Goal: Contribute content: Add original content to the website for others to see

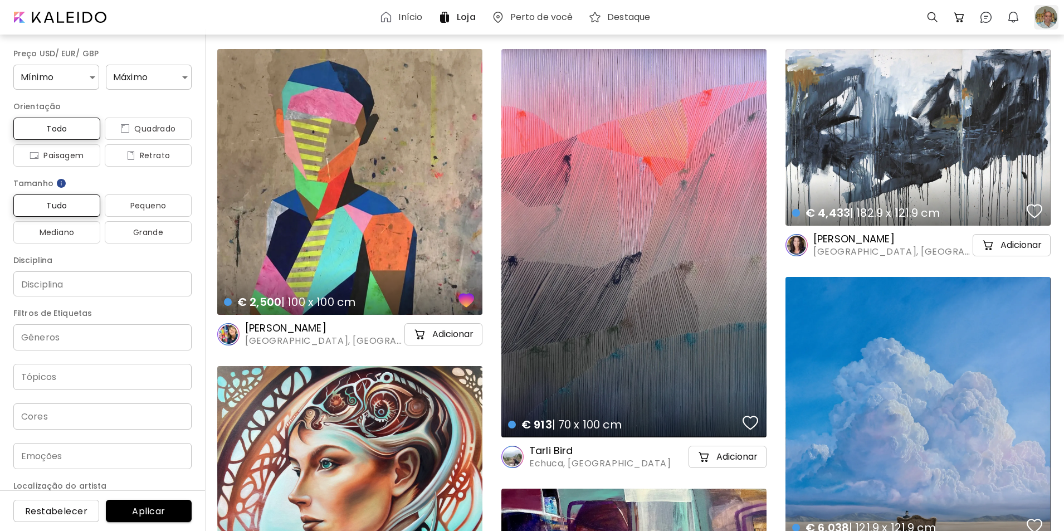
click at [1045, 16] on div at bounding box center [1046, 17] width 25 height 25
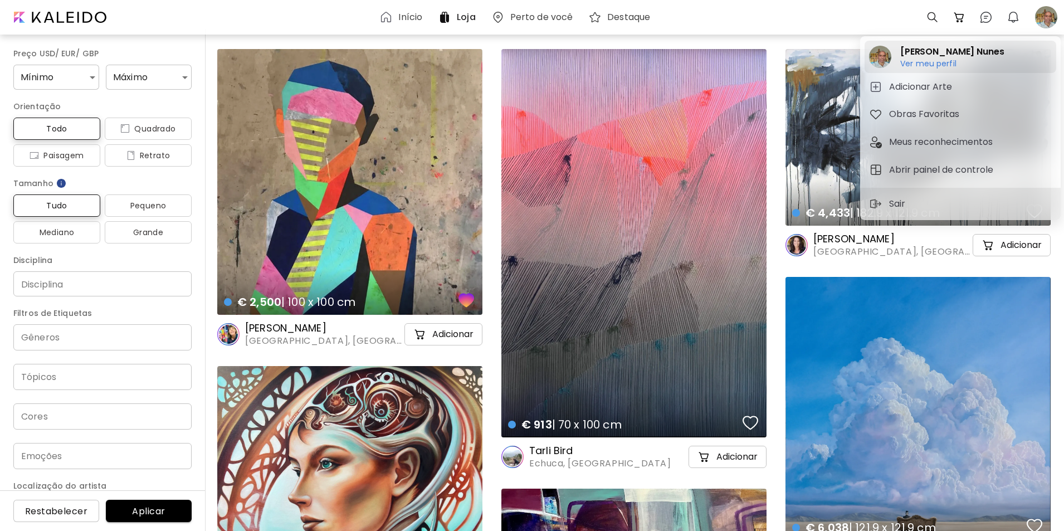
click at [909, 65] on h6 "Ver meu perfil" at bounding box center [952, 63] width 104 height 10
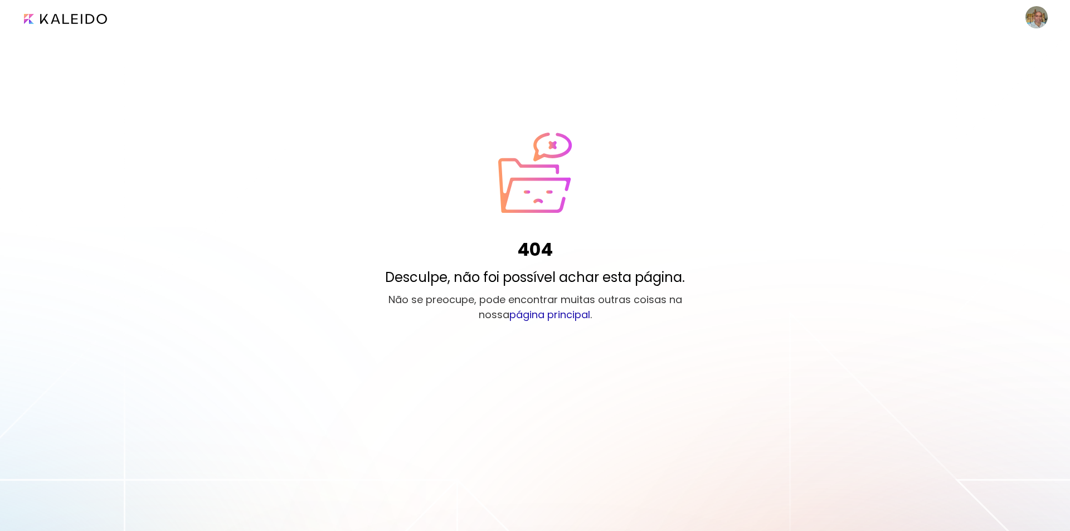
click at [533, 315] on link "página principal" at bounding box center [549, 315] width 81 height 14
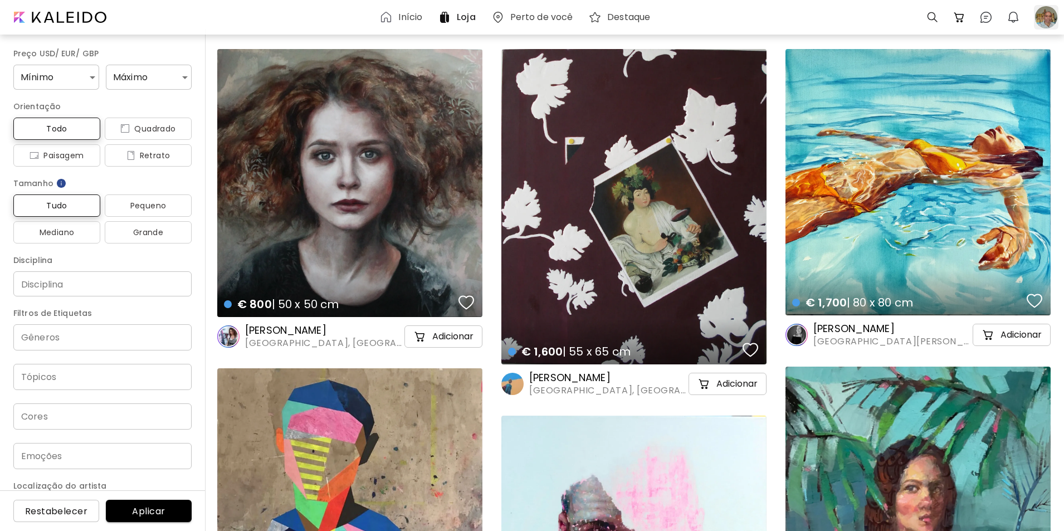
click at [1047, 14] on div at bounding box center [1046, 17] width 25 height 25
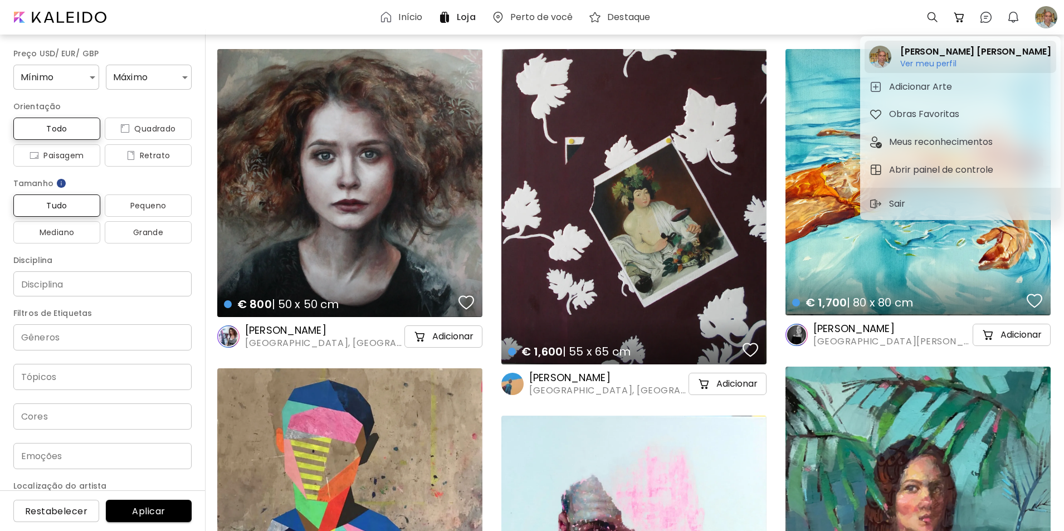
click at [921, 62] on h6 "Ver meu perfil" at bounding box center [975, 63] width 150 height 10
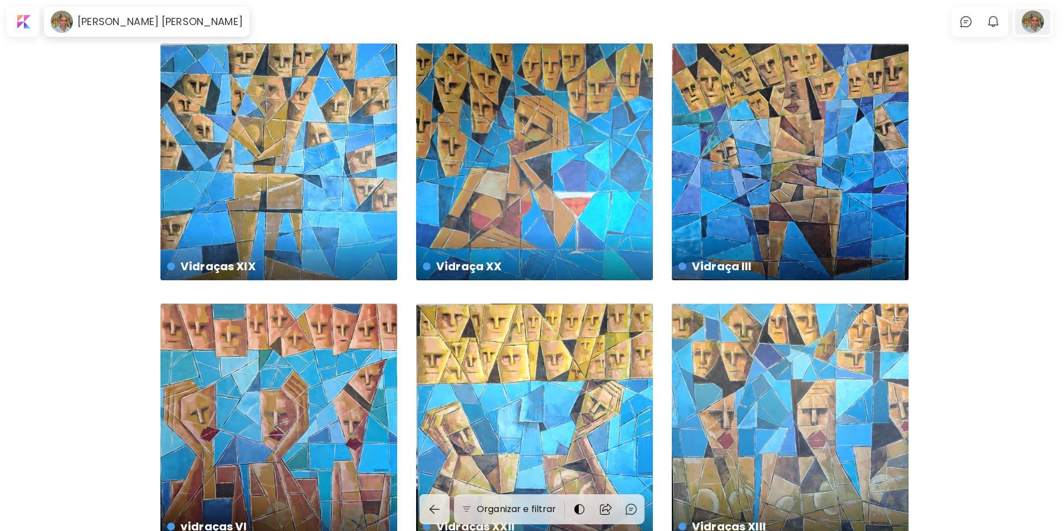
click at [1041, 21] on div at bounding box center [1033, 22] width 36 height 26
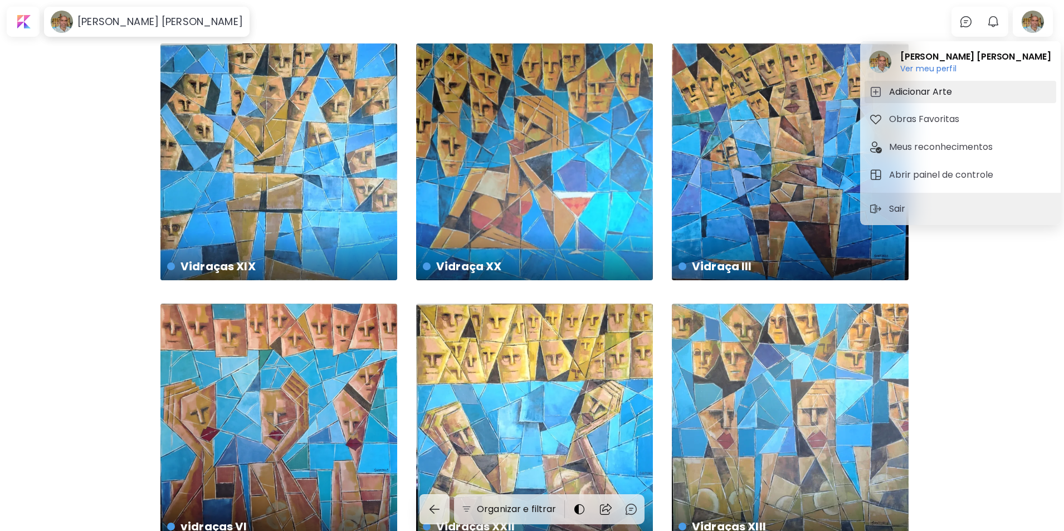
click at [898, 92] on h5 "Adicionar Arte" at bounding box center [922, 91] width 66 height 13
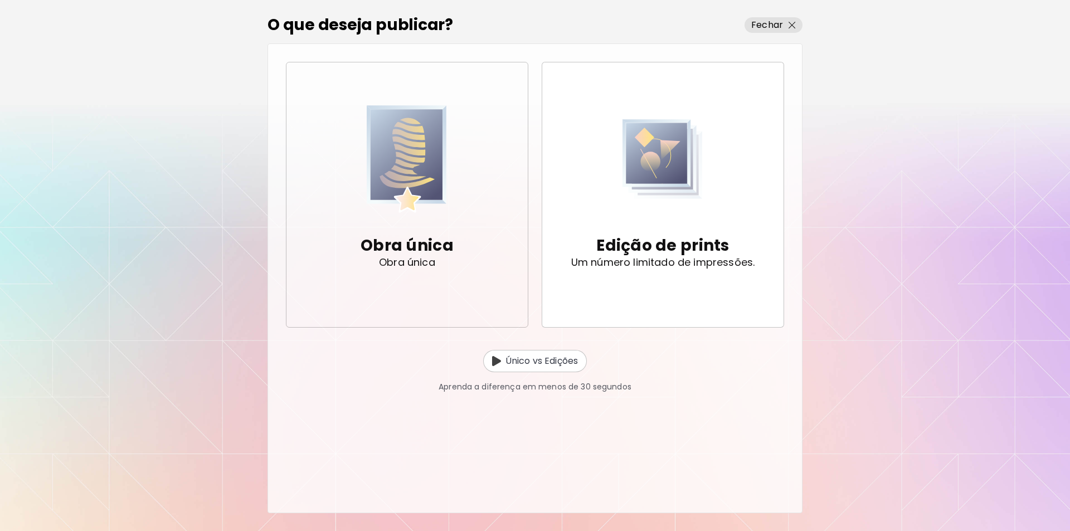
click at [401, 153] on img "button" at bounding box center [407, 159] width 80 height 114
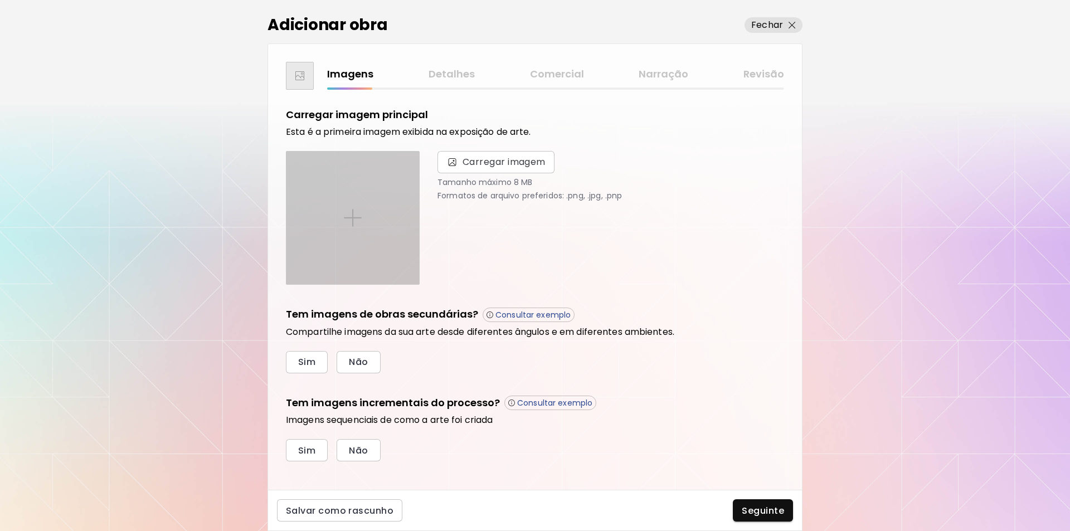
click at [353, 216] on img at bounding box center [353, 218] width 18 height 18
click at [0, 0] on input "file" at bounding box center [0, 0] width 0 height 0
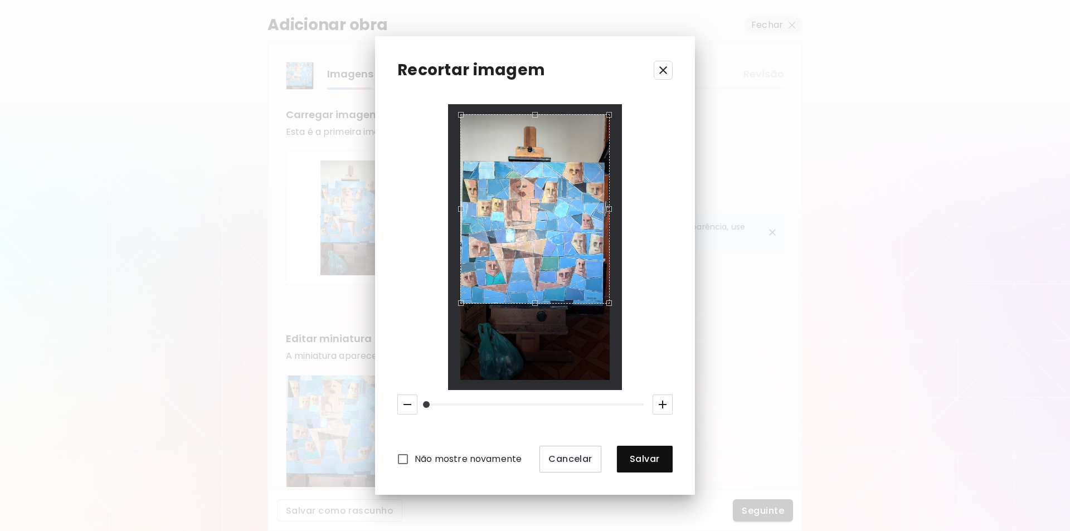
click at [532, 306] on div "Use the up and down arrow keys to move the south drag handle to change the crop…" at bounding box center [532, 306] width 0 height 0
click at [538, 162] on div "Use the arrow keys to move the crop selection area" at bounding box center [535, 162] width 148 height 0
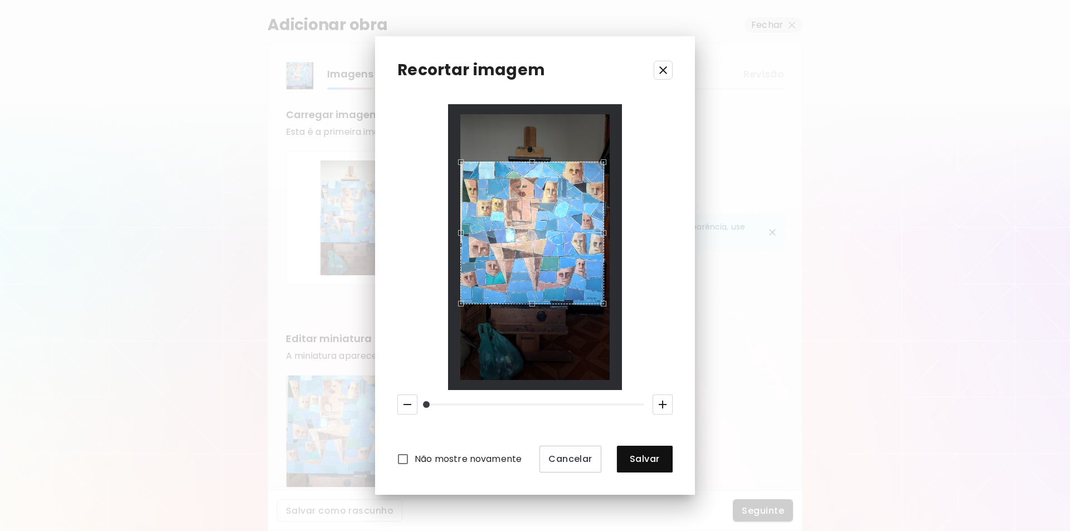
click at [602, 238] on div "Use the arrow keys to move the crop selection area" at bounding box center [603, 229] width 3 height 141
click at [461, 230] on div "Use the up and down arrow keys to move the west drag handle to change the crop …" at bounding box center [461, 230] width 0 height 0
click at [636, 460] on span "Salvar" at bounding box center [645, 459] width 38 height 12
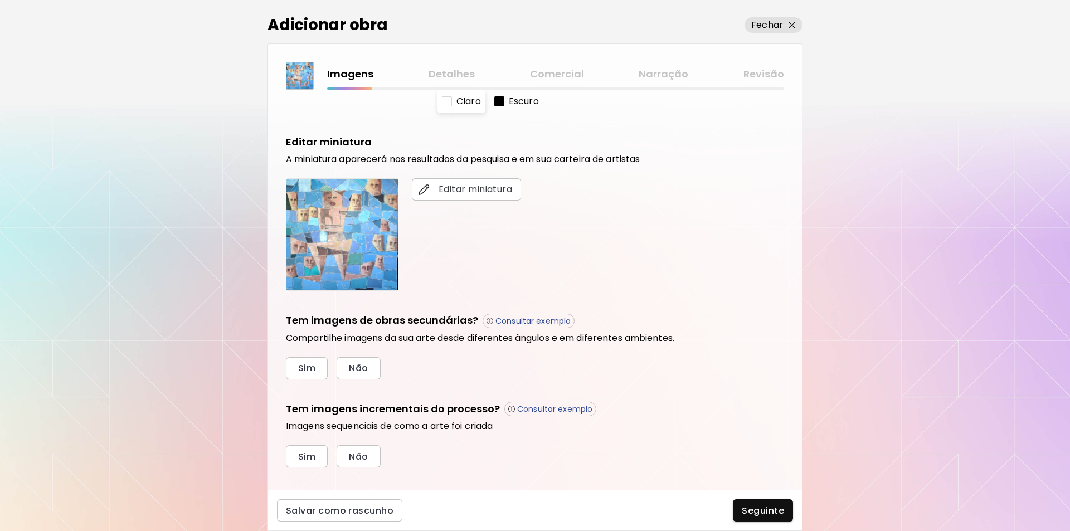
scroll to position [214, 0]
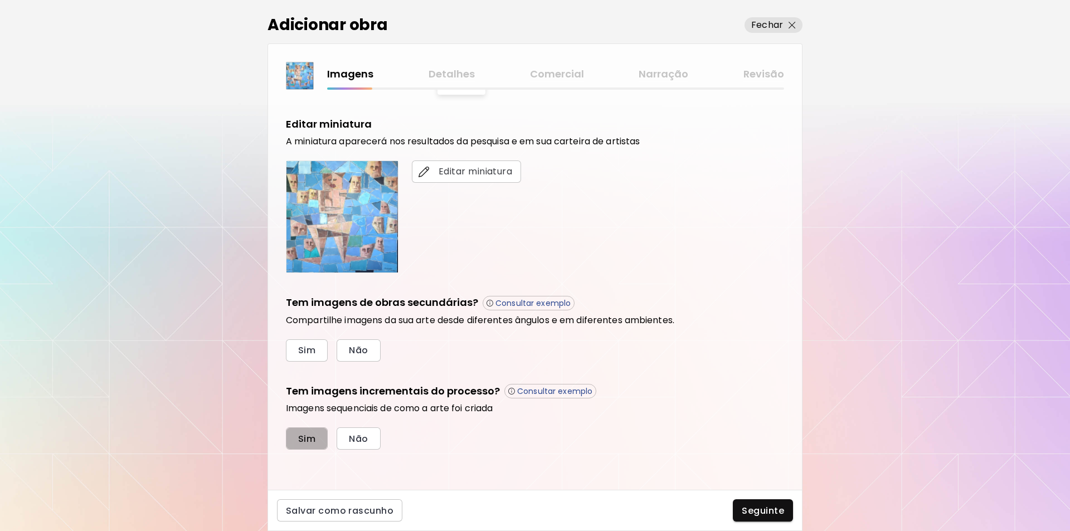
click at [306, 441] on span "Sim" at bounding box center [306, 439] width 17 height 12
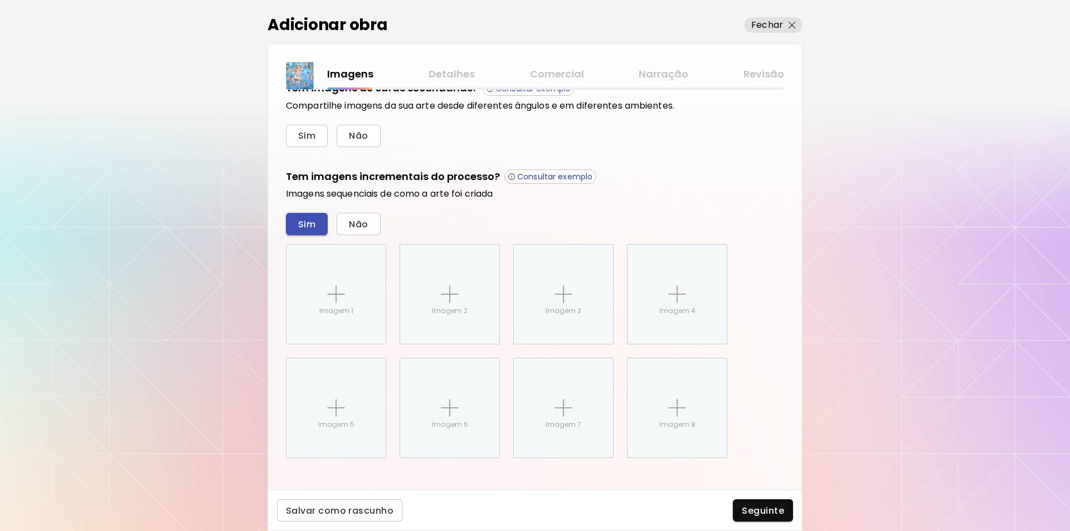
scroll to position [437, 0]
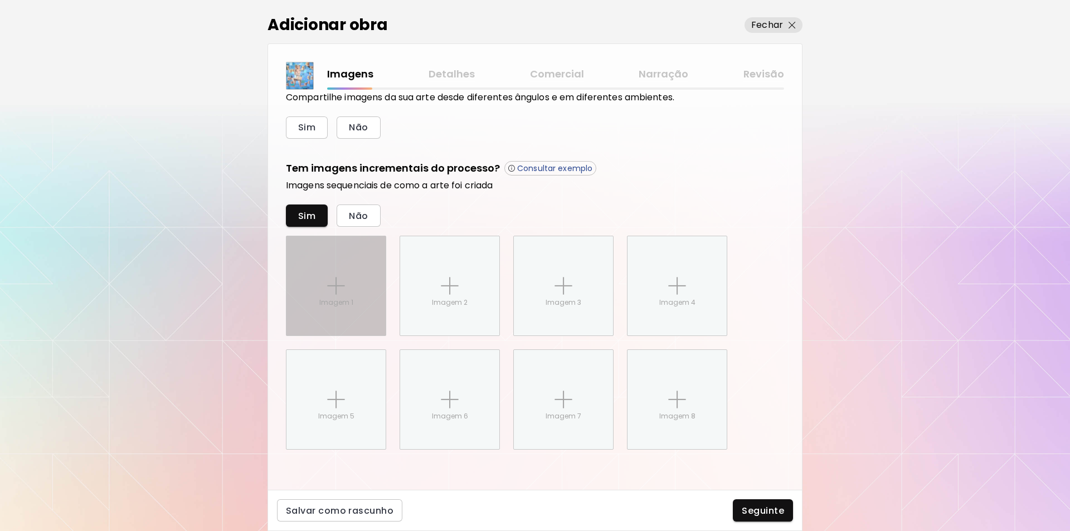
click at [334, 285] on img at bounding box center [336, 286] width 18 height 18
click at [0, 0] on input "Imagem 1" at bounding box center [0, 0] width 0 height 0
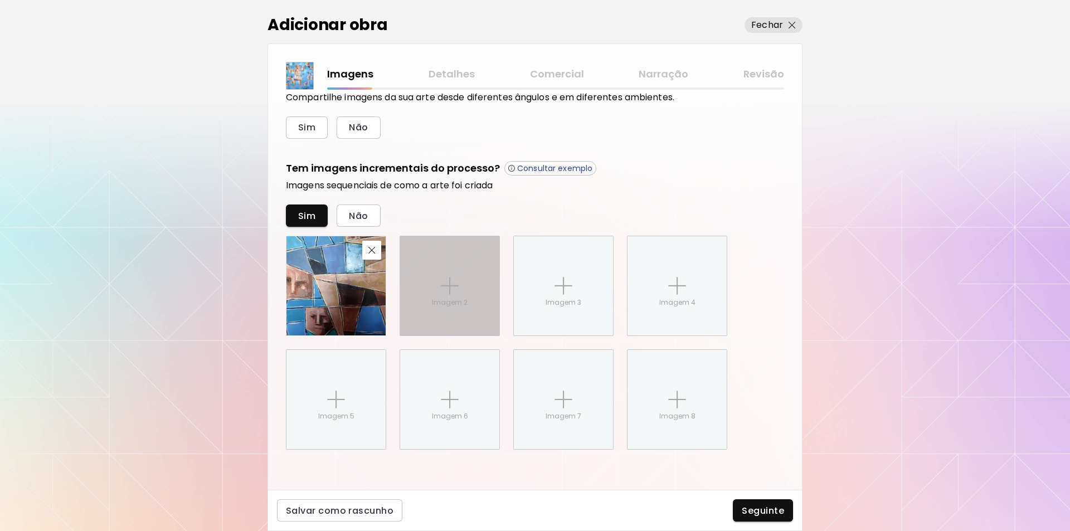
click at [443, 284] on img at bounding box center [450, 286] width 18 height 18
click at [0, 0] on input "Imagem 2" at bounding box center [0, 0] width 0 height 0
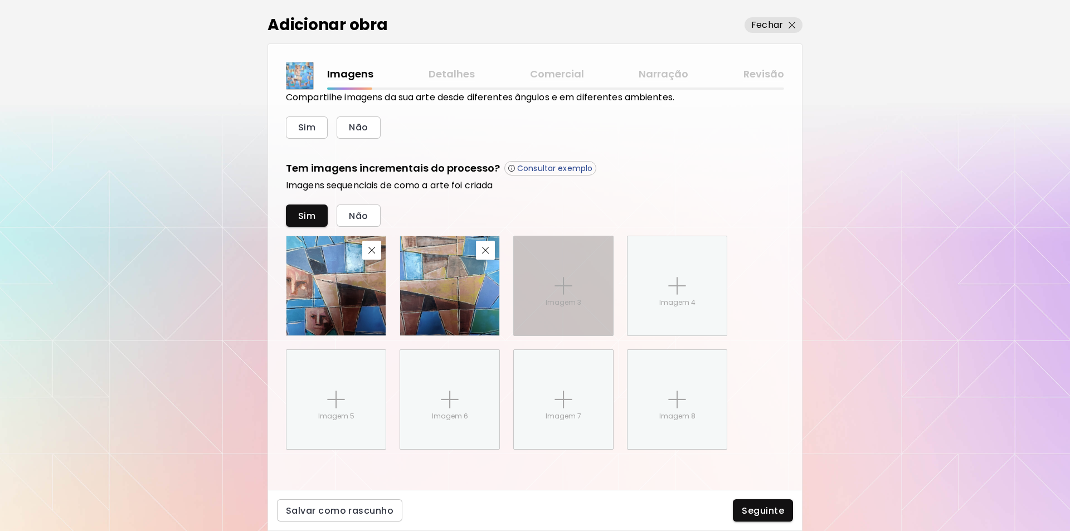
click at [564, 286] on img at bounding box center [563, 286] width 18 height 18
click at [0, 0] on input "Imagem 3" at bounding box center [0, 0] width 0 height 0
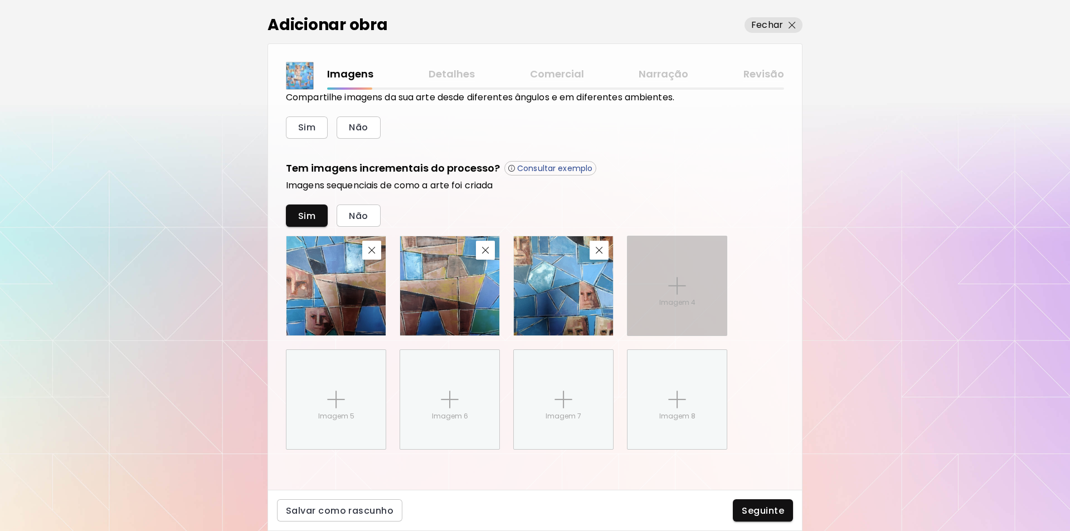
click at [672, 282] on img at bounding box center [677, 286] width 18 height 18
click at [0, 0] on input "Imagem 4" at bounding box center [0, 0] width 0 height 0
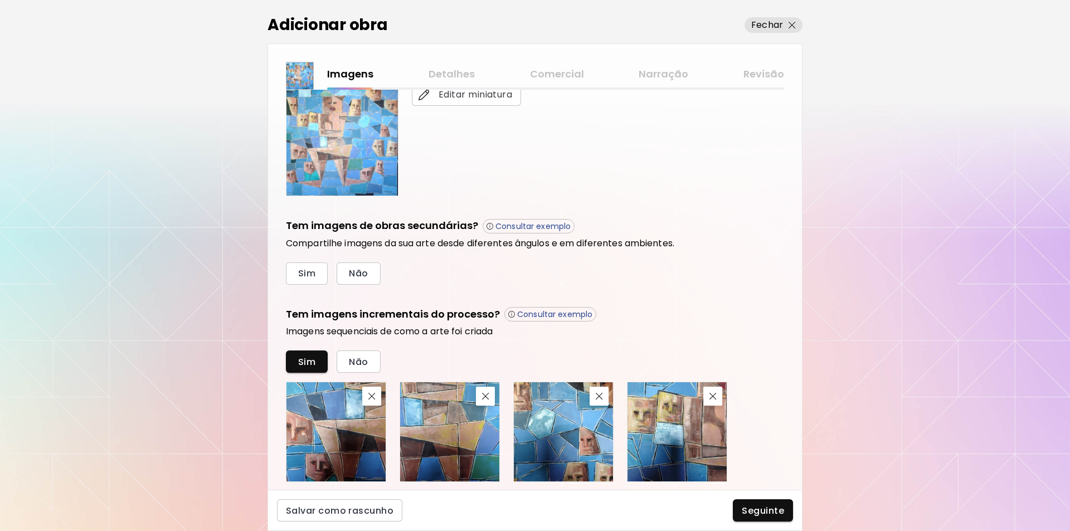
scroll to position [299, 0]
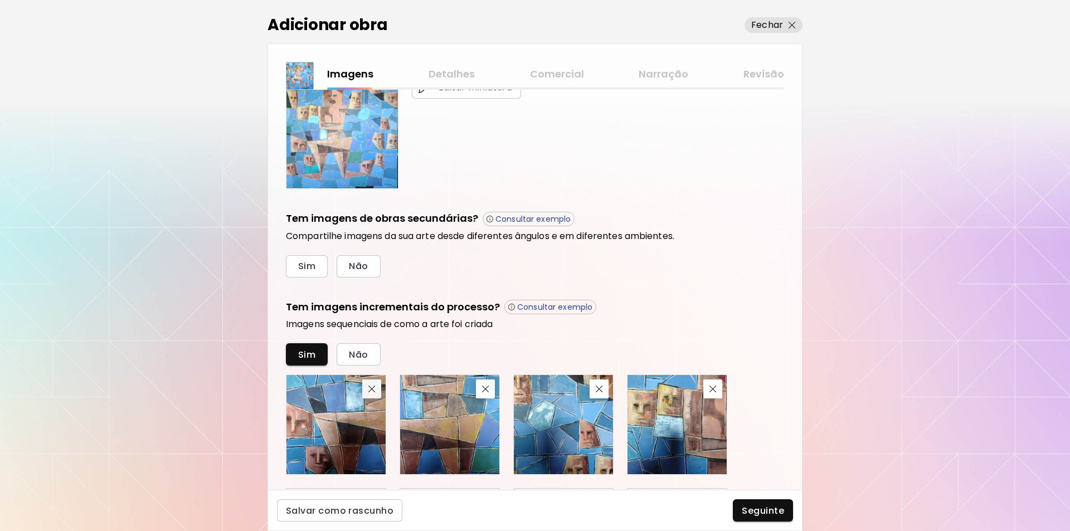
click at [370, 388] on img "button" at bounding box center [371, 389] width 7 height 7
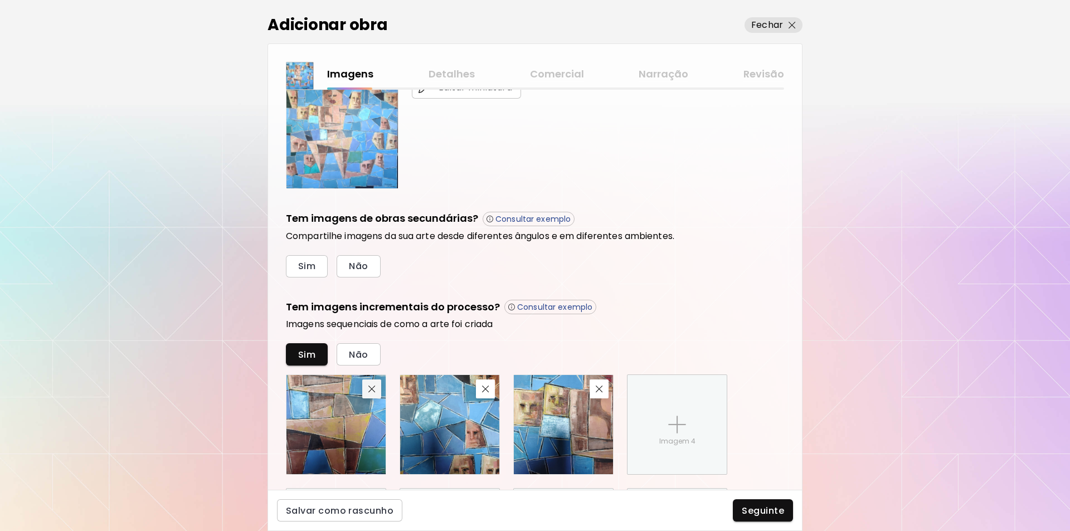
click at [371, 388] on img "button" at bounding box center [371, 389] width 7 height 7
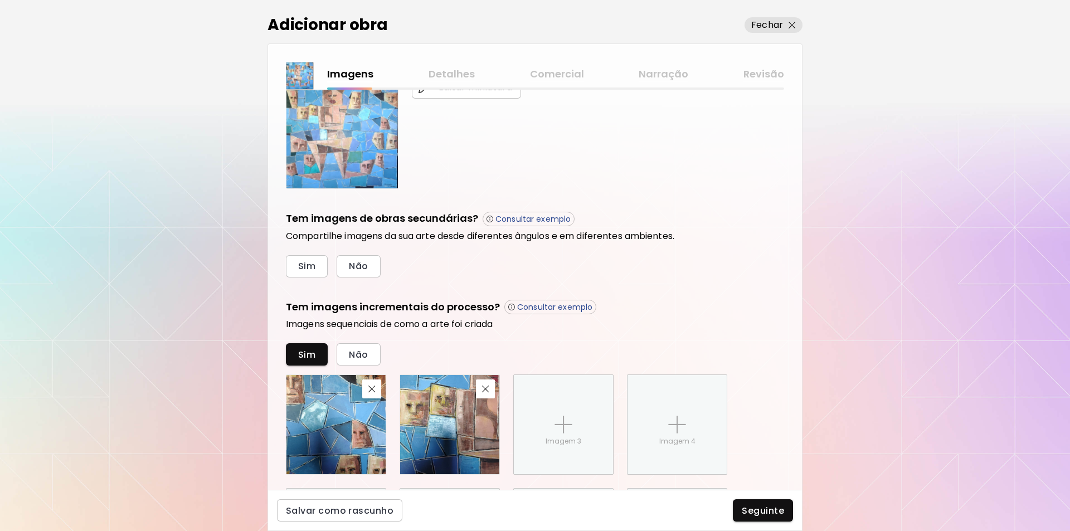
click at [371, 388] on img "button" at bounding box center [371, 389] width 7 height 7
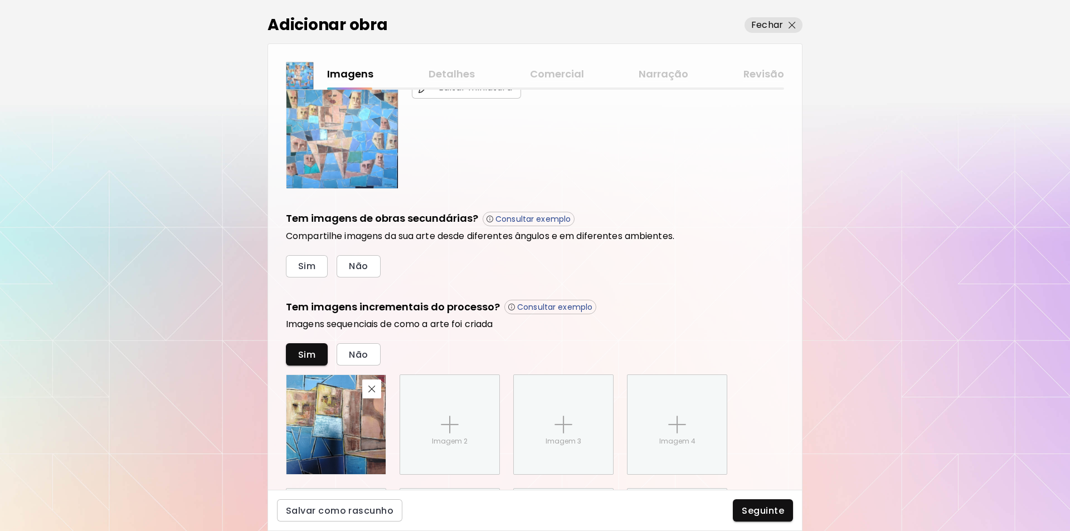
click at [371, 388] on img "button" at bounding box center [371, 389] width 7 height 7
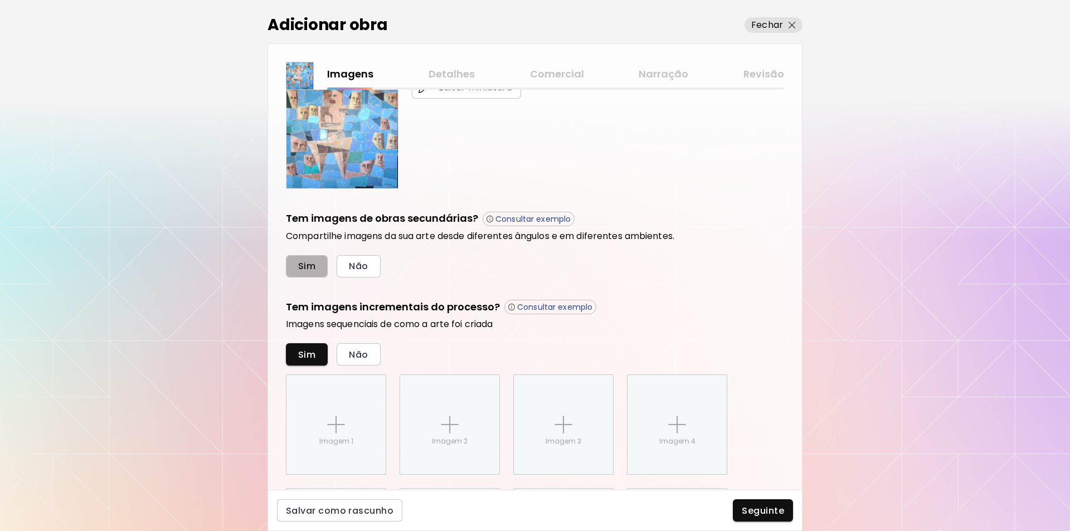
click at [304, 268] on span "Sim" at bounding box center [306, 266] width 17 height 12
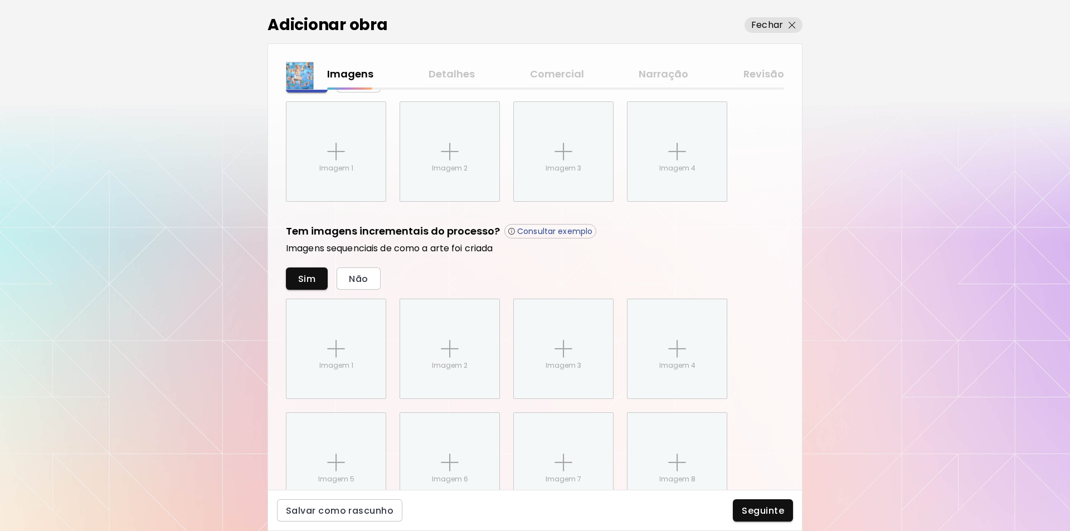
scroll to position [495, 0]
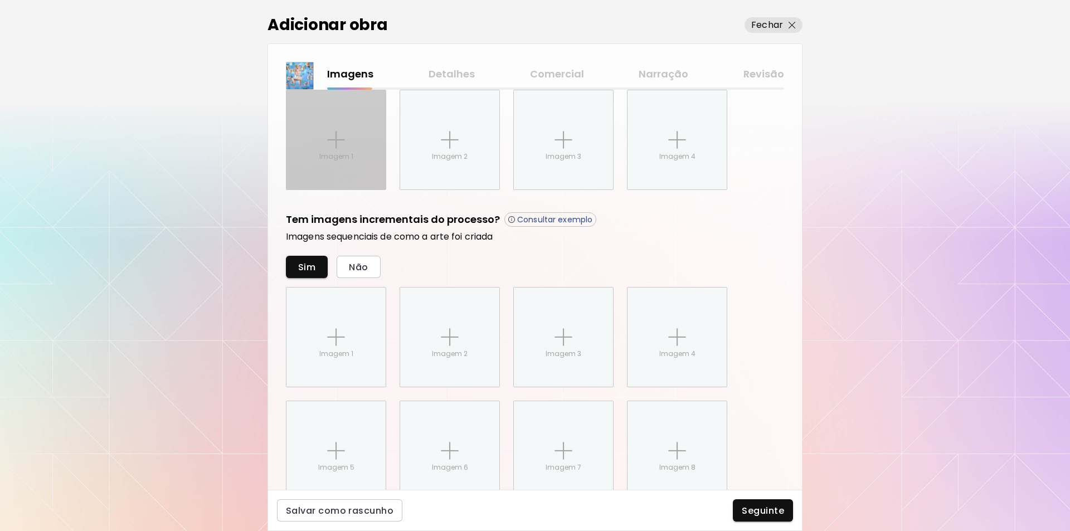
click at [338, 141] on img at bounding box center [336, 140] width 18 height 18
click at [0, 0] on input "Imagem 1" at bounding box center [0, 0] width 0 height 0
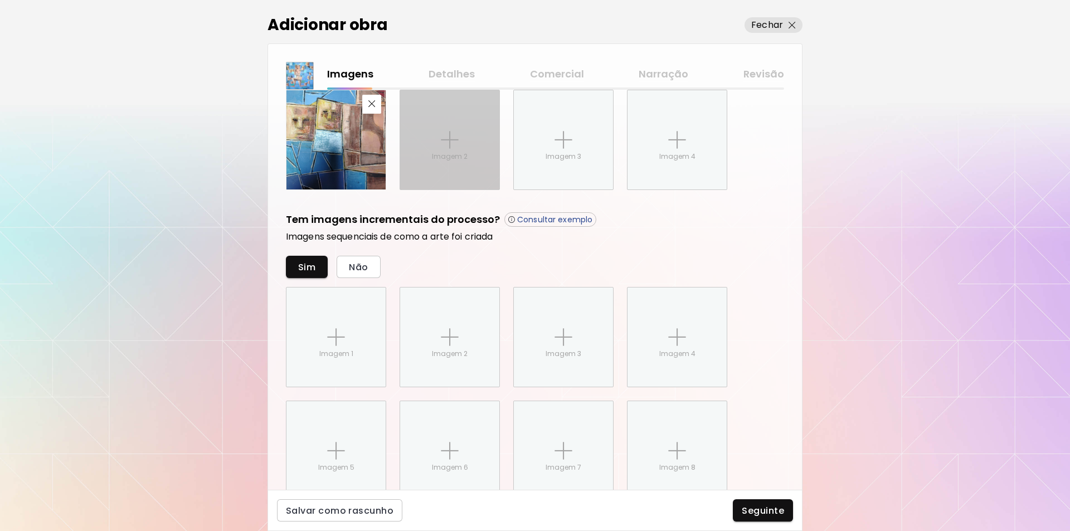
click at [441, 144] on img at bounding box center [450, 140] width 18 height 18
click at [0, 0] on input "Imagem 2" at bounding box center [0, 0] width 0 height 0
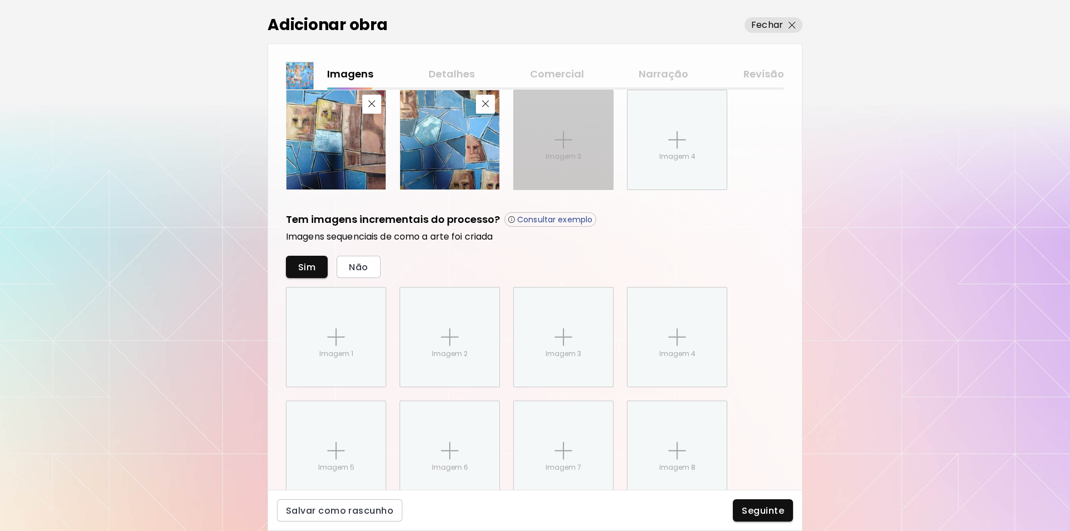
click at [564, 141] on img at bounding box center [563, 140] width 18 height 18
click at [0, 0] on input "Imagem 3" at bounding box center [0, 0] width 0 height 0
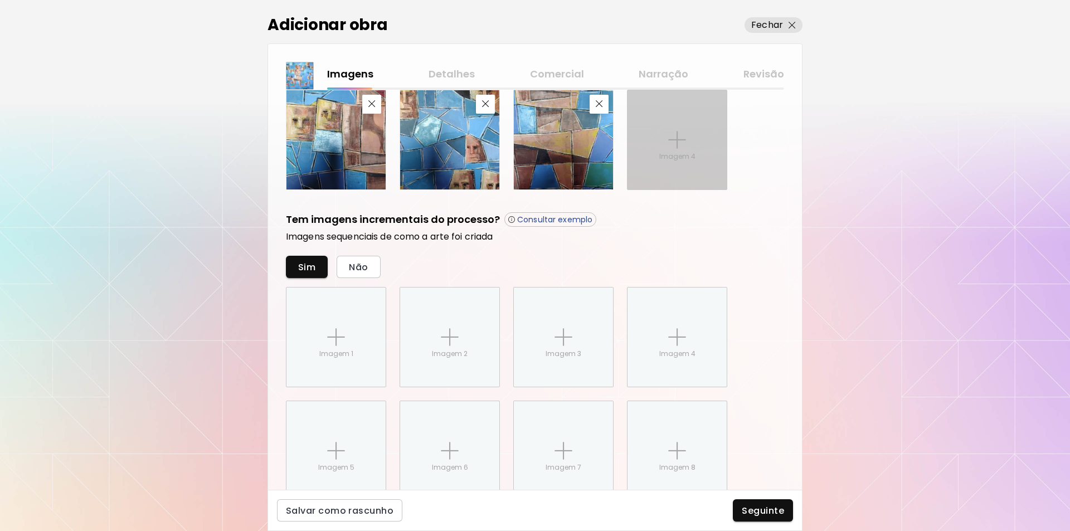
click at [675, 138] on img at bounding box center [677, 140] width 18 height 18
click at [0, 0] on input "Imagem 4" at bounding box center [0, 0] width 0 height 0
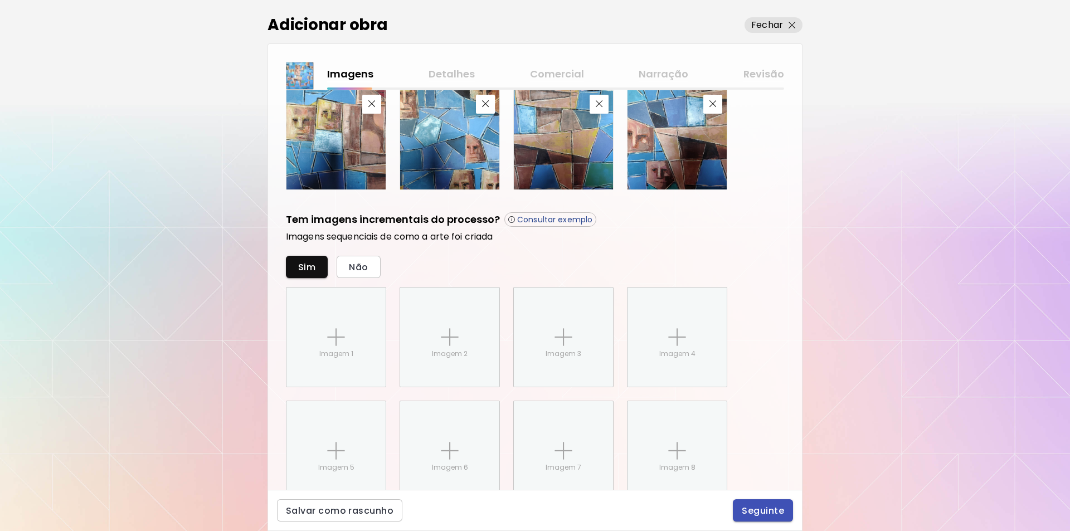
click at [764, 509] on span "Seguinte" at bounding box center [763, 511] width 42 height 12
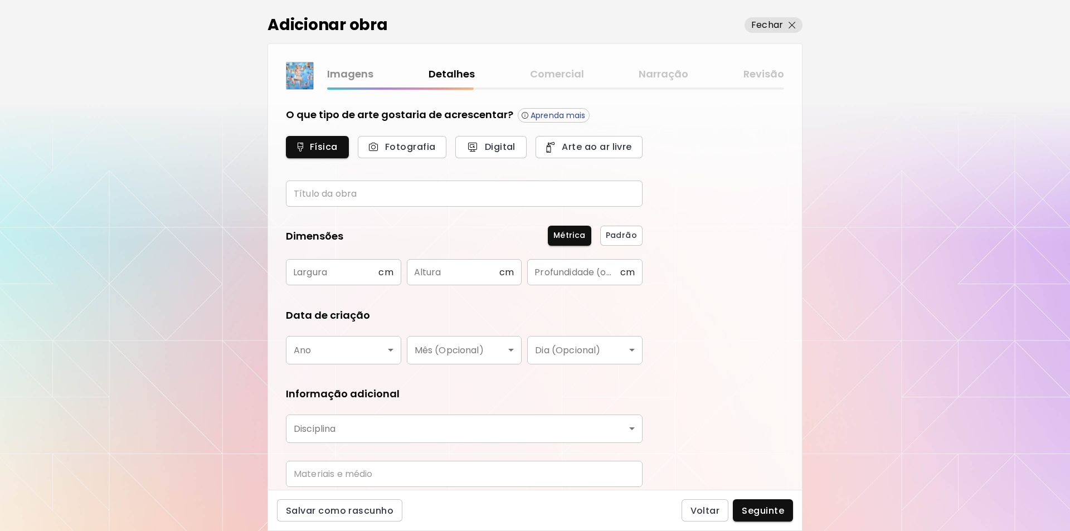
click at [317, 193] on input "text" at bounding box center [464, 194] width 357 height 26
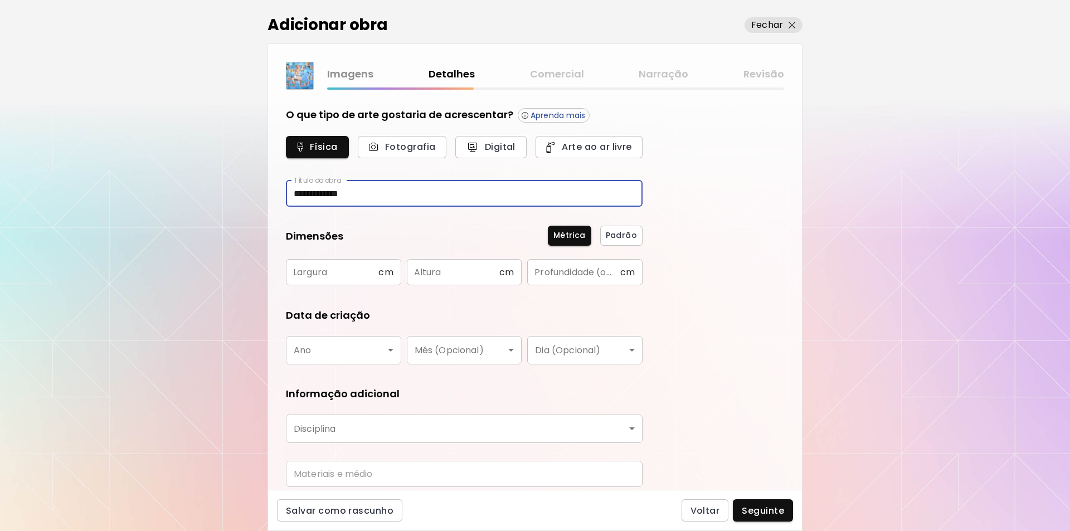
type input "**********"
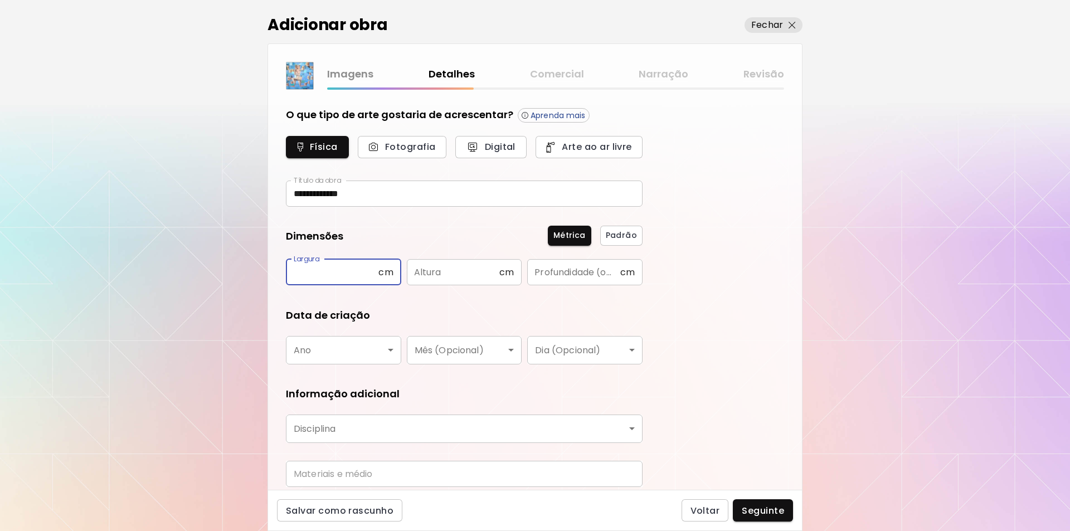
click at [299, 272] on input "text" at bounding box center [332, 272] width 92 height 26
type input "***"
click at [427, 274] on input "text" at bounding box center [453, 272] width 92 height 26
type input "***"
click at [545, 270] on input "text" at bounding box center [573, 272] width 92 height 26
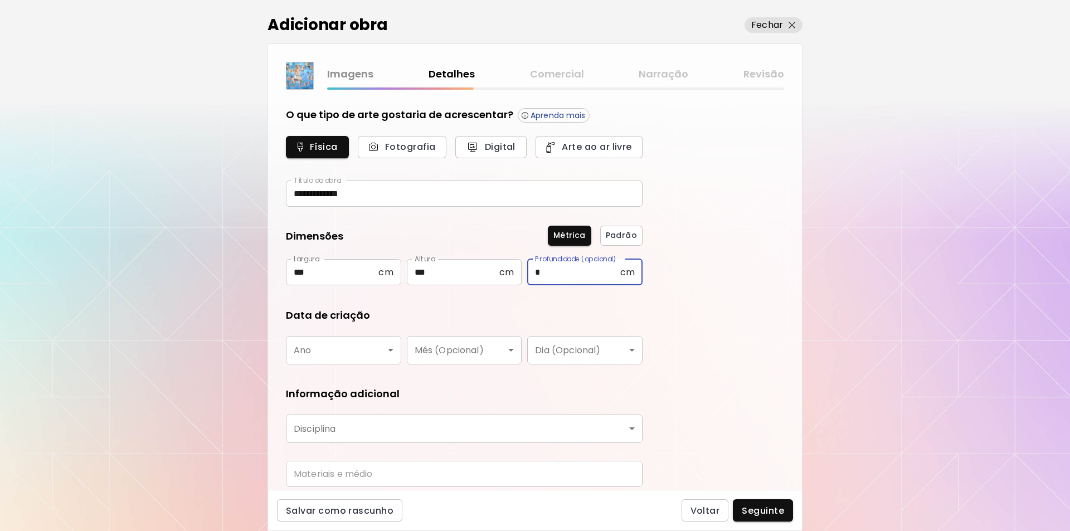
type input "*"
click at [391, 348] on body "**********" at bounding box center [535, 265] width 1070 height 531
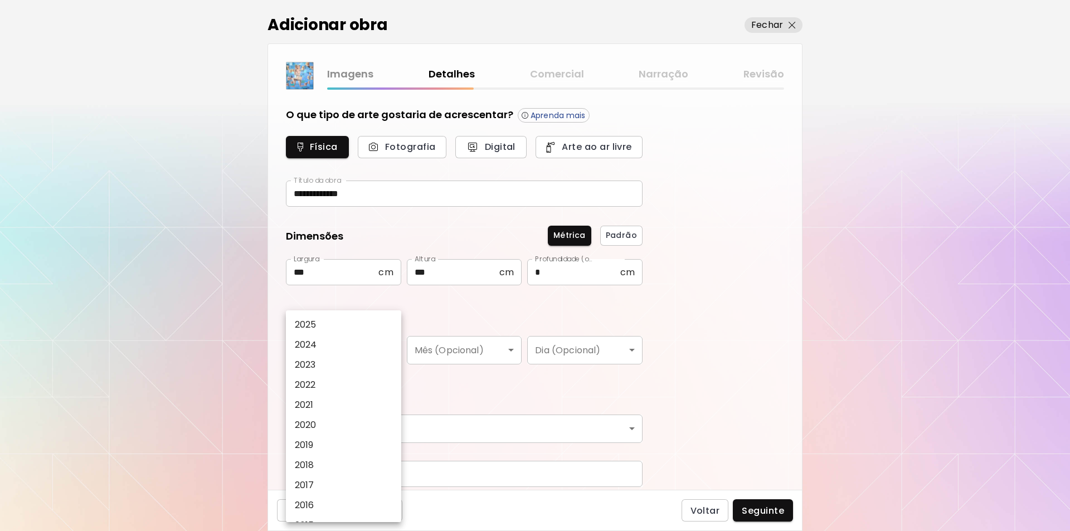
click at [306, 325] on p "2025" at bounding box center [306, 324] width 22 height 13
type input "****"
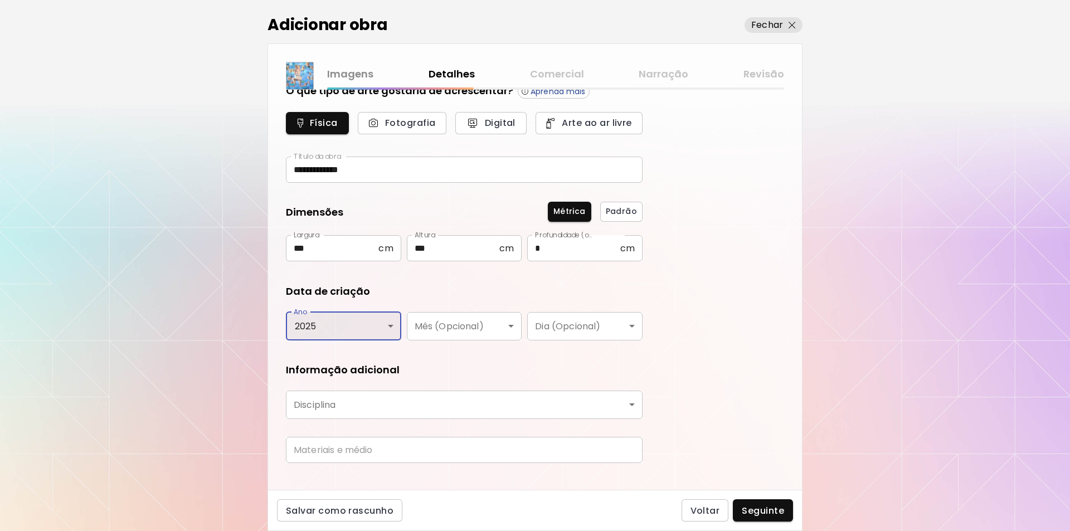
scroll to position [42, 0]
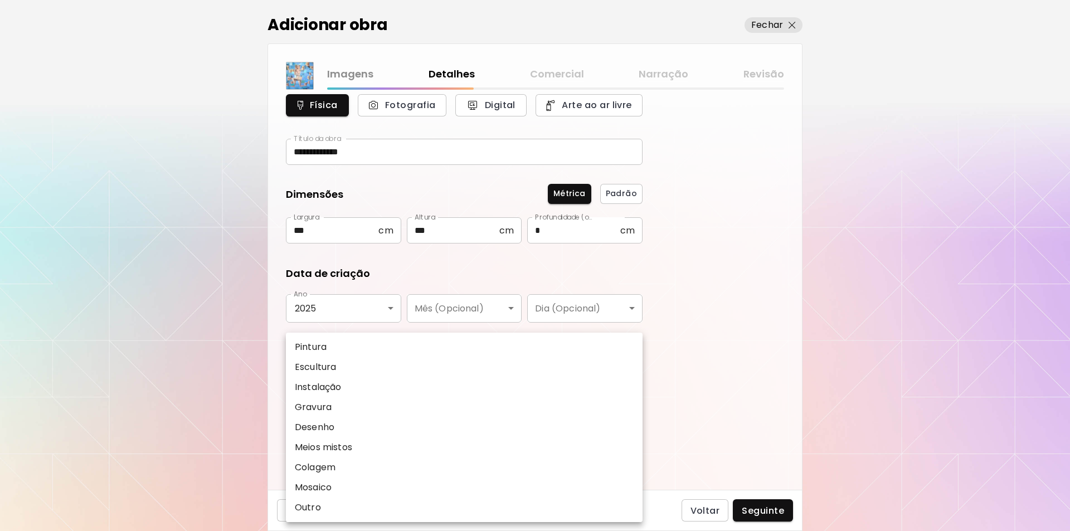
click at [633, 386] on body "**********" at bounding box center [535, 265] width 1070 height 531
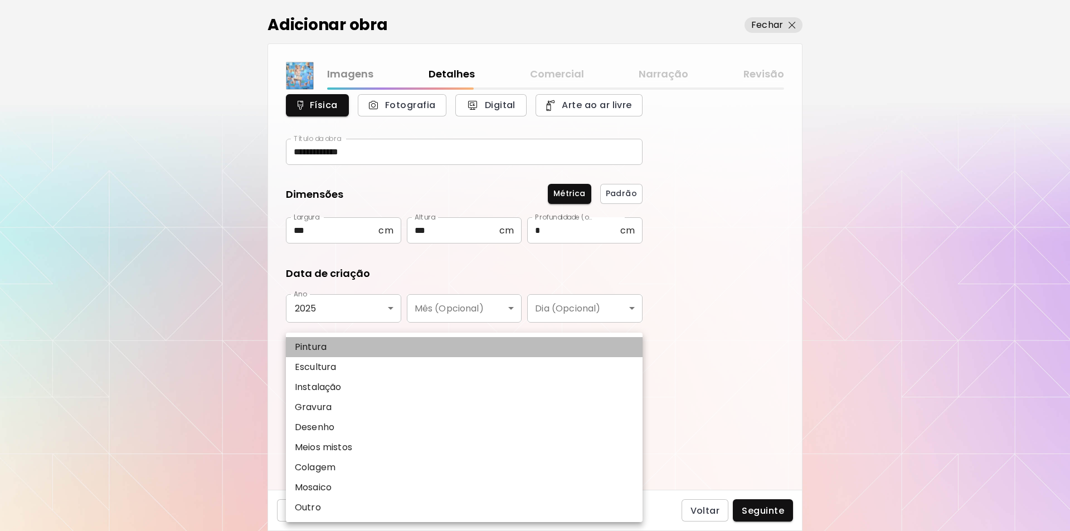
click at [325, 342] on p "Pintura" at bounding box center [311, 346] width 32 height 13
type input "********"
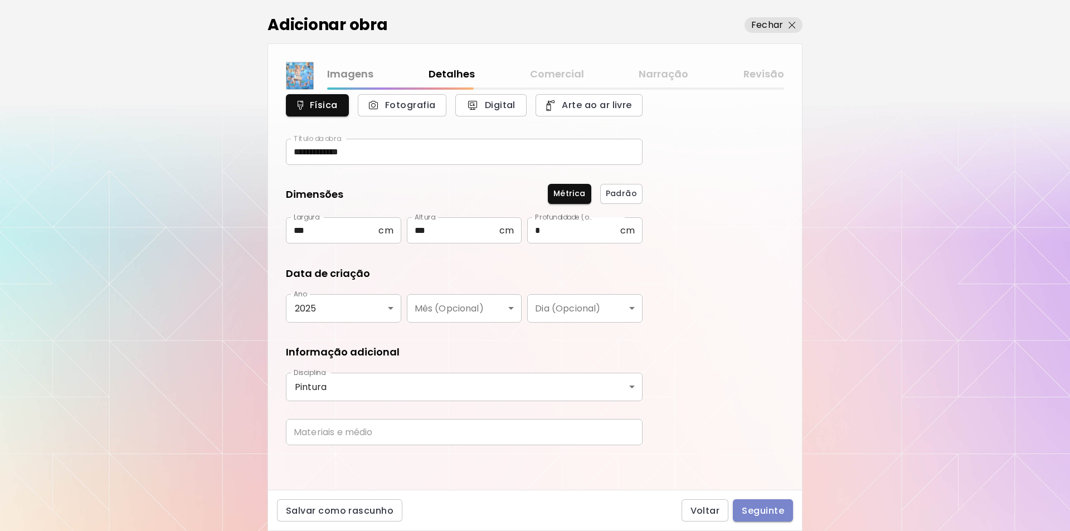
click at [758, 508] on span "Seguinte" at bounding box center [763, 511] width 42 height 12
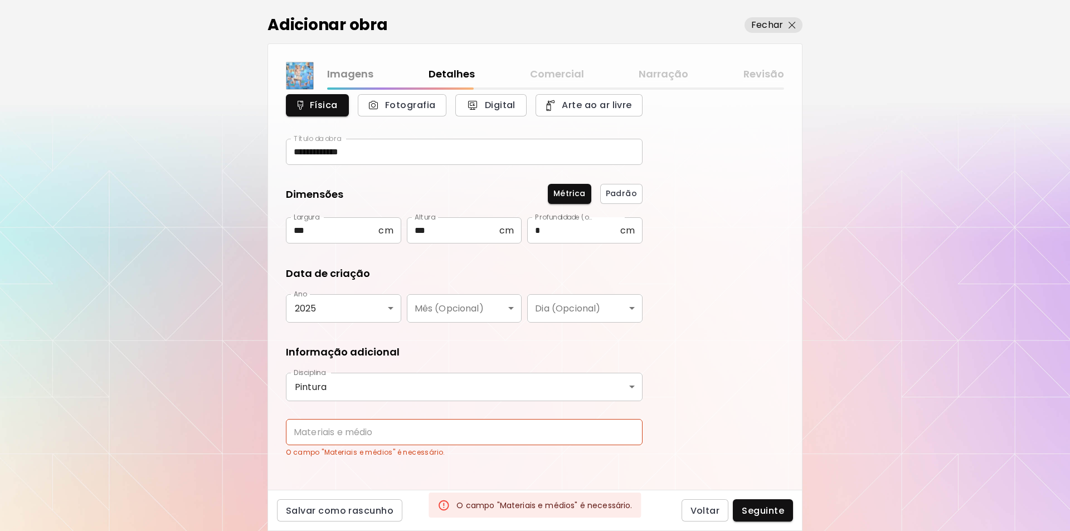
click at [308, 433] on input "text" at bounding box center [464, 432] width 357 height 26
type input "**********"
click at [765, 506] on span "Seguinte" at bounding box center [763, 511] width 42 height 12
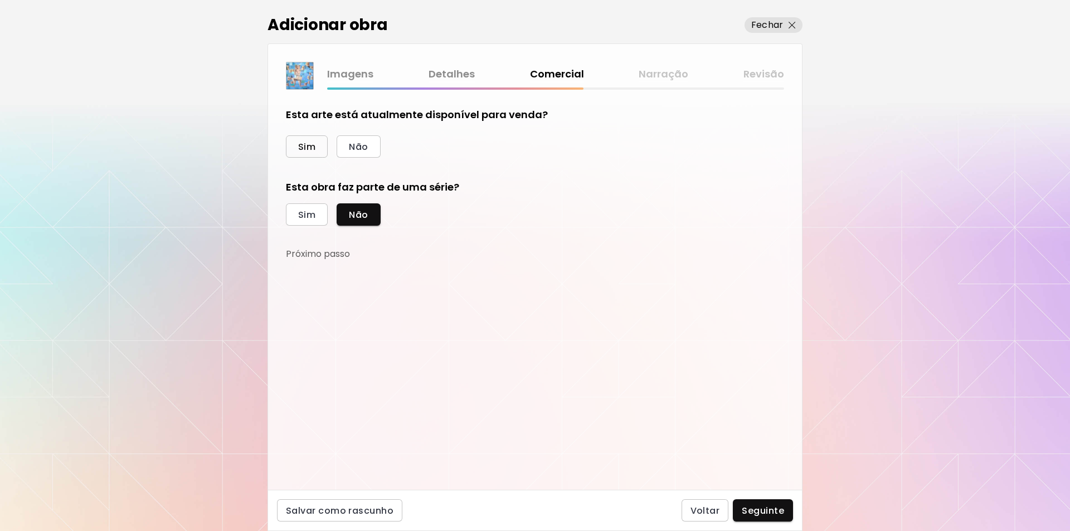
click at [310, 142] on span "Sim" at bounding box center [306, 147] width 17 height 12
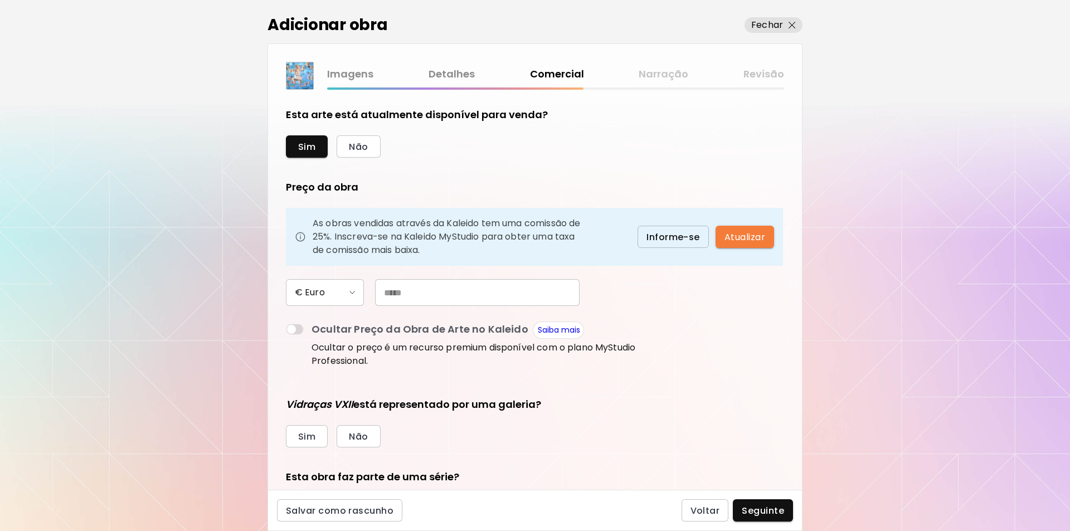
click at [383, 290] on input "text" at bounding box center [477, 292] width 204 height 27
type input "*****"
click at [357, 436] on span "Não" at bounding box center [358, 437] width 19 height 12
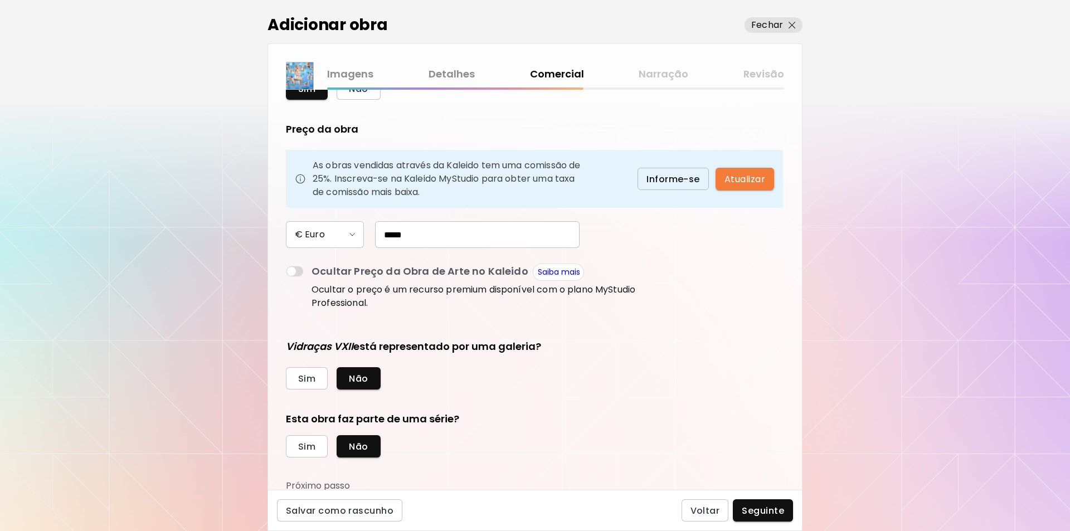
scroll to position [60, 0]
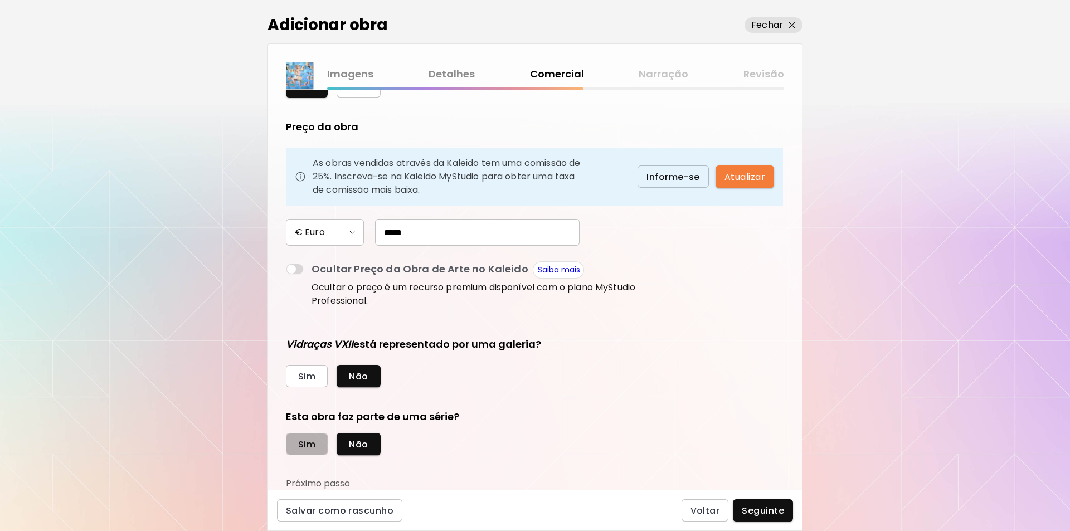
click at [312, 441] on span "Sim" at bounding box center [306, 444] width 17 height 12
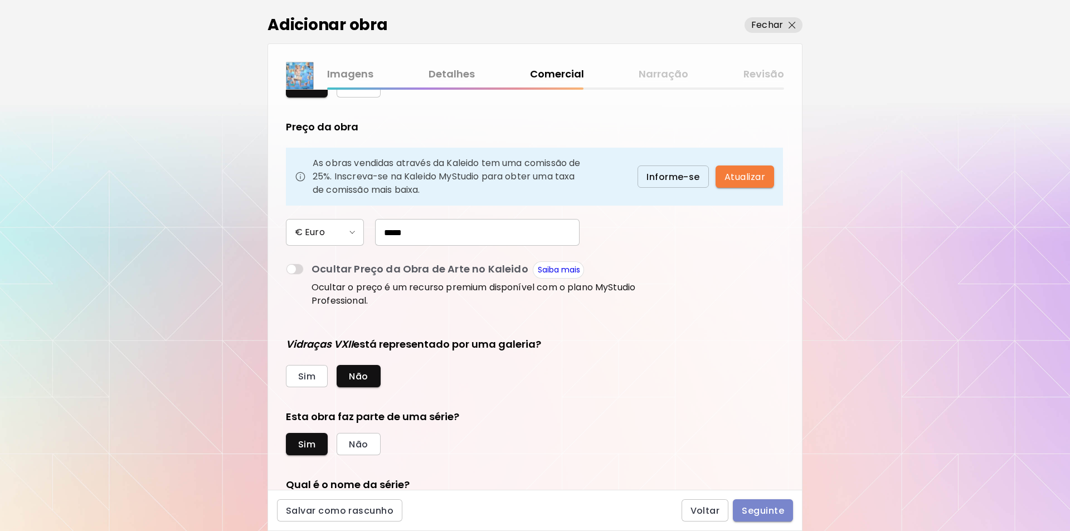
click at [751, 513] on span "Seguinte" at bounding box center [763, 511] width 42 height 12
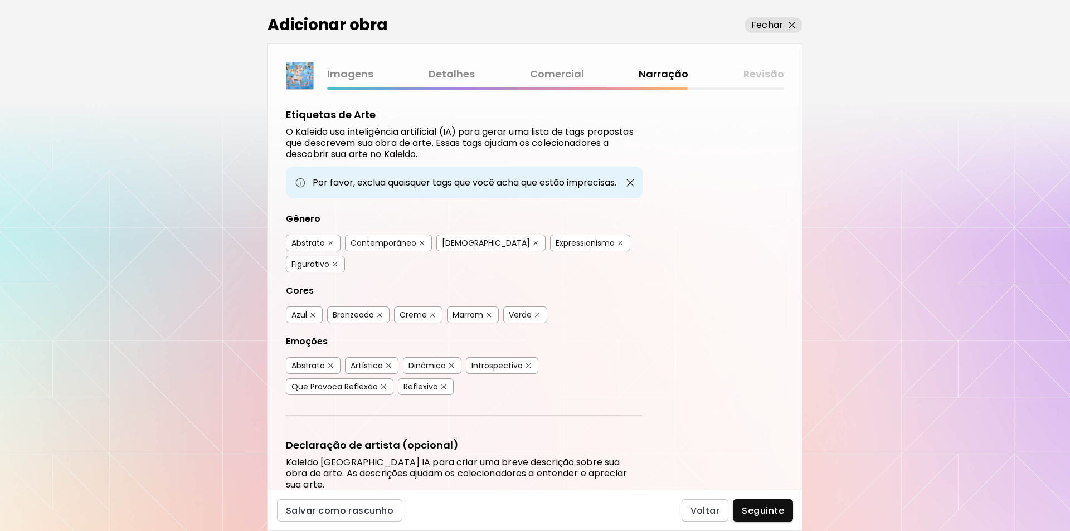
click at [315, 244] on div "Abstrato" at bounding box center [307, 242] width 33 height 11
click at [353, 309] on div "Bronzeado" at bounding box center [353, 314] width 41 height 11
click at [316, 360] on div "Abstrato" at bounding box center [307, 365] width 33 height 11
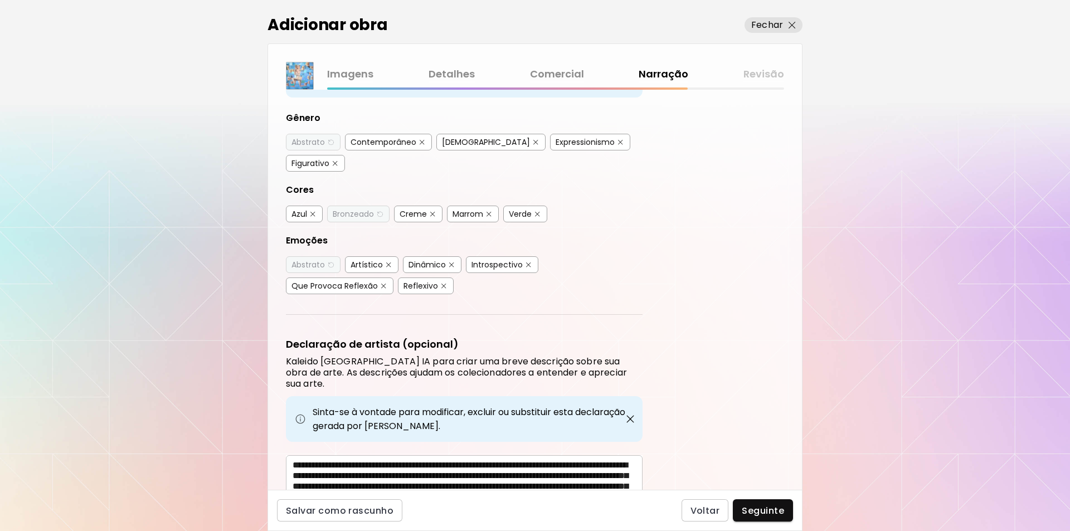
scroll to position [148, 0]
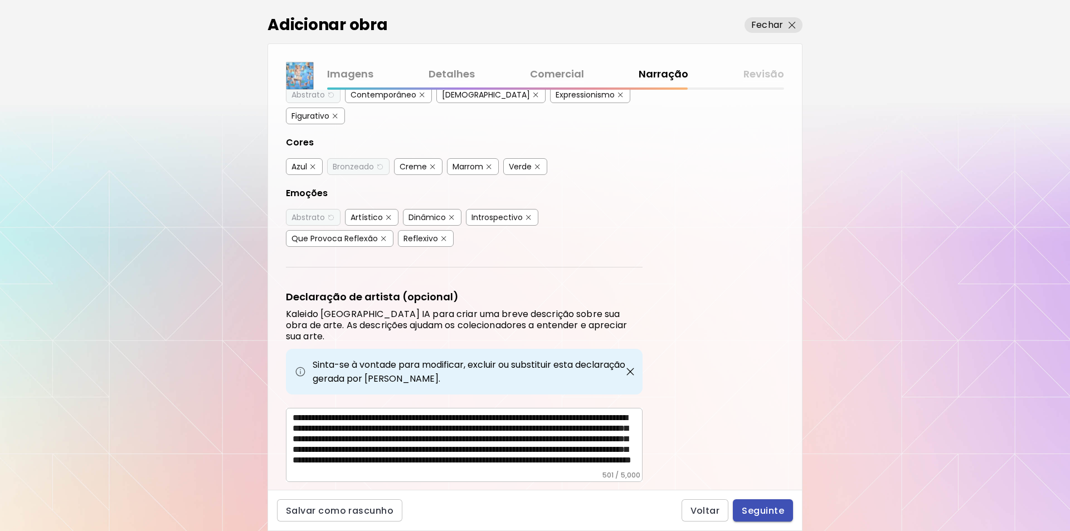
click at [755, 513] on span "Seguinte" at bounding box center [763, 511] width 42 height 12
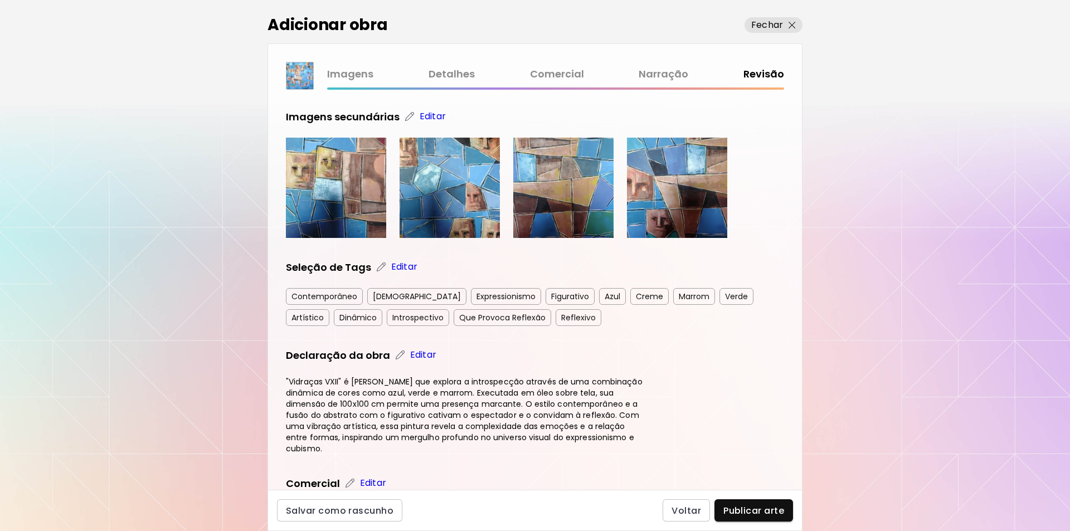
scroll to position [201, 0]
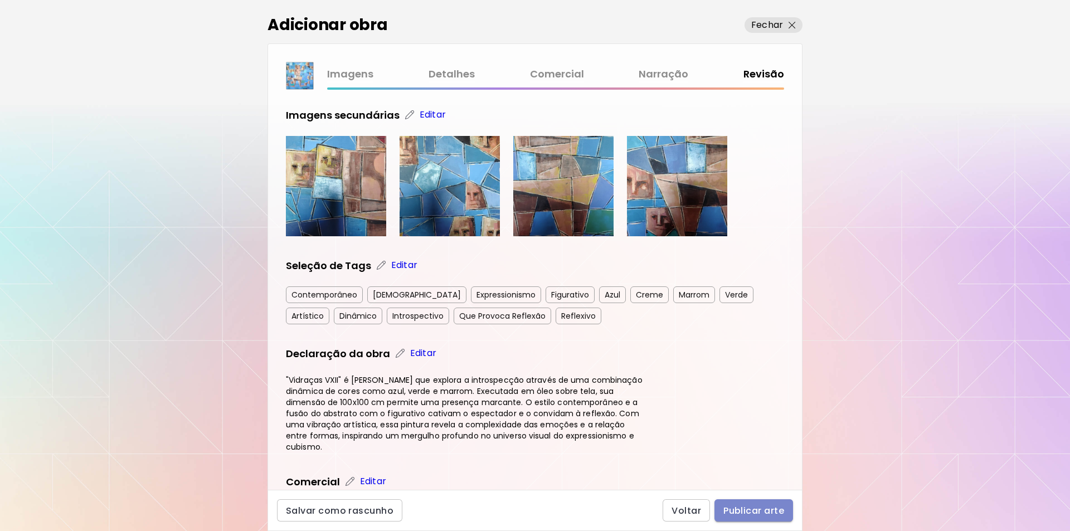
click at [754, 506] on span "Publicar arte" at bounding box center [753, 511] width 61 height 12
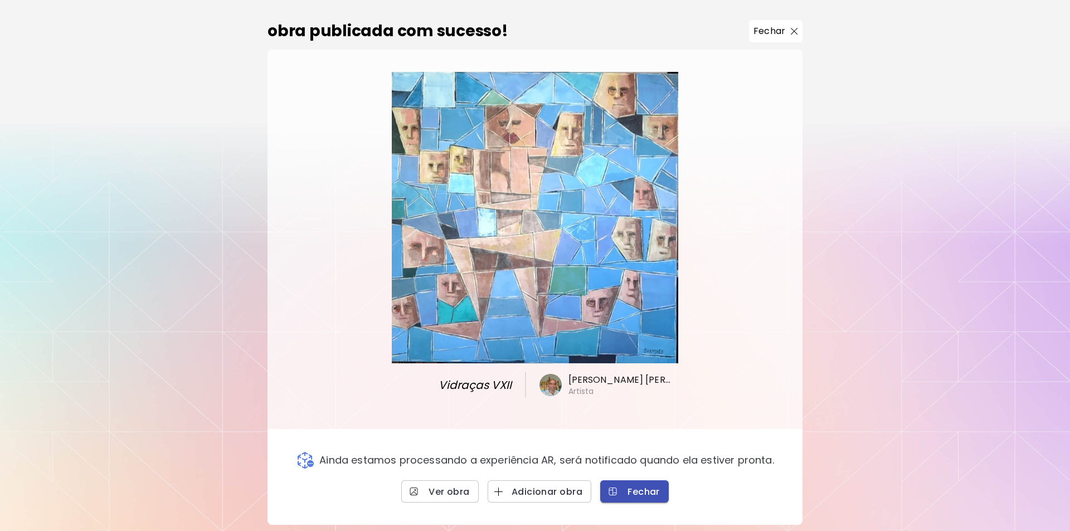
click at [650, 494] on span "Fechar" at bounding box center [634, 492] width 51 height 12
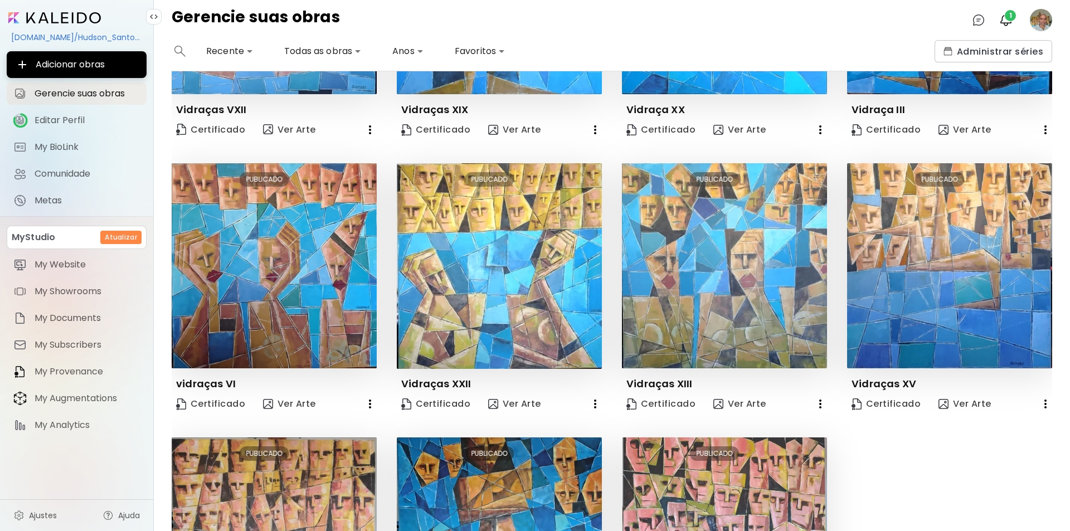
scroll to position [372, 0]
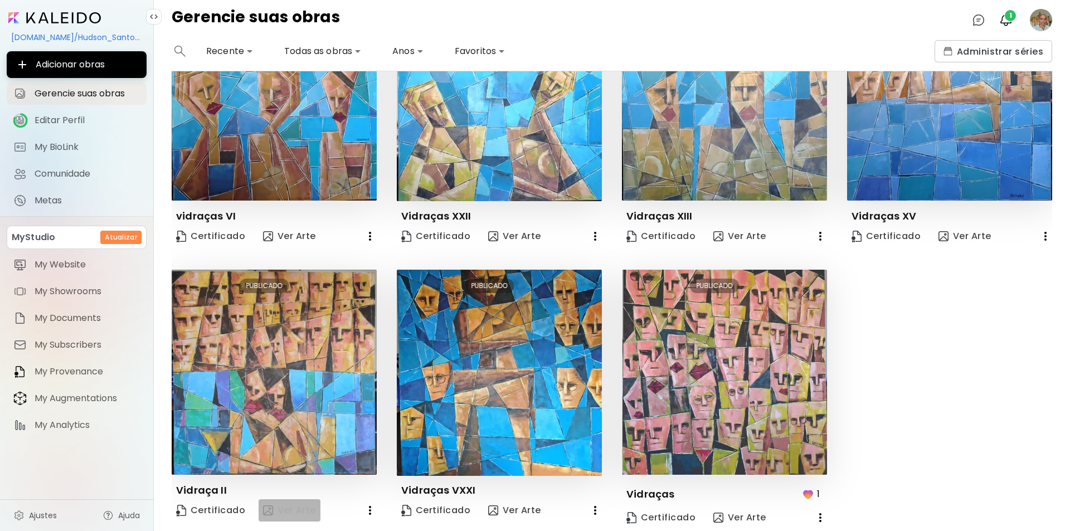
click at [285, 505] on span "Ver Arte" at bounding box center [289, 510] width 53 height 12
click at [1008, 21] on img "button" at bounding box center [1005, 19] width 13 height 13
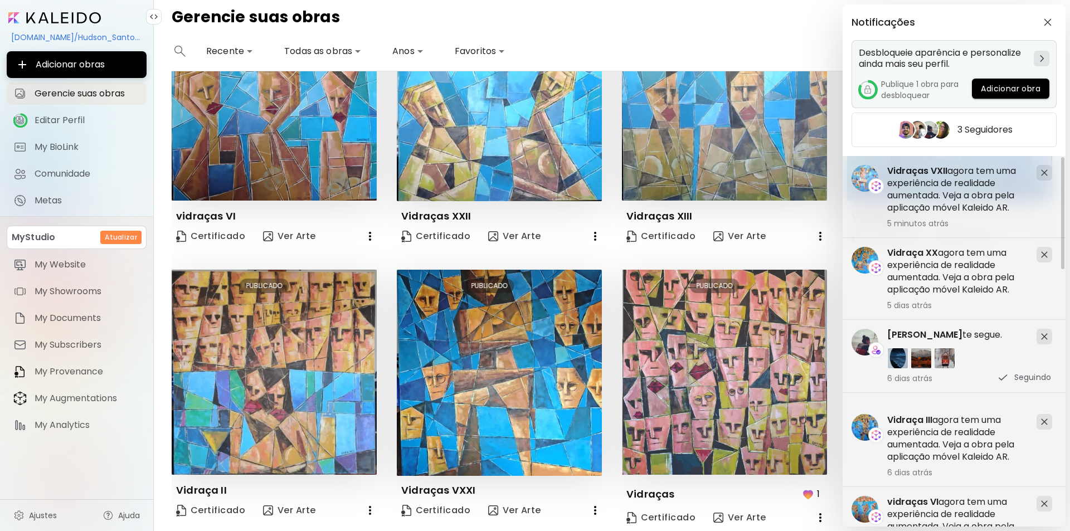
click at [1040, 59] on img at bounding box center [1042, 58] width 4 height 7
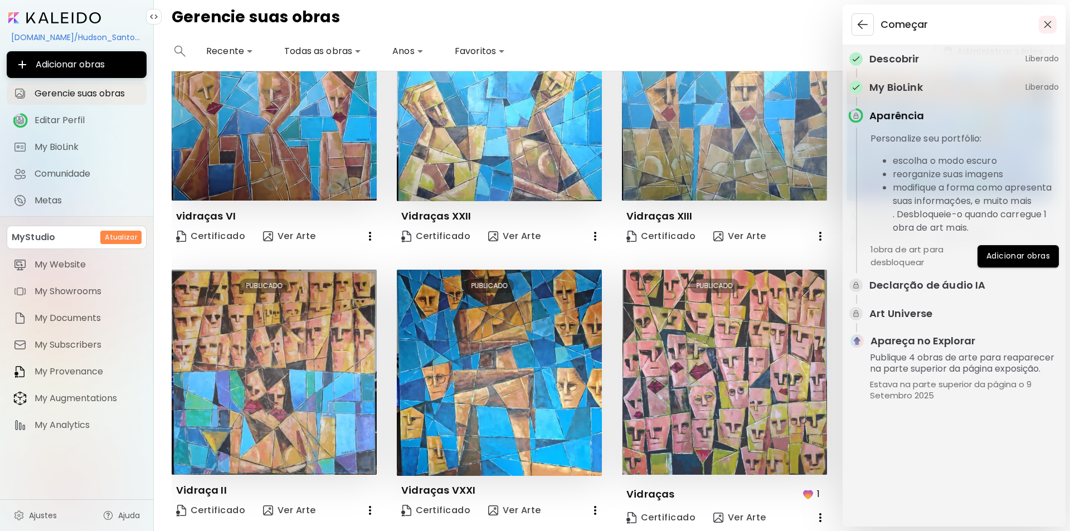
click at [1047, 25] on img "button" at bounding box center [1047, 25] width 8 height 8
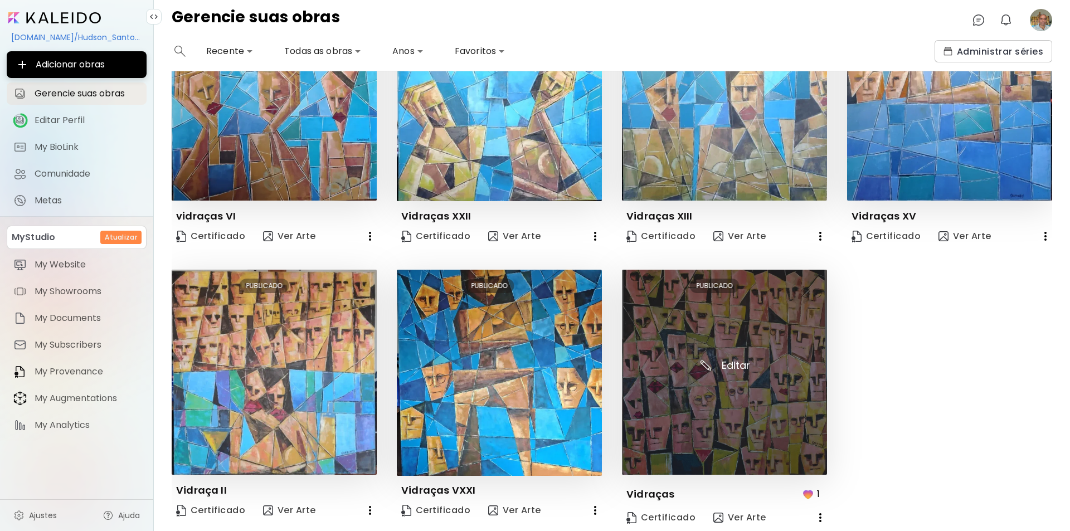
click at [714, 411] on img at bounding box center [724, 372] width 205 height 205
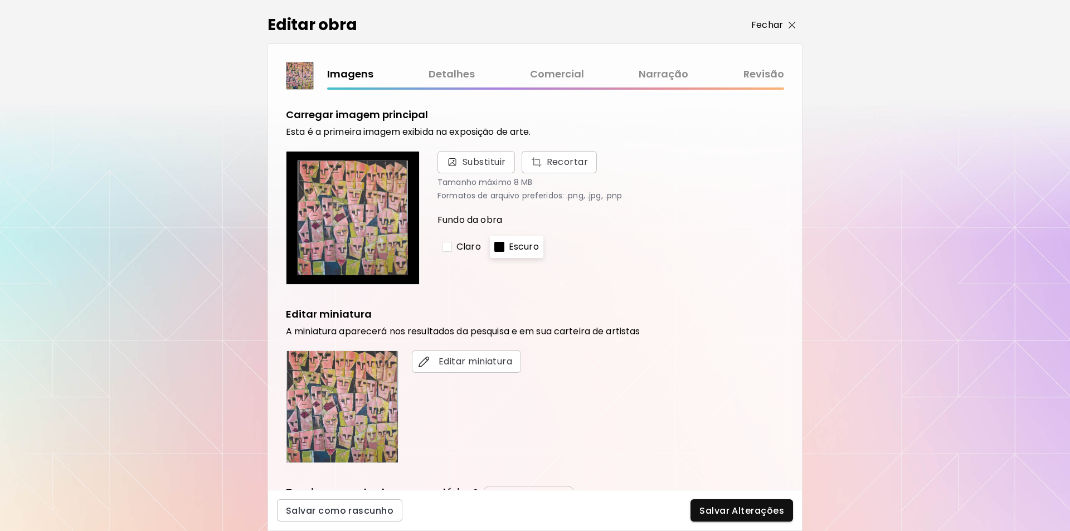
click at [792, 26] on img "button" at bounding box center [791, 25] width 7 height 7
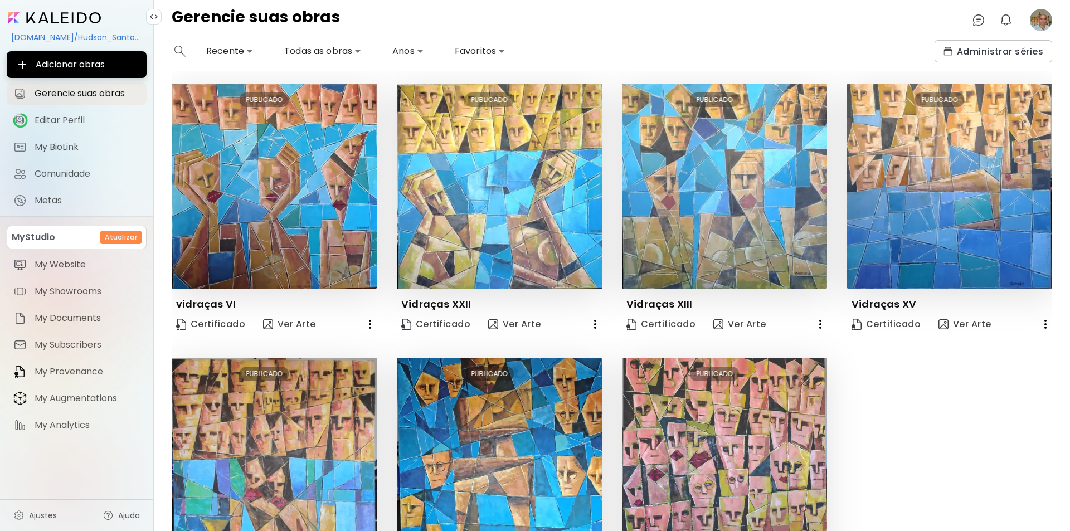
scroll to position [372, 0]
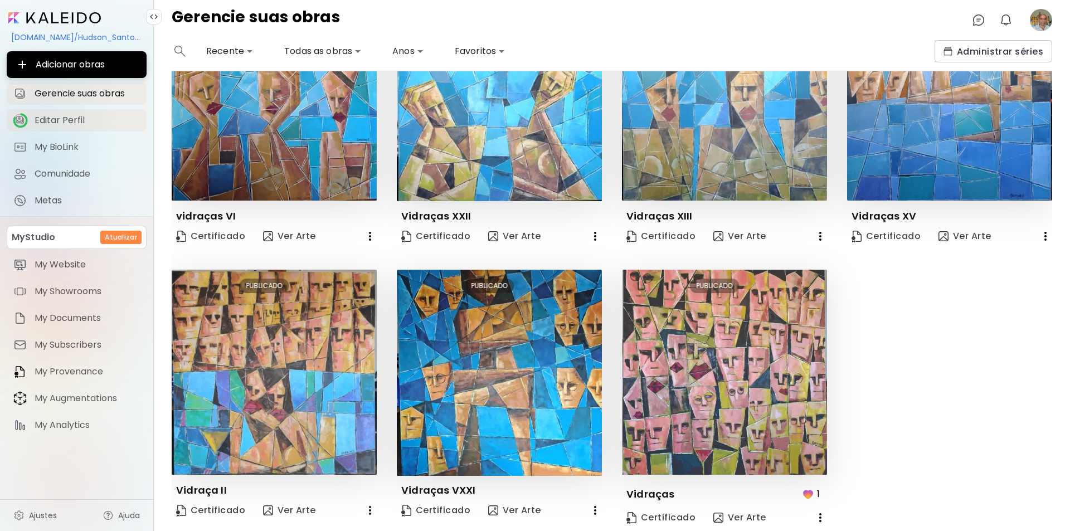
click at [34, 119] on link "Editar Perfil" at bounding box center [77, 120] width 140 height 22
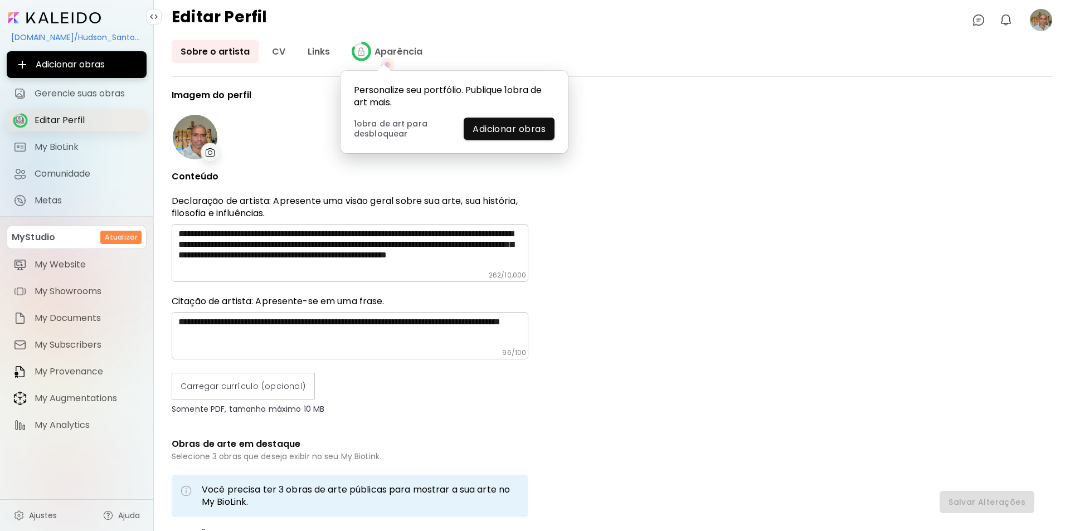
type input "******"
type input "**********"
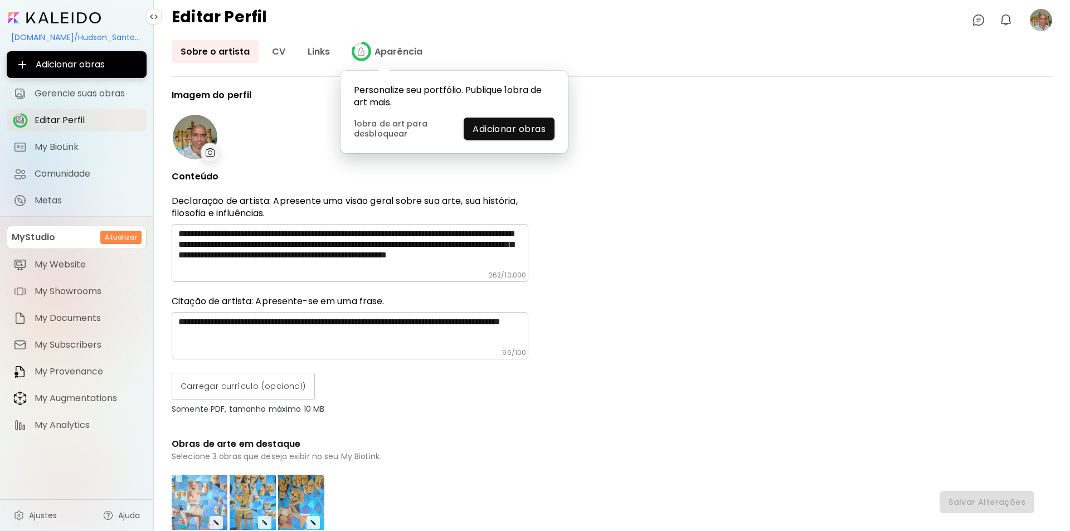
click at [645, 203] on div "**********" at bounding box center [612, 310] width 880 height 440
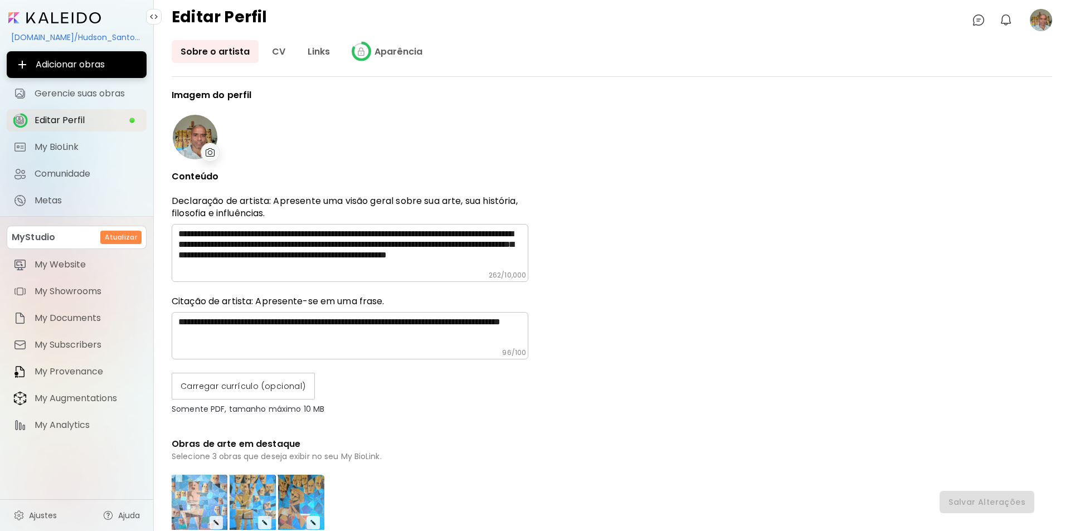
click at [261, 385] on span "Carregar currículo (opcional)" at bounding box center [243, 387] width 125 height 12
click at [0, 0] on input "Carregar currículo (opcional)" at bounding box center [0, 0] width 0 height 0
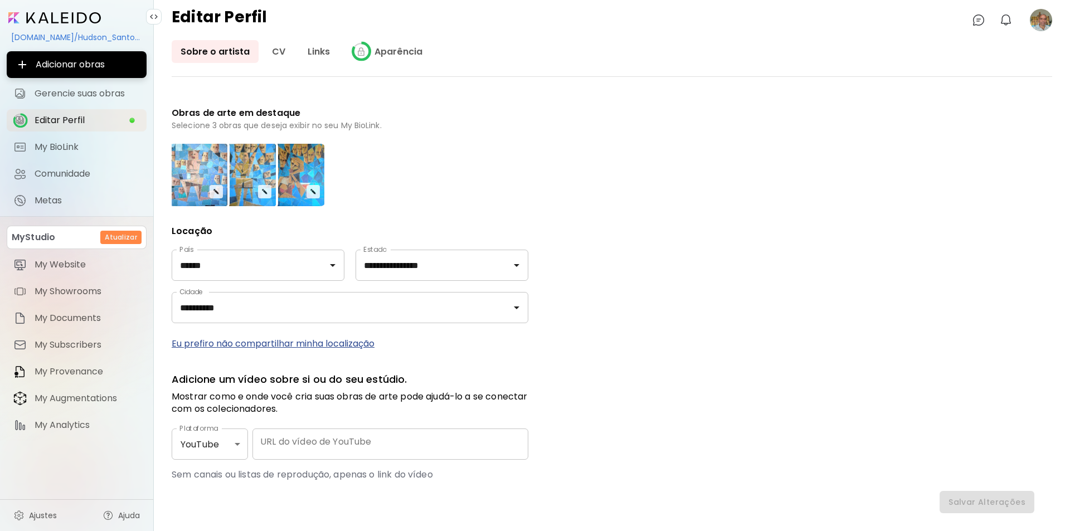
scroll to position [365, 0]
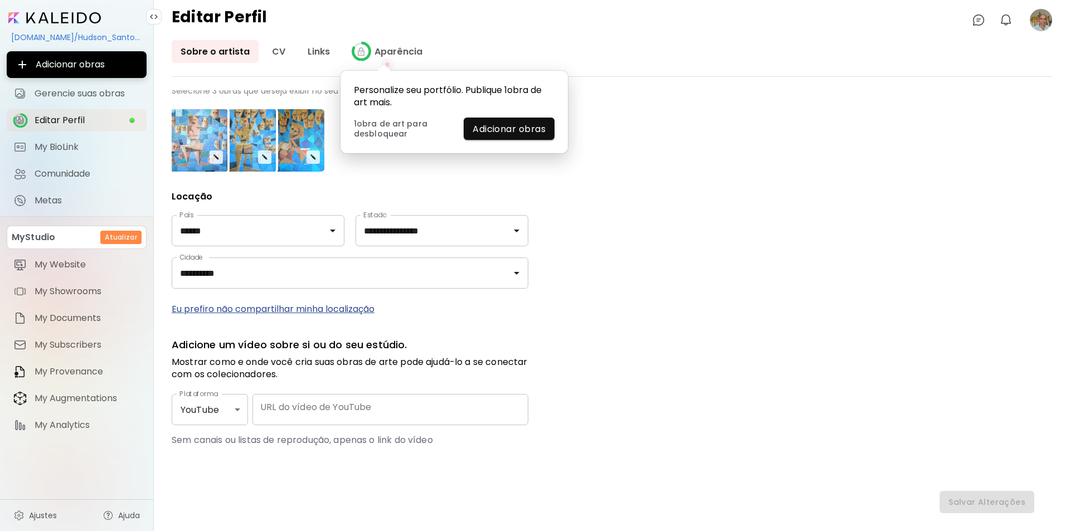
click at [382, 53] on icon "animation" at bounding box center [387, 65] width 28 height 28
click at [494, 132] on span "Adicionar obras" at bounding box center [508, 129] width 73 height 12
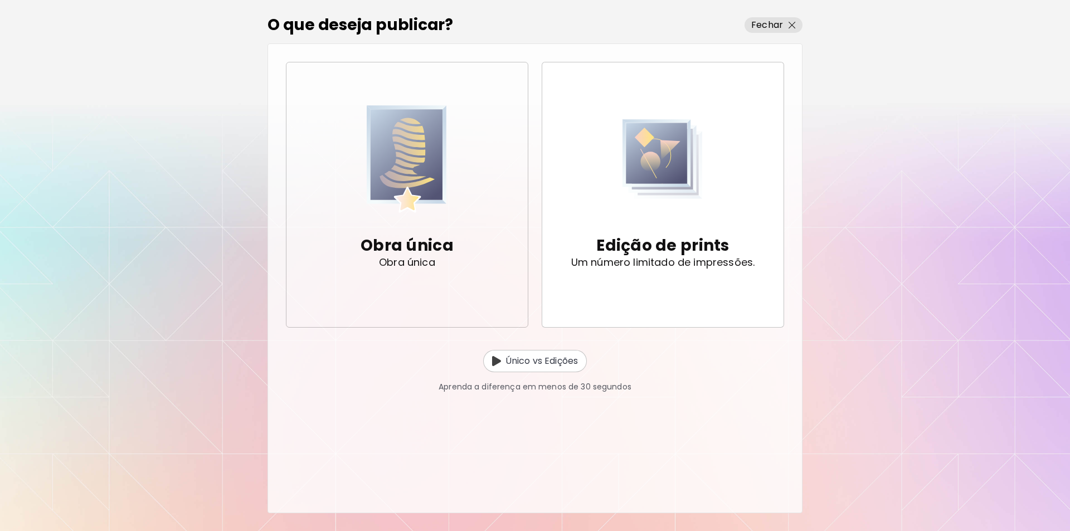
click at [389, 158] on img "button" at bounding box center [407, 159] width 80 height 114
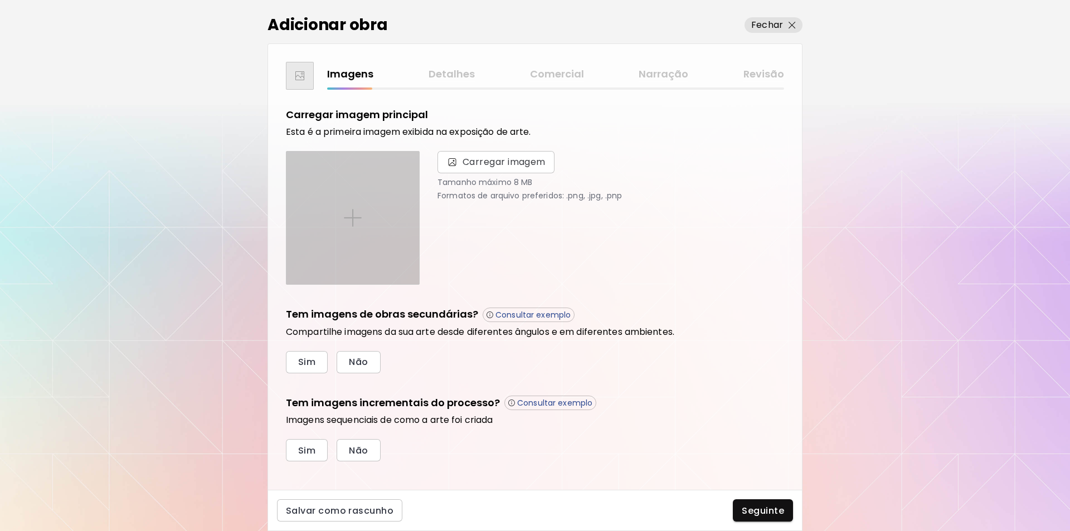
click at [354, 218] on img at bounding box center [353, 218] width 18 height 18
click at [0, 0] on input "file" at bounding box center [0, 0] width 0 height 0
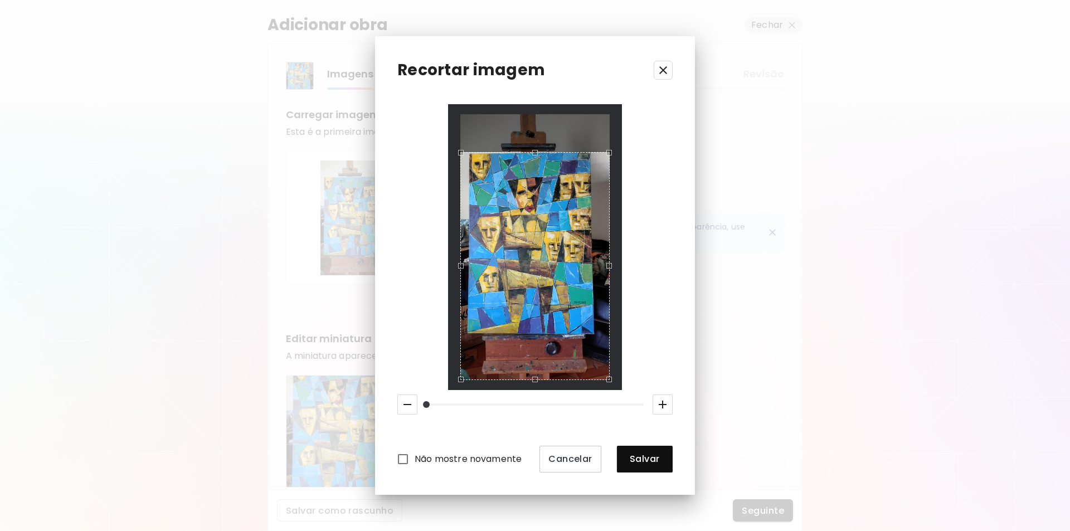
click at [538, 153] on div "Use the arrow keys to move the crop selection area" at bounding box center [535, 153] width 148 height 0
click at [465, 263] on div "Use the up and down arrow keys to move the west drag handle to change the crop …" at bounding box center [465, 263] width 0 height 0
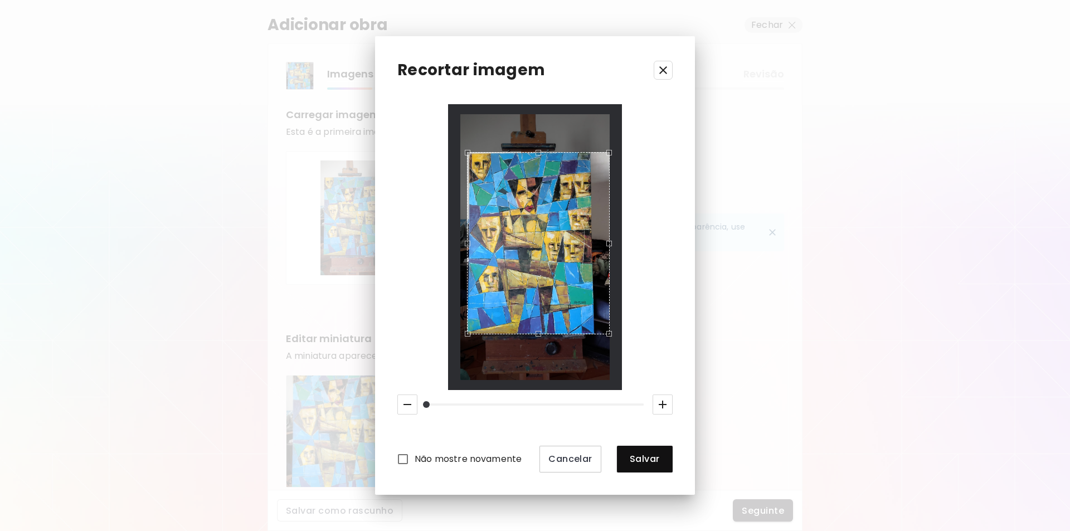
click at [535, 337] on div "Use the up and down arrow keys to move the south drag handle to change the crop…" at bounding box center [535, 337] width 0 height 0
click at [592, 153] on div "Use the arrow keys to move the crop selection area" at bounding box center [529, 153] width 124 height 0
click at [590, 153] on div "Use the arrow keys to move the crop selection area" at bounding box center [529, 153] width 124 height 0
click at [647, 461] on span "Salvar" at bounding box center [645, 459] width 38 height 12
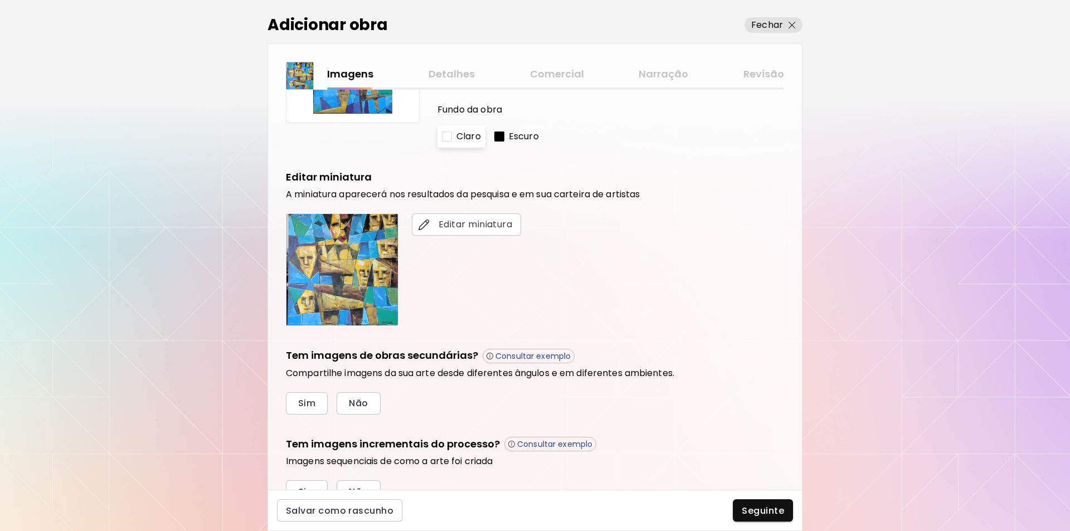
scroll to position [162, 0]
click at [306, 402] on span "Sim" at bounding box center [306, 403] width 17 height 12
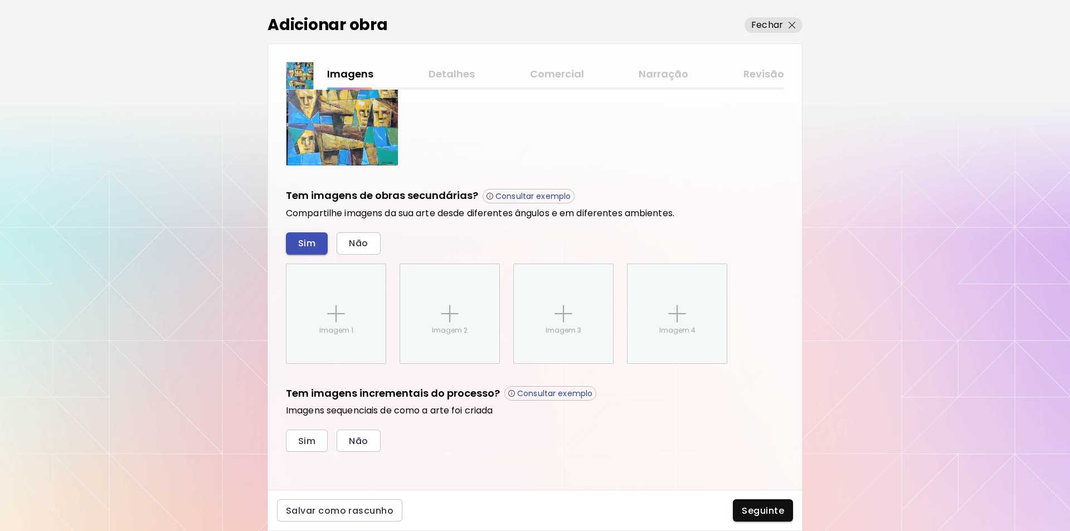
scroll to position [324, 0]
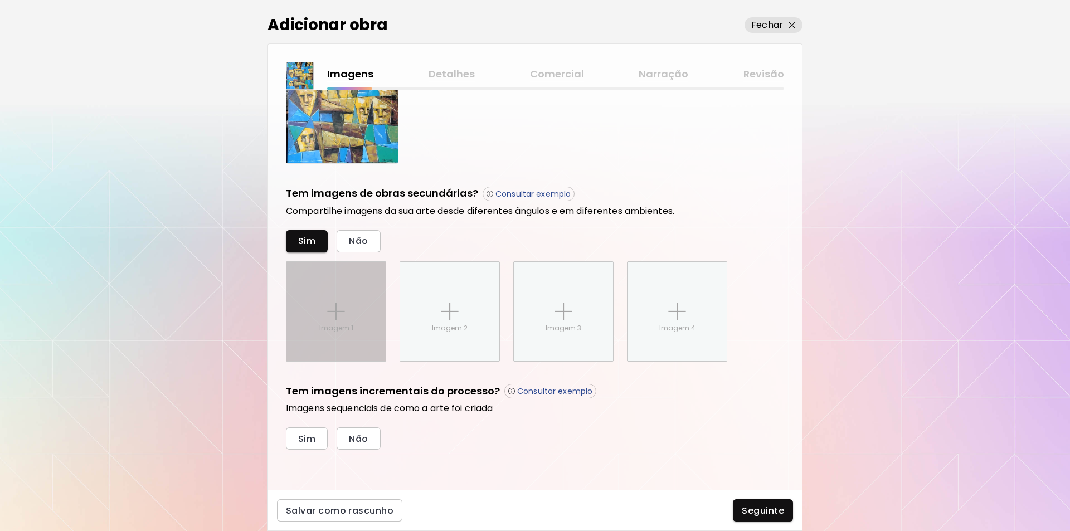
click at [327, 306] on img at bounding box center [336, 312] width 18 height 18
click at [0, 0] on input "Imagem 1" at bounding box center [0, 0] width 0 height 0
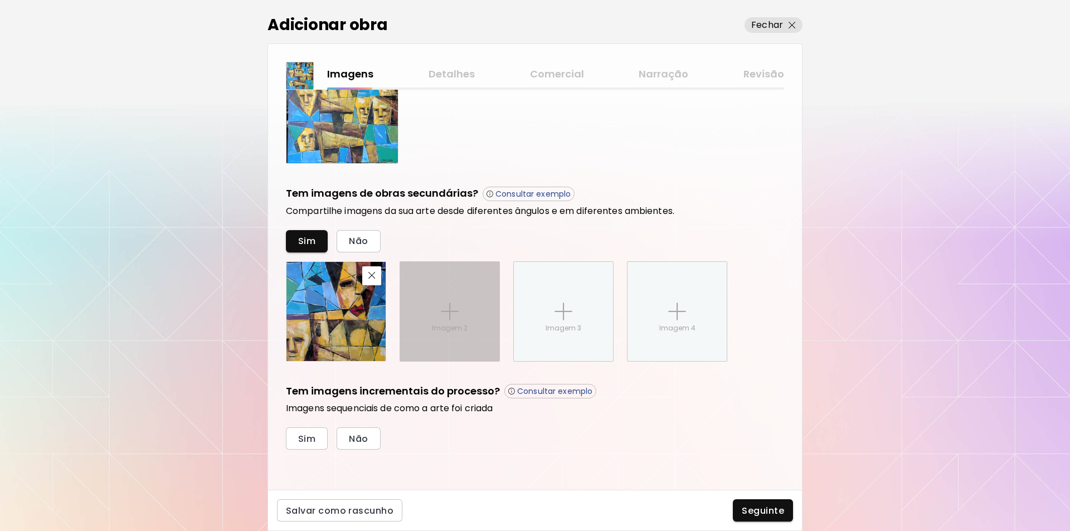
click at [452, 313] on img at bounding box center [450, 312] width 18 height 18
click at [0, 0] on input "Imagem 2" at bounding box center [0, 0] width 0 height 0
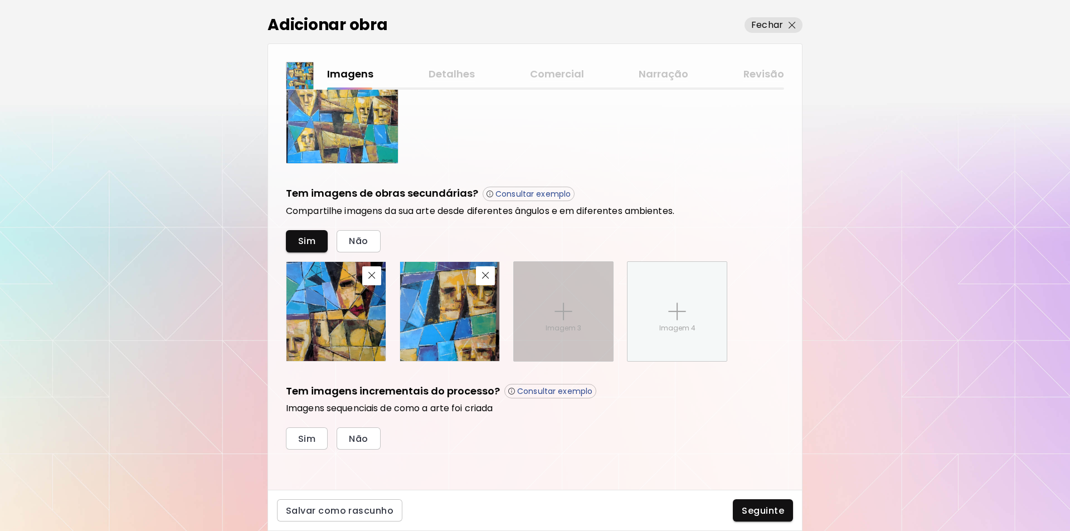
click at [562, 307] on img at bounding box center [563, 312] width 18 height 18
click at [0, 0] on input "Imagem 3" at bounding box center [0, 0] width 0 height 0
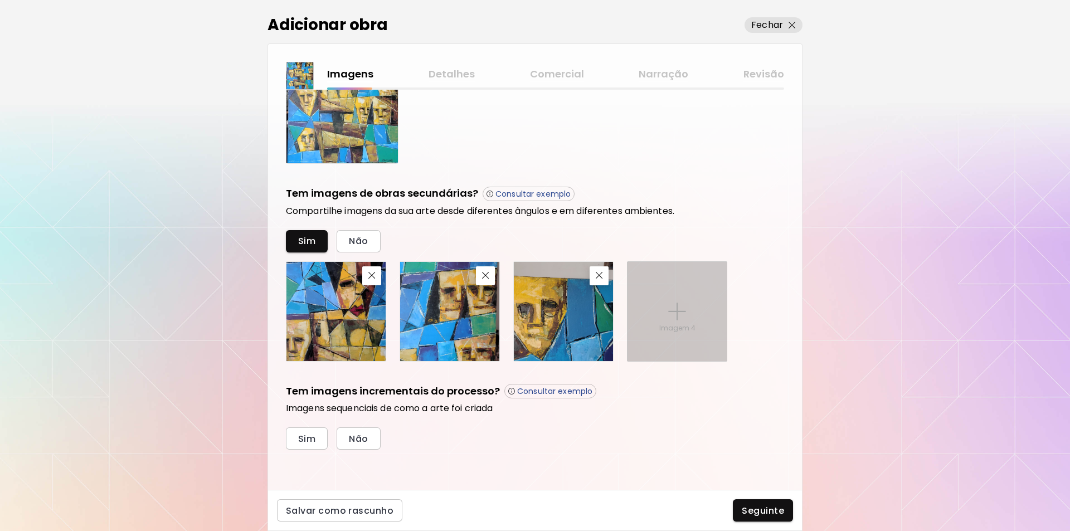
click at [676, 315] on img at bounding box center [677, 312] width 18 height 18
click at [0, 0] on input "Imagem 4" at bounding box center [0, 0] width 0 height 0
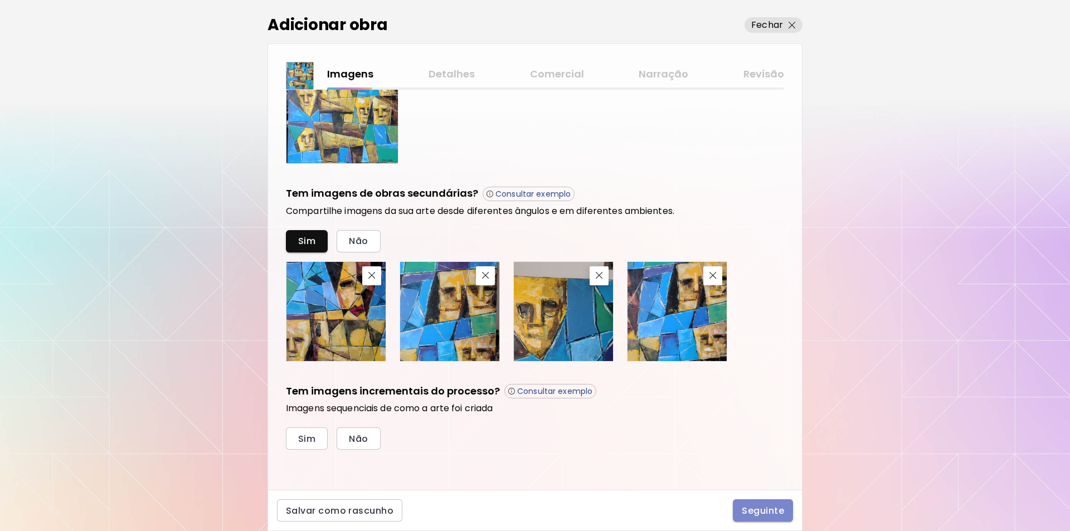
click at [753, 510] on span "Seguinte" at bounding box center [763, 511] width 42 height 12
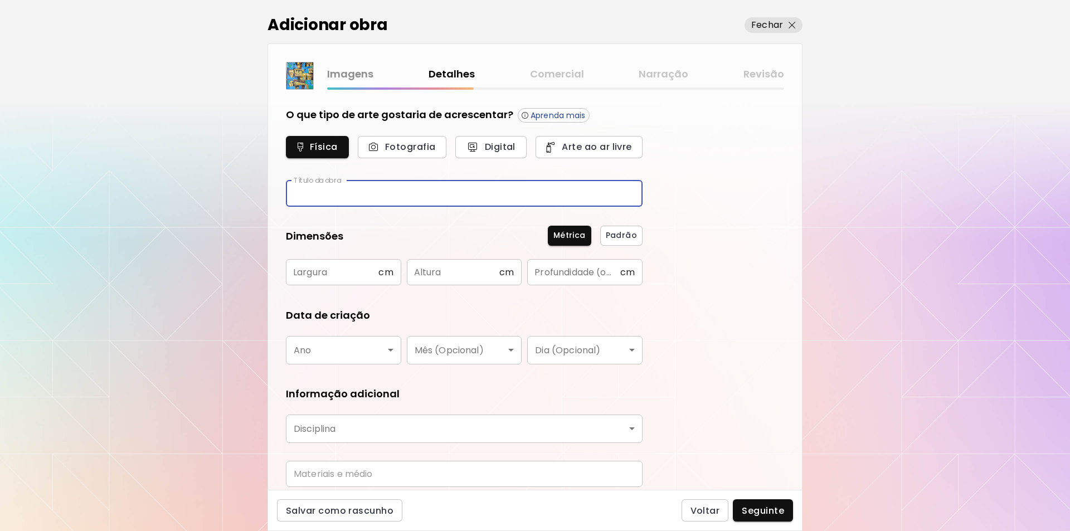
click at [298, 196] on input "text" at bounding box center [464, 194] width 357 height 26
click at [336, 193] on input "**********" at bounding box center [464, 194] width 357 height 26
type input "**********"
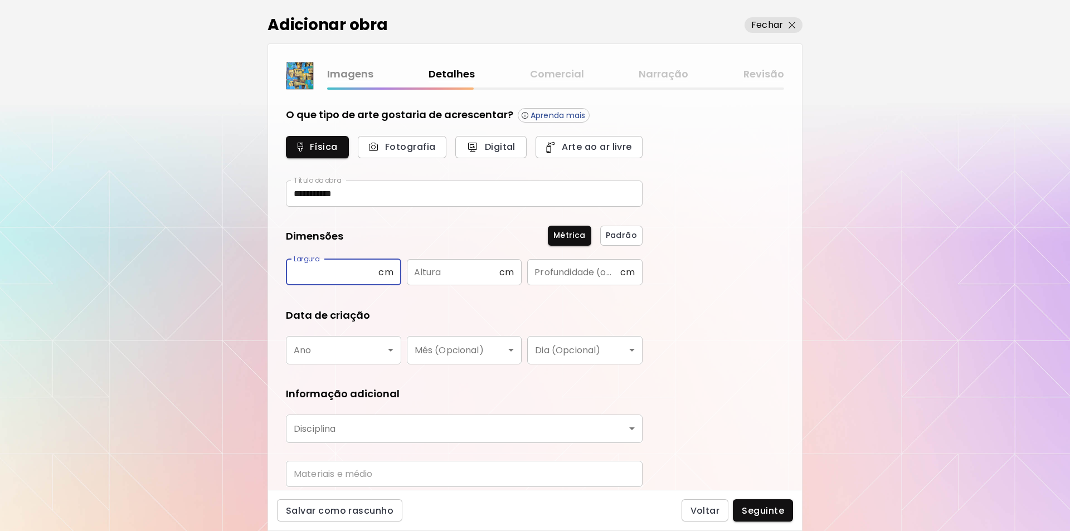
click at [307, 269] on input "text" at bounding box center [332, 272] width 92 height 26
type input "***"
click at [418, 274] on input "text" at bounding box center [453, 272] width 92 height 26
type input "***"
click at [539, 276] on input "text" at bounding box center [573, 272] width 92 height 26
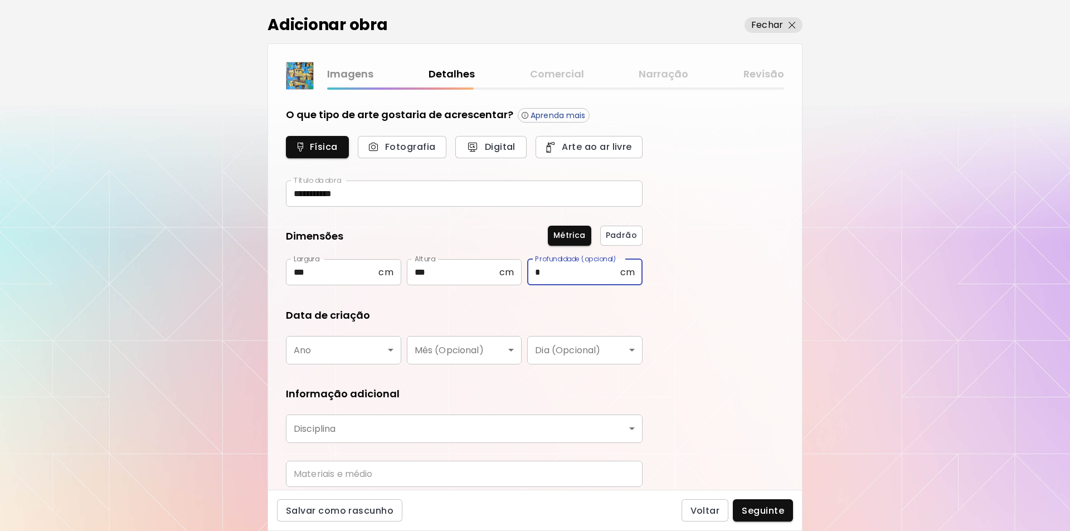
type input "*"
click at [390, 350] on body "**********" at bounding box center [535, 265] width 1070 height 531
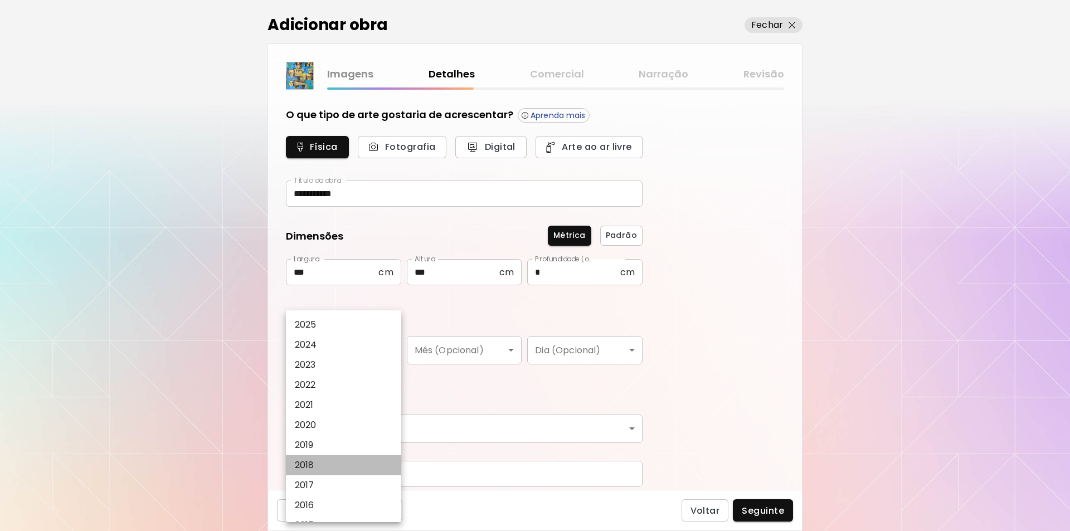
click at [305, 464] on p "2018" at bounding box center [304, 465] width 19 height 13
type input "****"
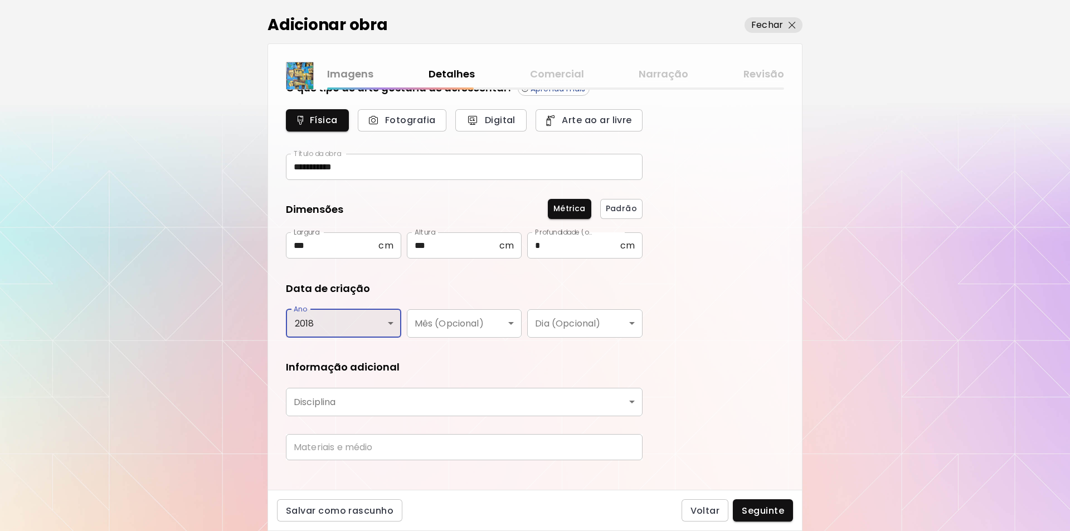
scroll to position [42, 0]
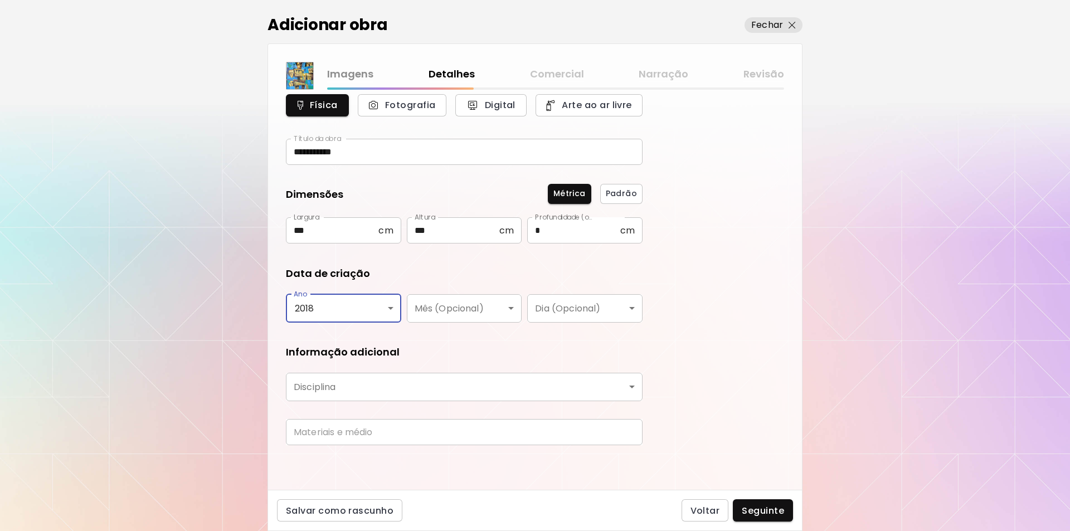
click at [631, 387] on body "**********" at bounding box center [535, 265] width 1070 height 531
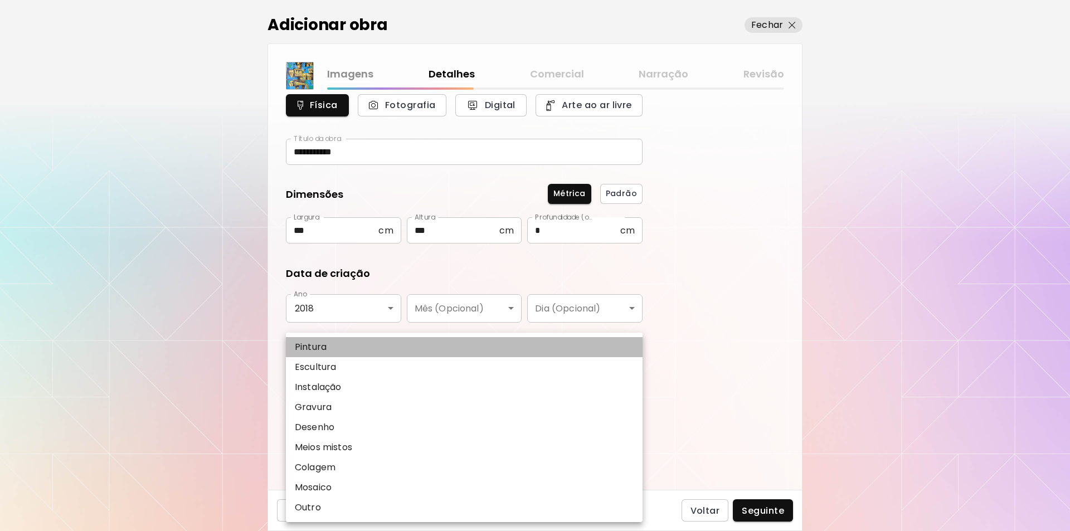
click at [305, 345] on p "Pintura" at bounding box center [311, 346] width 32 height 13
type input "********"
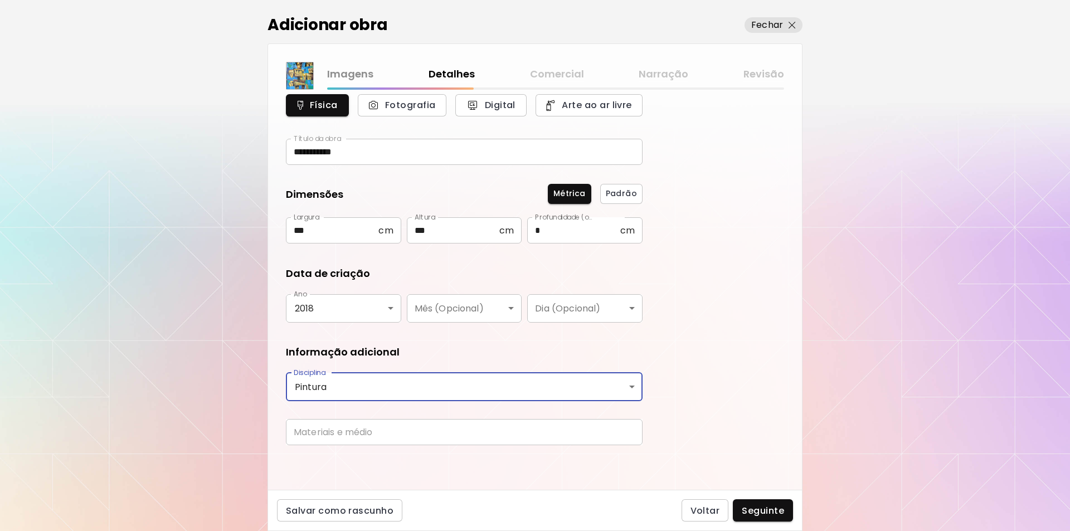
click at [633, 428] on input "text" at bounding box center [464, 432] width 357 height 26
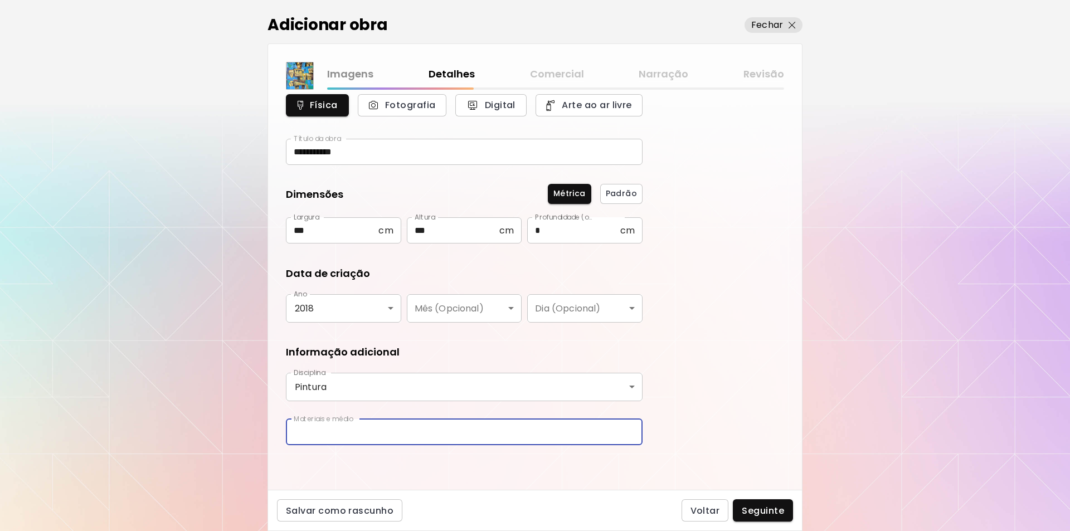
type input "**********"
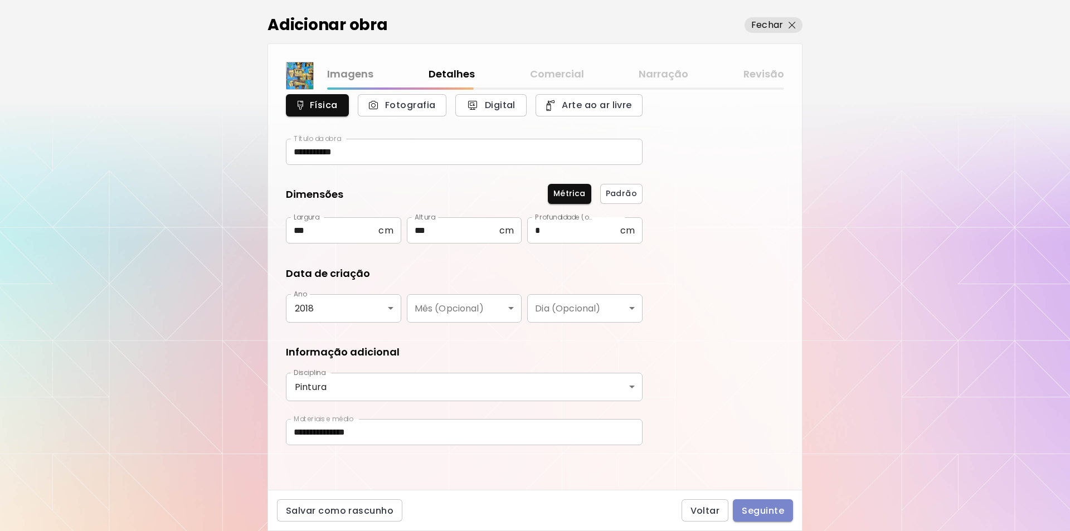
click at [765, 510] on span "Seguinte" at bounding box center [763, 511] width 42 height 12
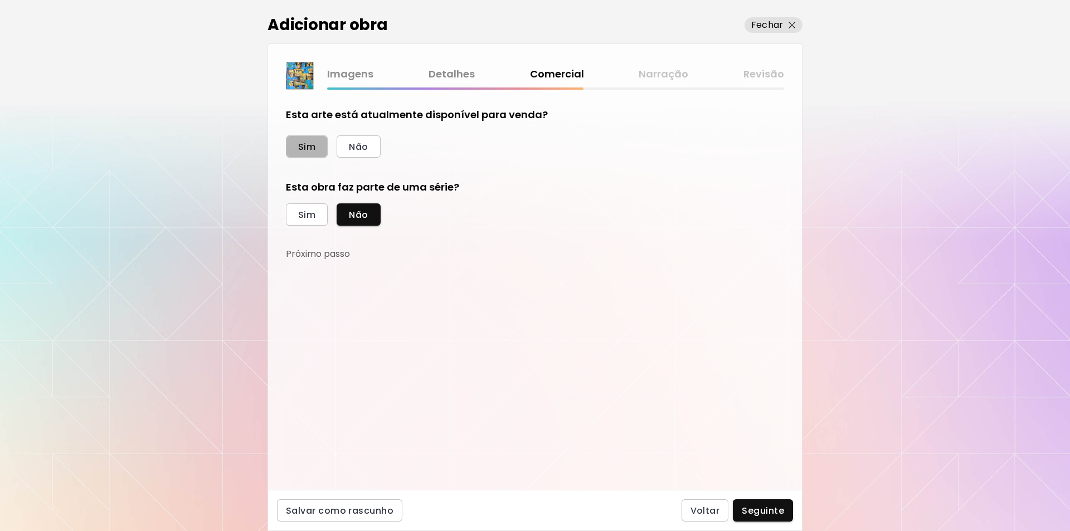
click at [302, 145] on span "Sim" at bounding box center [306, 147] width 17 height 12
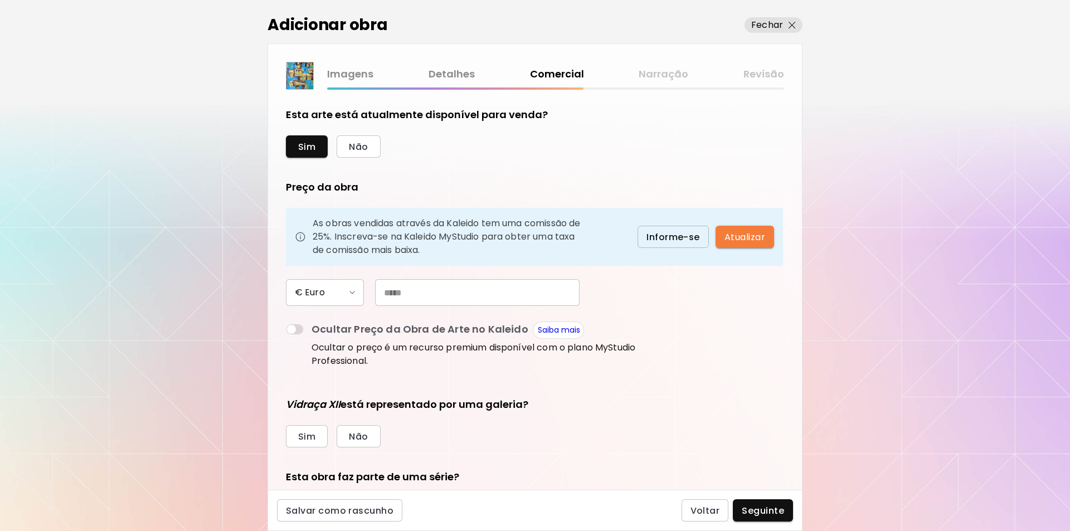
click at [387, 291] on input "text" at bounding box center [477, 292] width 204 height 27
type input "*****"
click at [359, 438] on span "Não" at bounding box center [358, 437] width 19 height 12
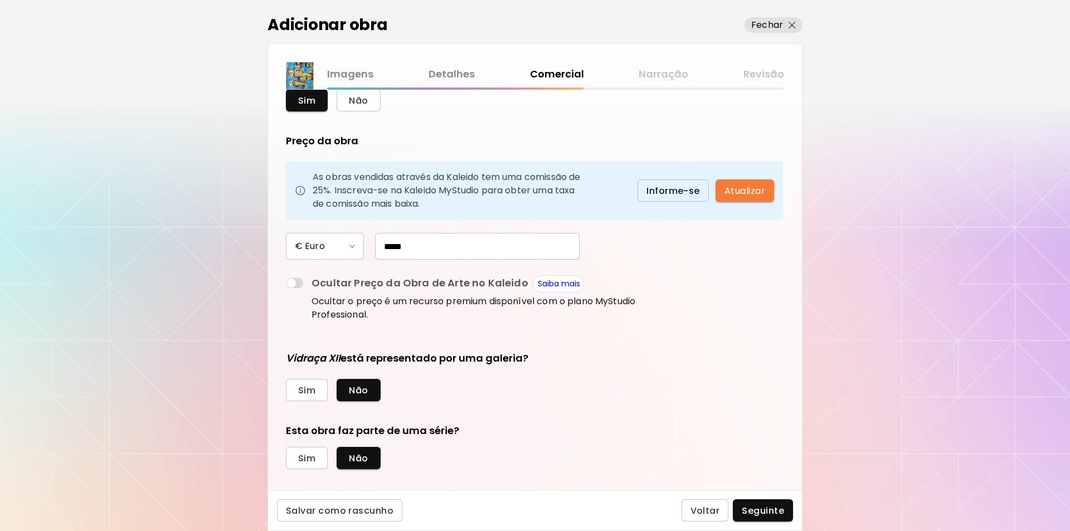
scroll to position [60, 0]
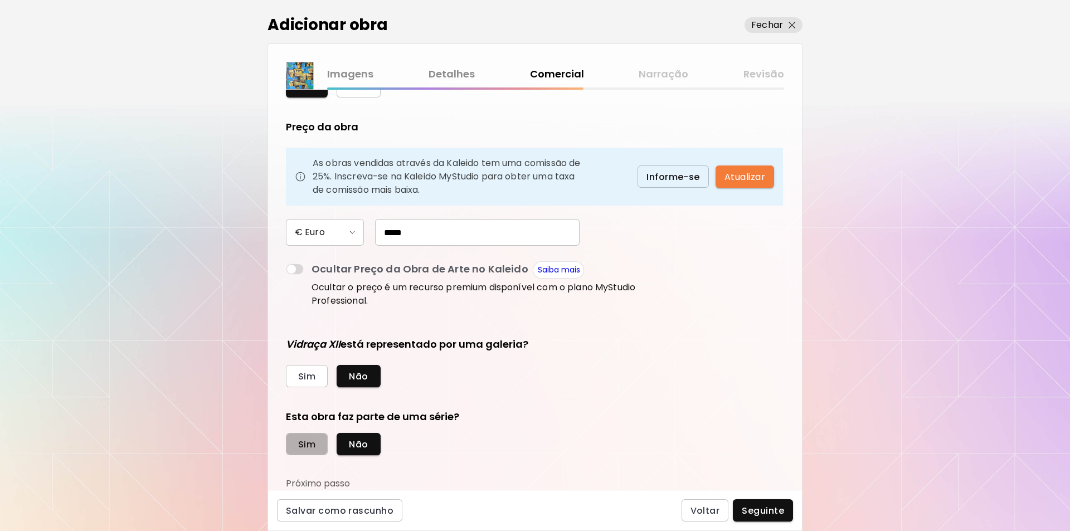
click at [310, 442] on span "Sim" at bounding box center [306, 444] width 17 height 12
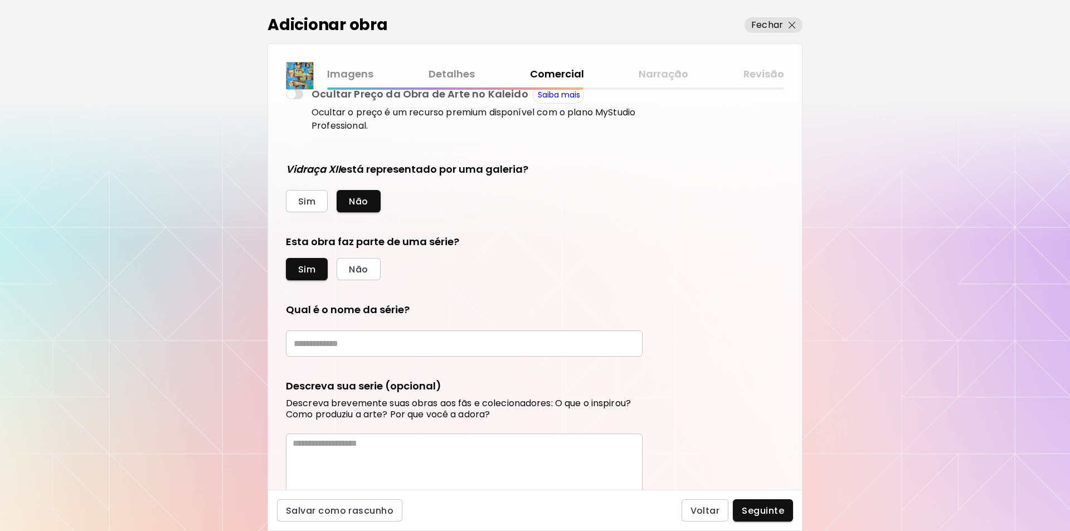
scroll to position [240, 0]
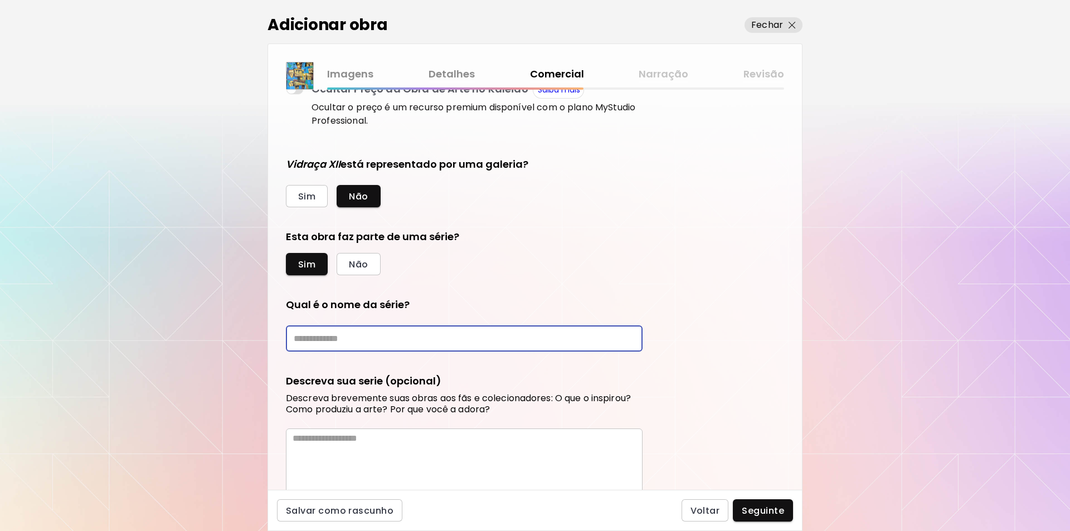
click at [298, 341] on input "text" at bounding box center [464, 338] width 357 height 26
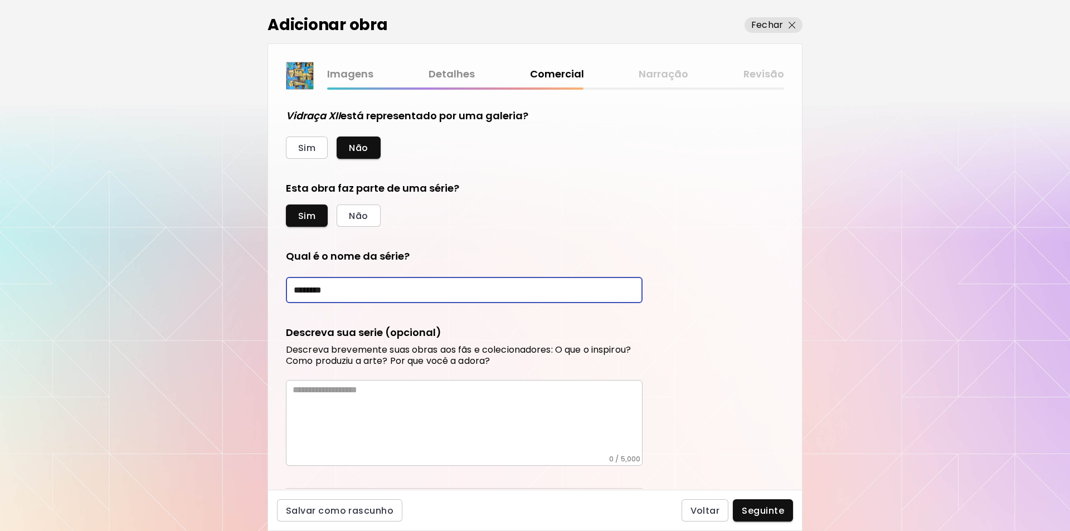
scroll to position [319, 0]
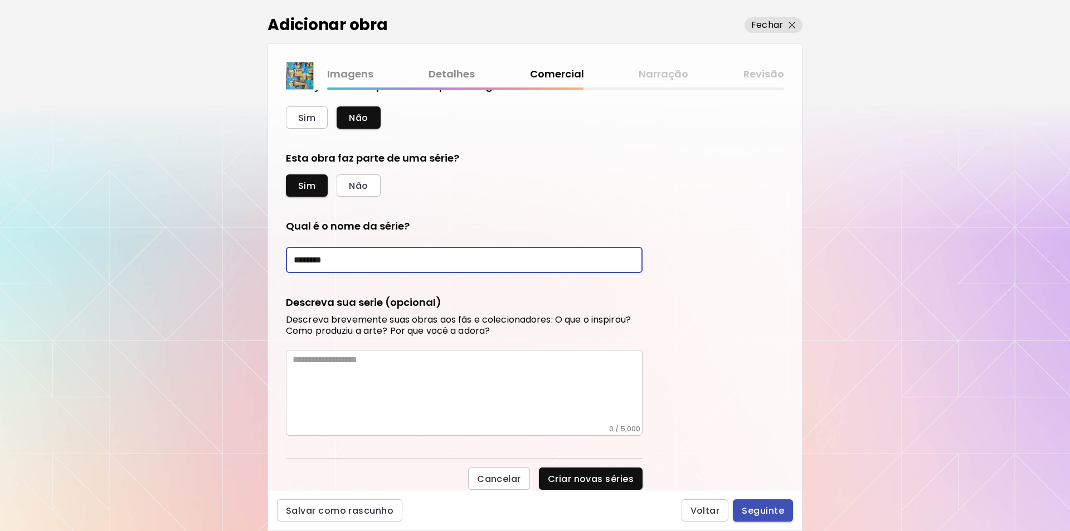
type input "********"
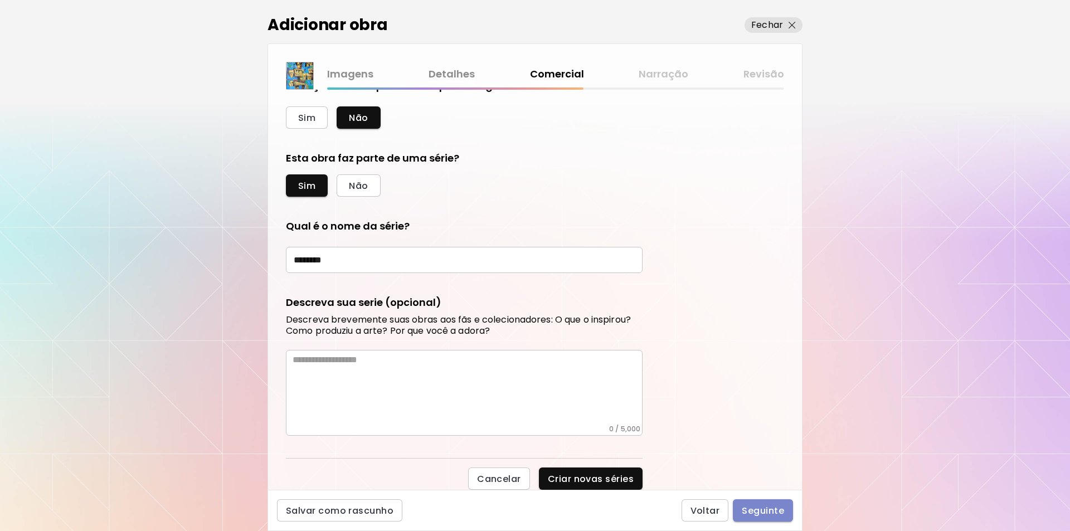
click at [755, 514] on span "Seguinte" at bounding box center [763, 511] width 42 height 12
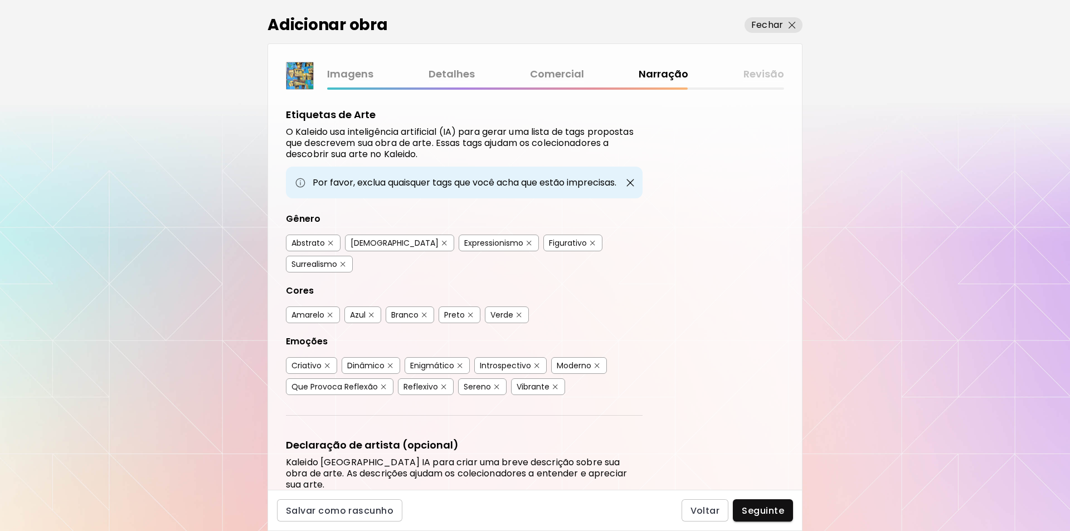
click at [301, 243] on div "Abstrato" at bounding box center [307, 242] width 33 height 11
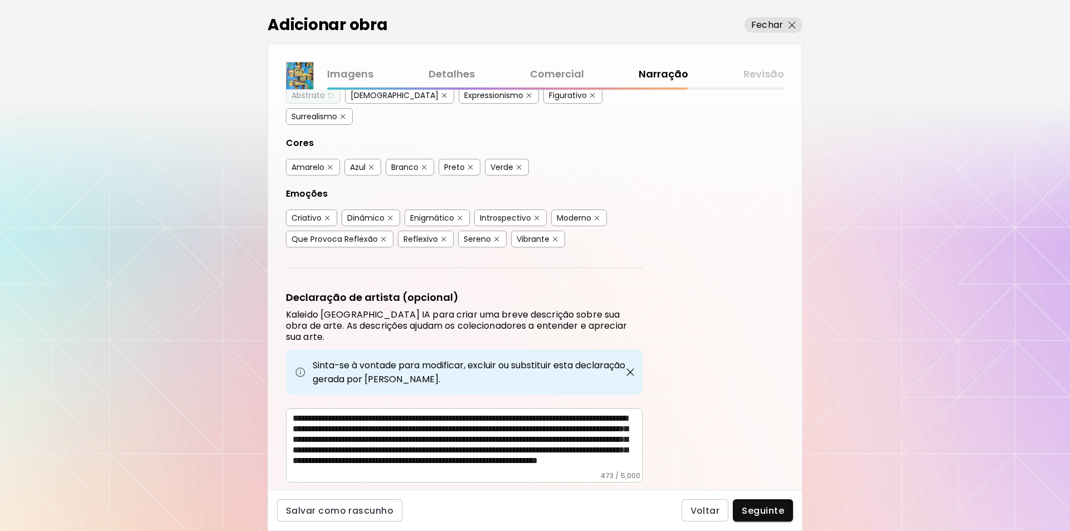
scroll to position [148, 0]
click at [769, 510] on span "Seguinte" at bounding box center [763, 511] width 42 height 12
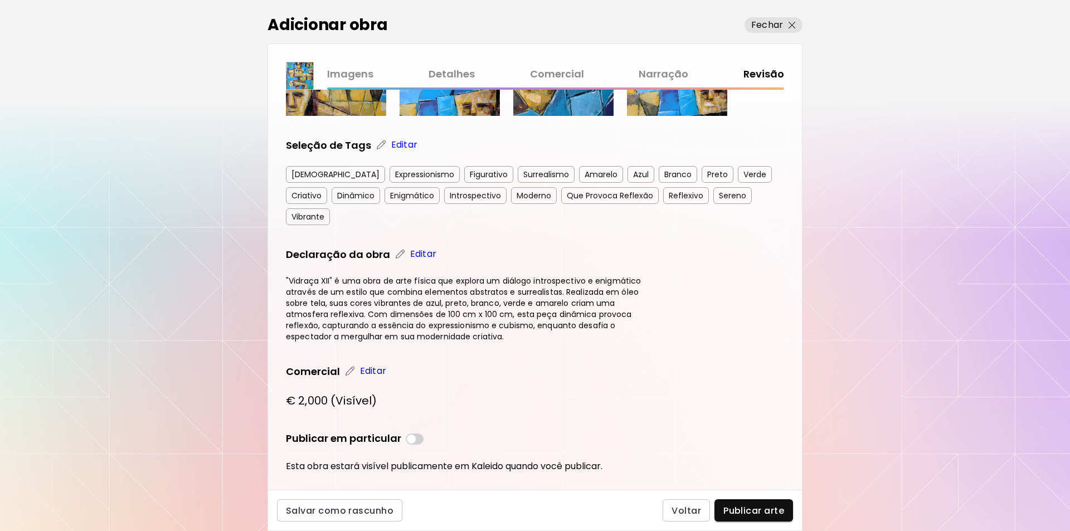
scroll to position [324, 0]
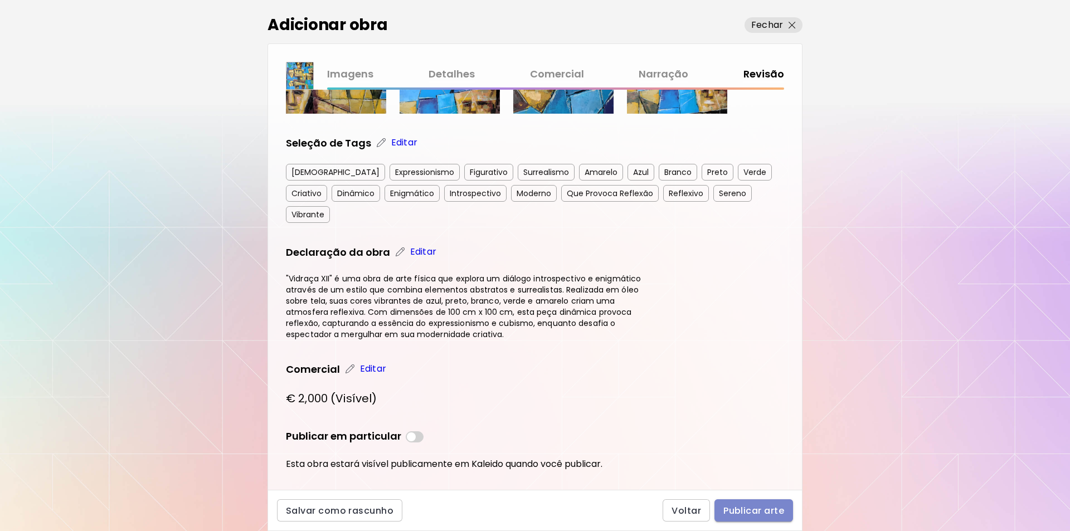
click at [754, 507] on span "Publicar arte" at bounding box center [753, 511] width 61 height 12
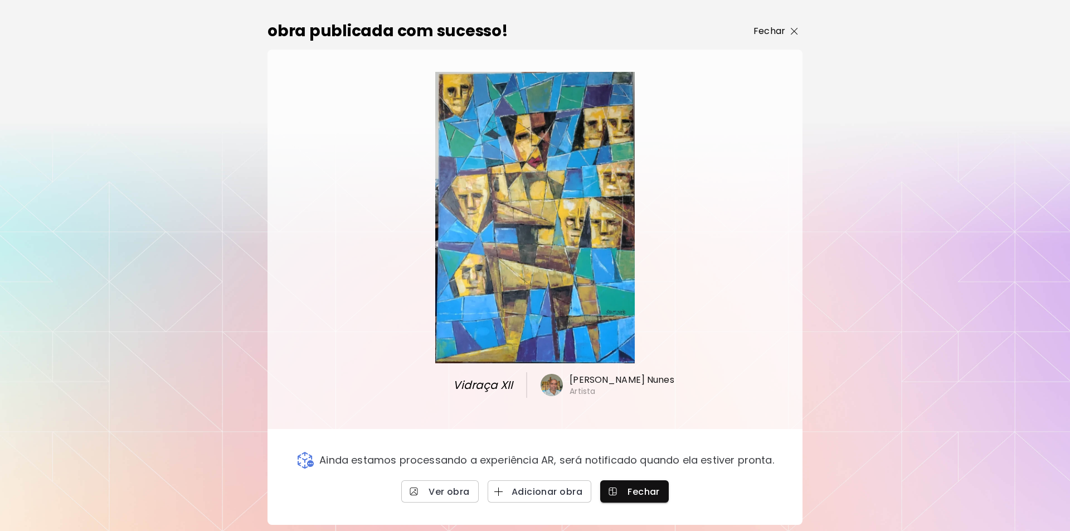
click at [779, 30] on p "Fechar" at bounding box center [769, 31] width 32 height 13
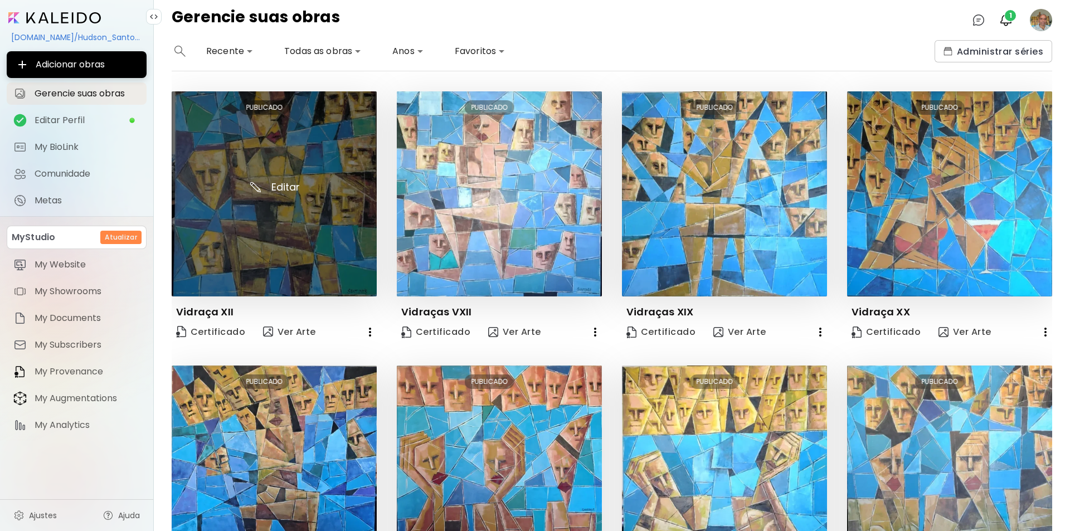
click at [270, 187] on img at bounding box center [274, 193] width 205 height 205
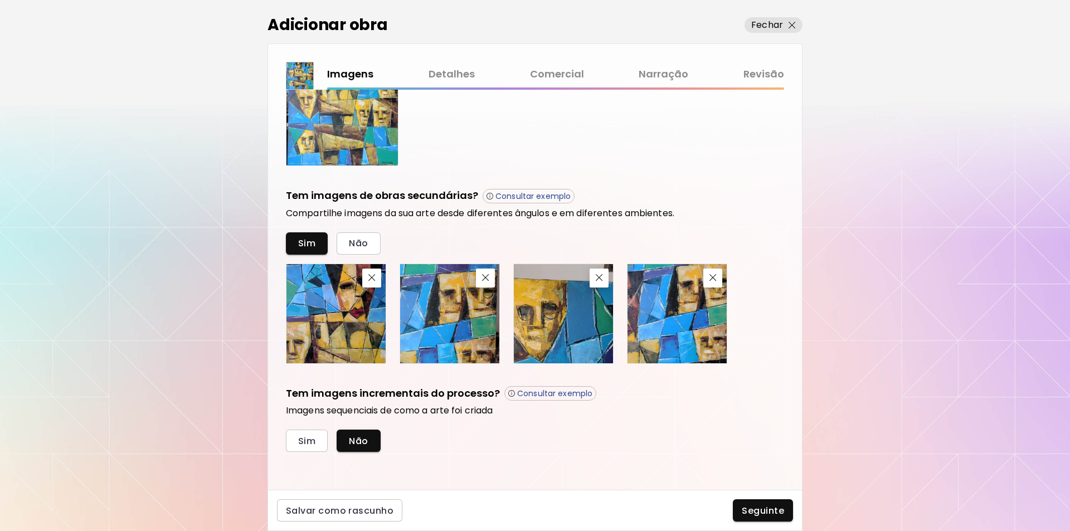
scroll to position [299, 0]
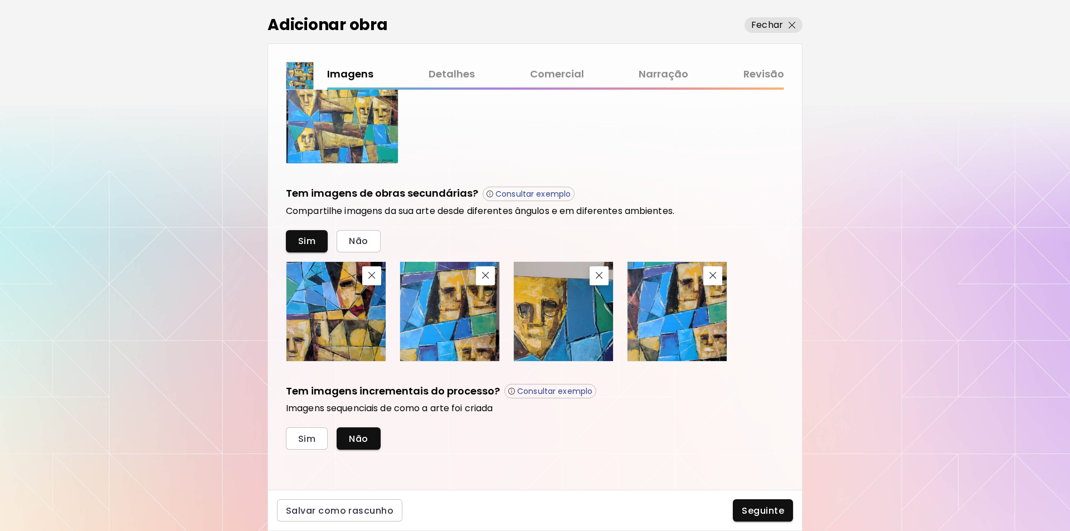
click at [456, 73] on link "Detalhes" at bounding box center [451, 74] width 46 height 16
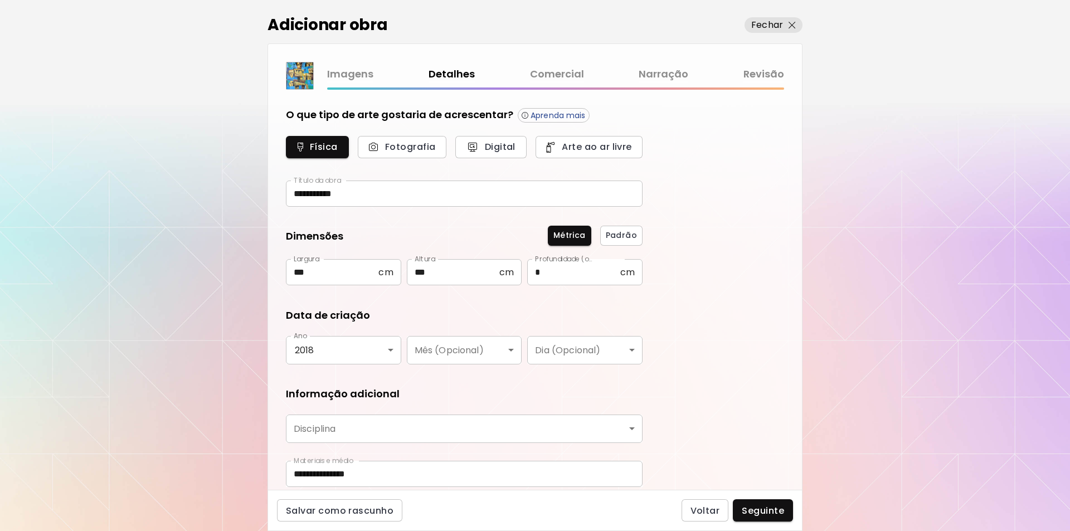
type input "********"
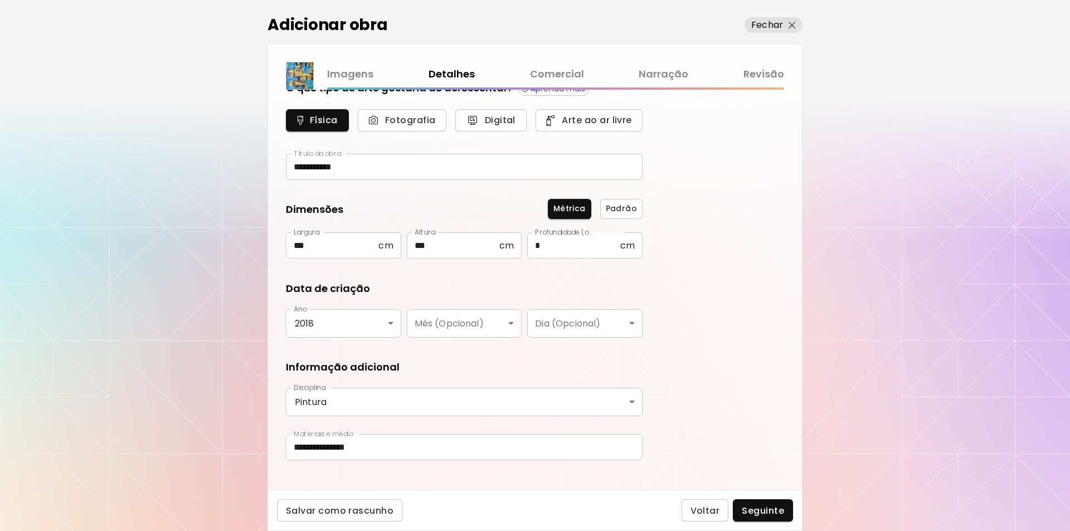
scroll to position [42, 0]
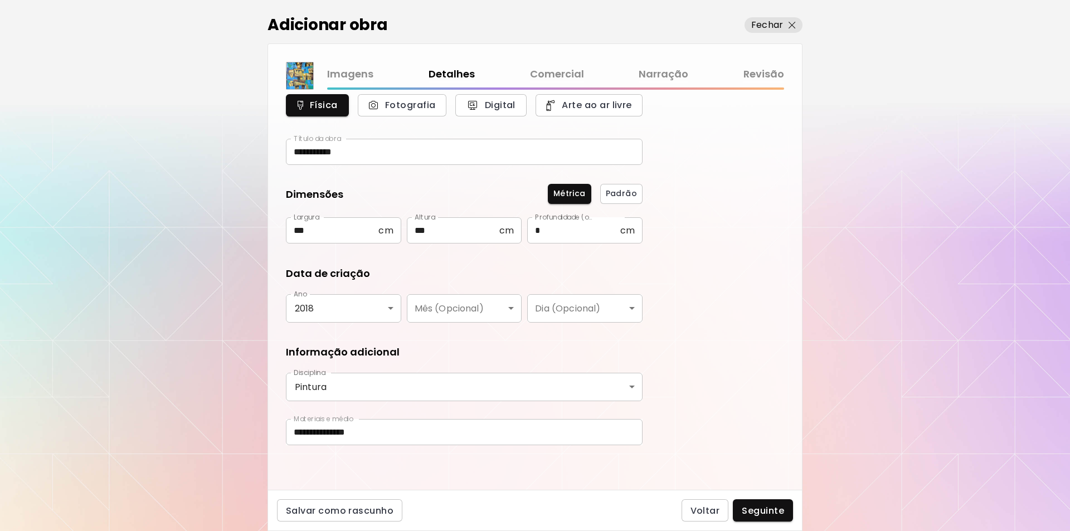
click at [353, 72] on link "Imagens" at bounding box center [350, 74] width 46 height 16
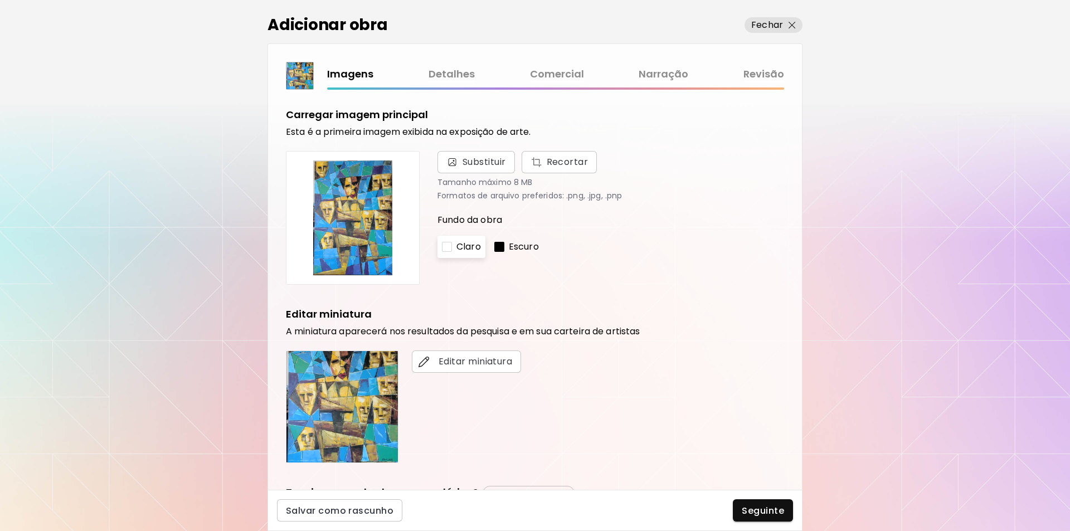
click at [558, 74] on link "Comercial" at bounding box center [557, 74] width 54 height 16
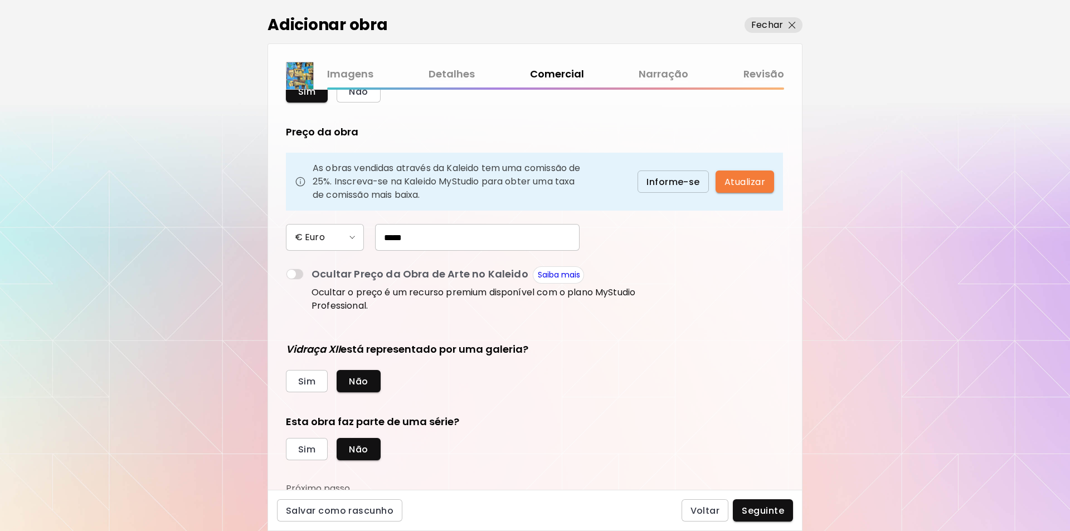
scroll to position [60, 0]
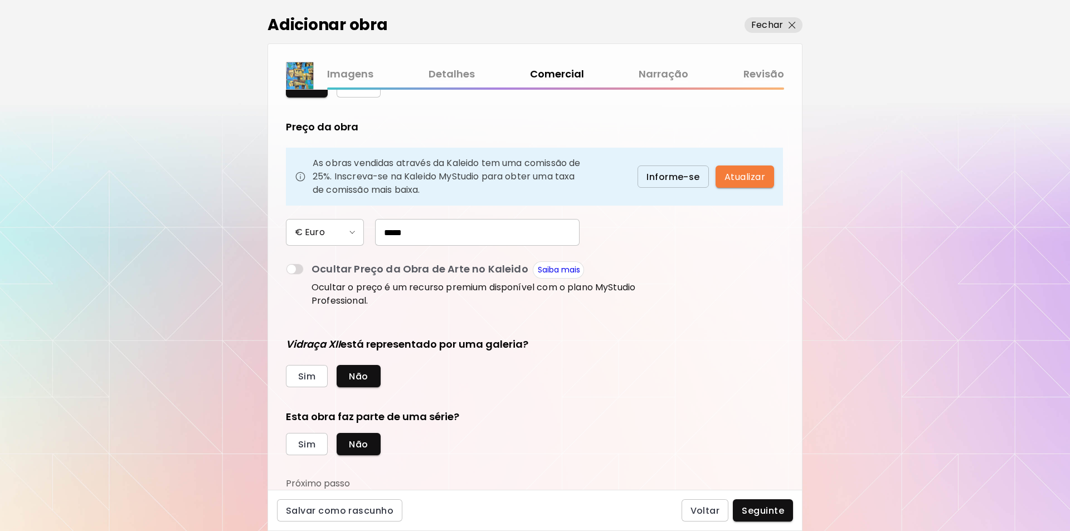
click at [664, 74] on link "Narração" at bounding box center [663, 74] width 50 height 16
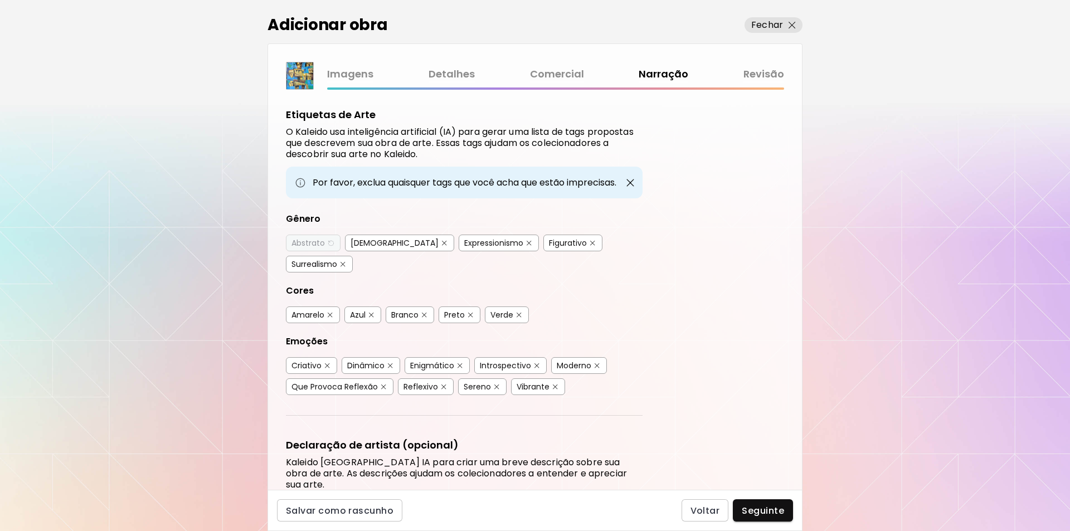
click at [755, 72] on link "Revisão" at bounding box center [763, 74] width 41 height 16
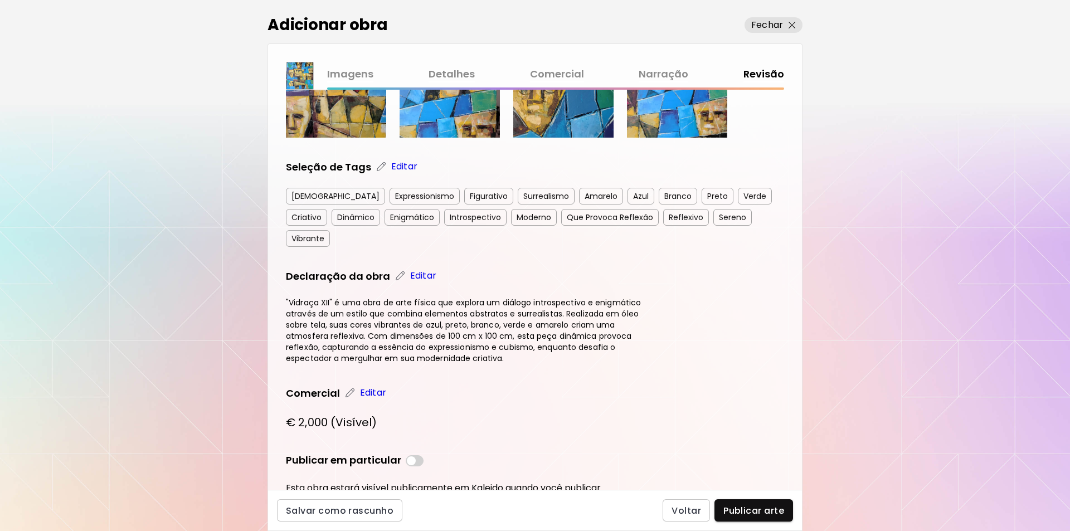
scroll to position [324, 0]
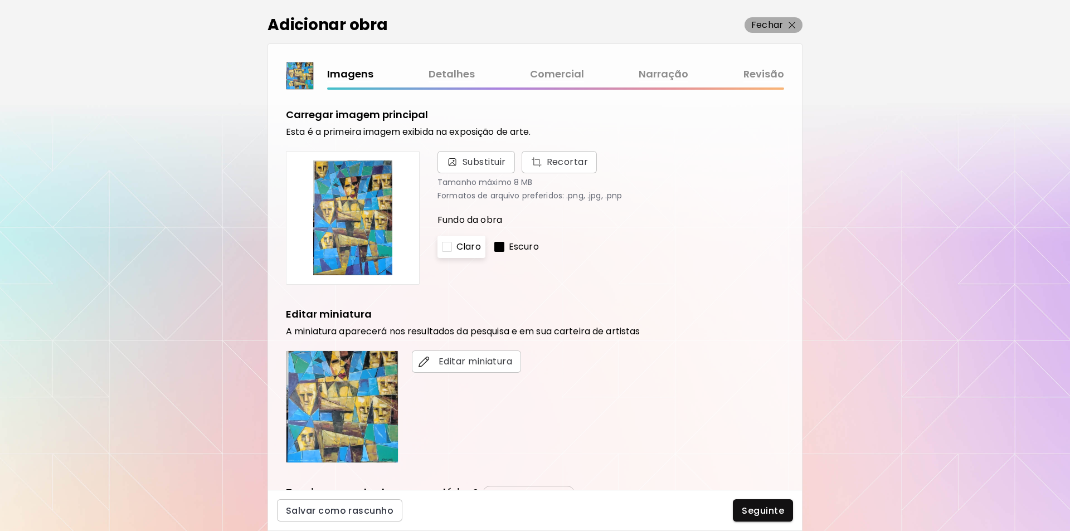
click at [782, 24] on p "Fechar" at bounding box center [767, 24] width 32 height 13
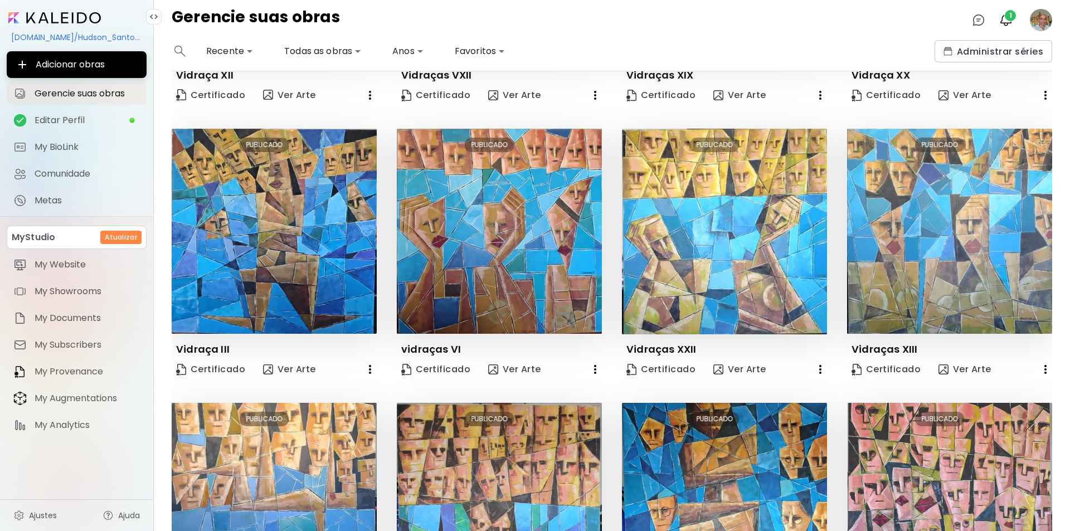
scroll to position [372, 0]
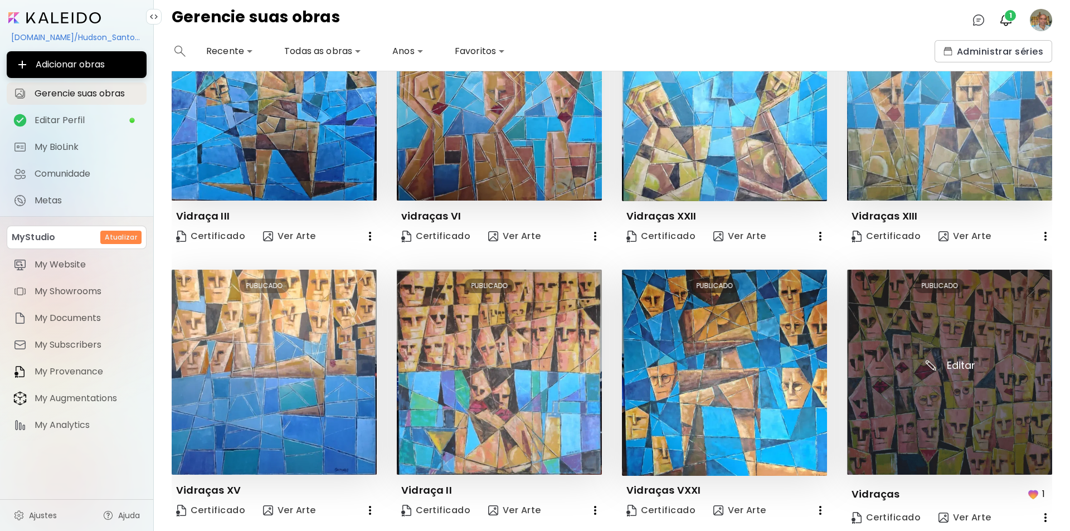
click at [953, 362] on img at bounding box center [949, 372] width 205 height 205
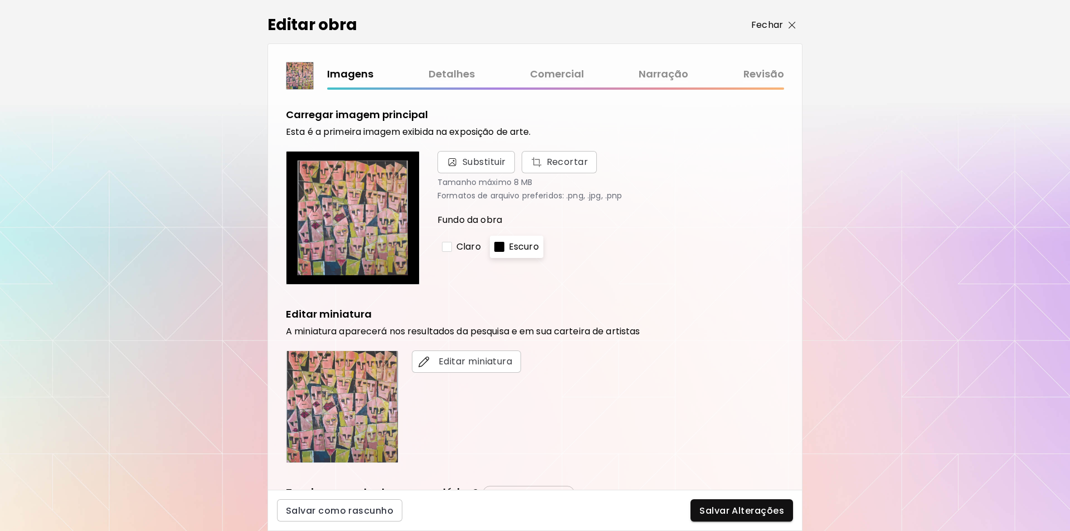
click at [777, 24] on p "Fechar" at bounding box center [767, 24] width 32 height 13
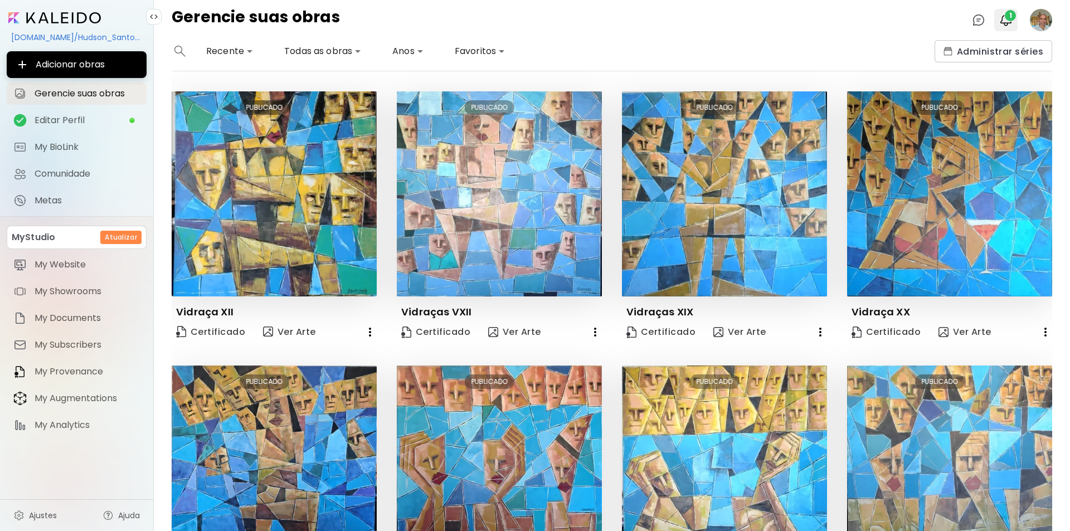
click at [1004, 18] on img "button" at bounding box center [1005, 19] width 13 height 13
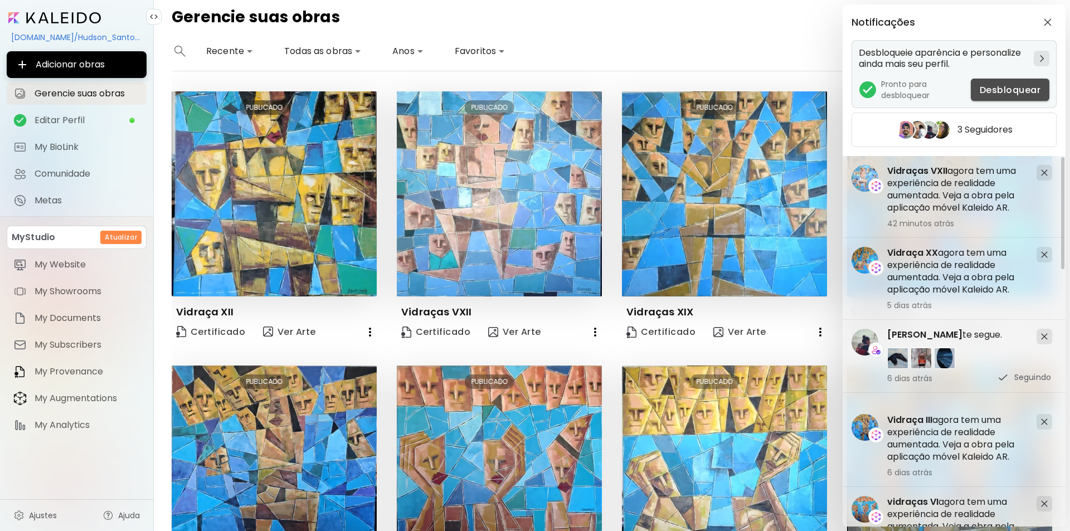
click at [1007, 95] on span "Desbloquear" at bounding box center [1009, 90] width 61 height 12
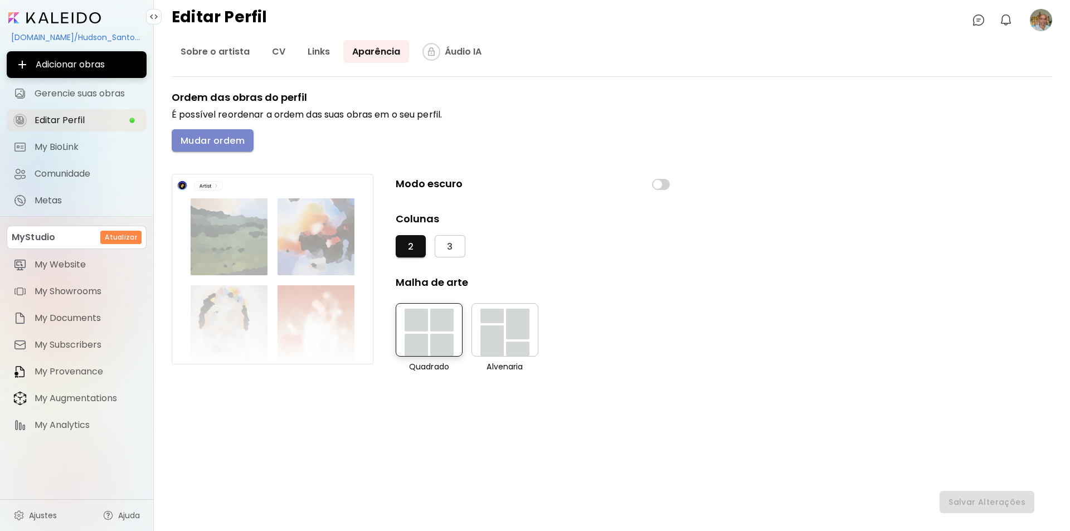
click at [203, 139] on span "Mudar ordem" at bounding box center [213, 141] width 64 height 12
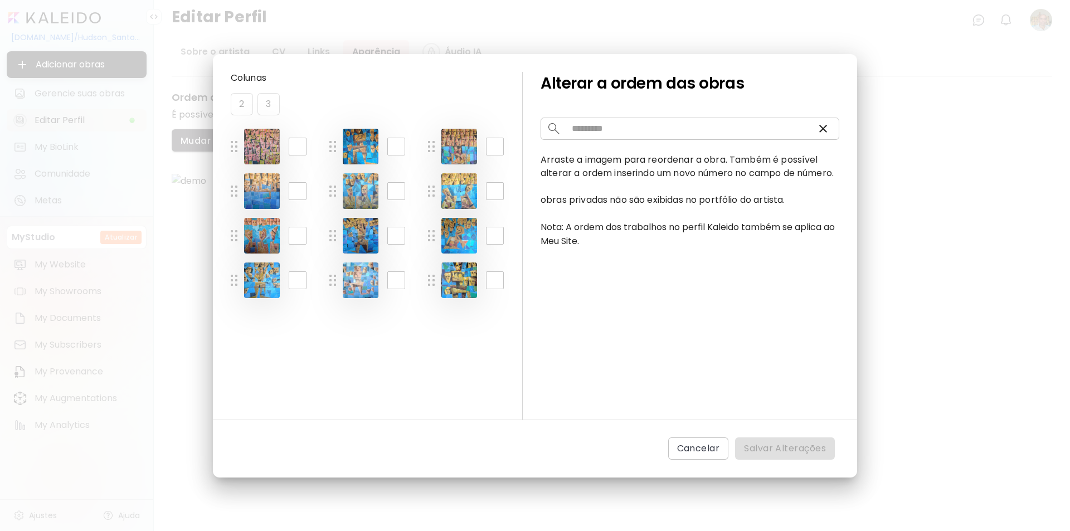
click at [265, 101] on div "2 3" at bounding box center [376, 104] width 291 height 22
click at [241, 105] on div "2 3" at bounding box center [376, 104] width 291 height 22
click at [822, 128] on icon "button" at bounding box center [823, 129] width 8 height 8
click at [689, 448] on span "Cancelar" at bounding box center [698, 448] width 43 height 13
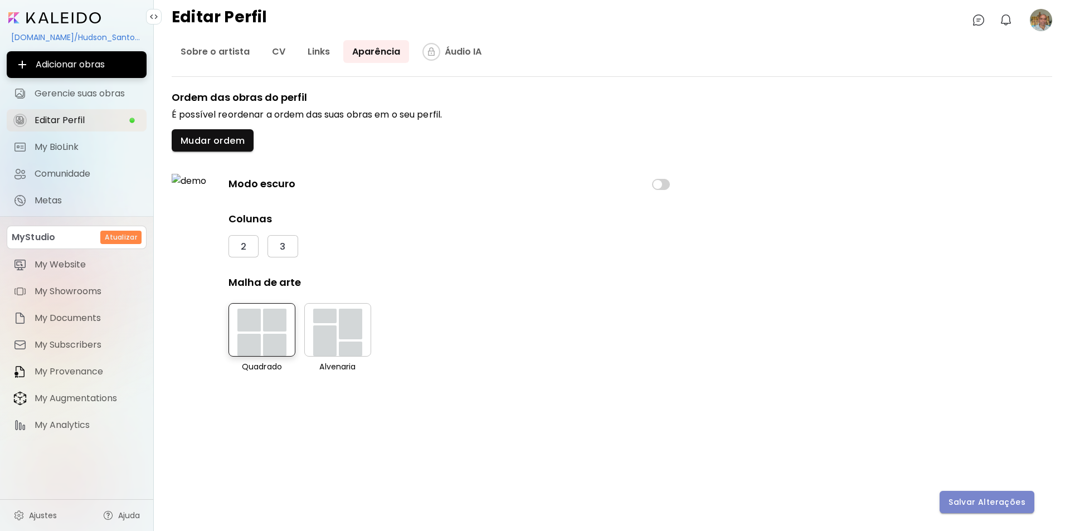
click at [991, 500] on span "Salvar Alterações" at bounding box center [986, 502] width 77 height 12
click at [966, 505] on span "Salvar Alterações" at bounding box center [986, 502] width 77 height 12
click at [48, 119] on span "Editar Perfil" at bounding box center [82, 120] width 94 height 11
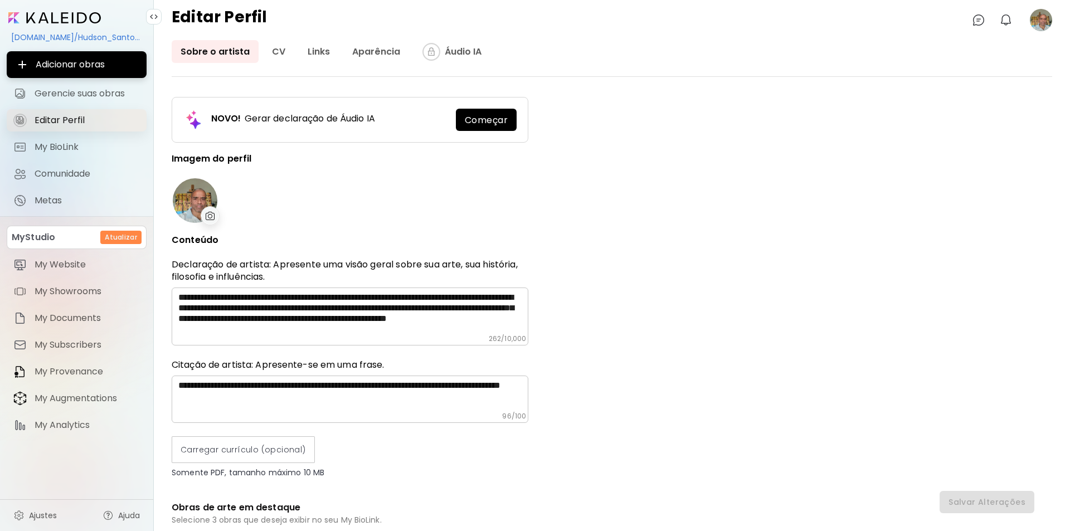
type input "******"
type input "**********"
click at [60, 93] on span "Gerencie suas obras" at bounding box center [87, 93] width 105 height 11
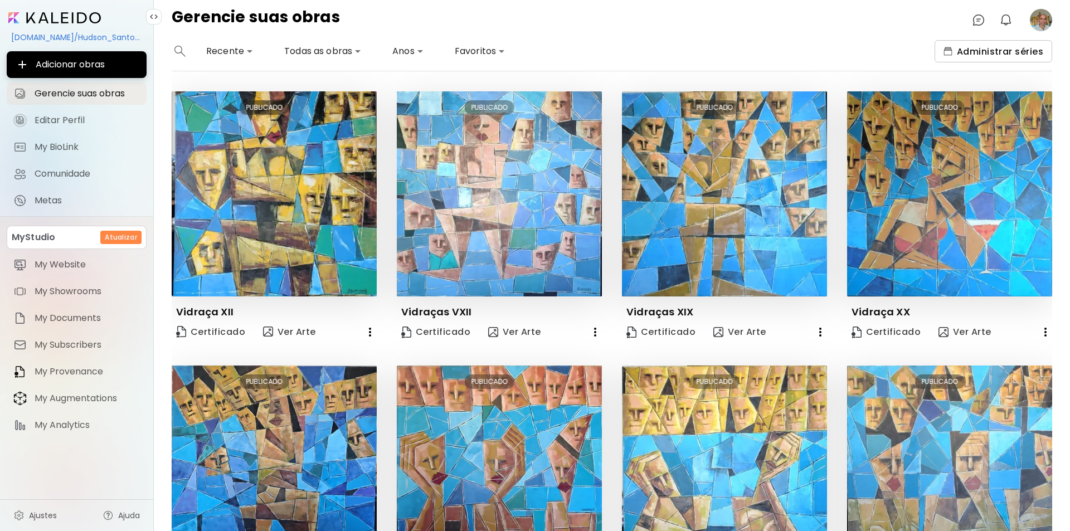
click at [982, 50] on span "Administrar séries" at bounding box center [993, 52] width 100 height 12
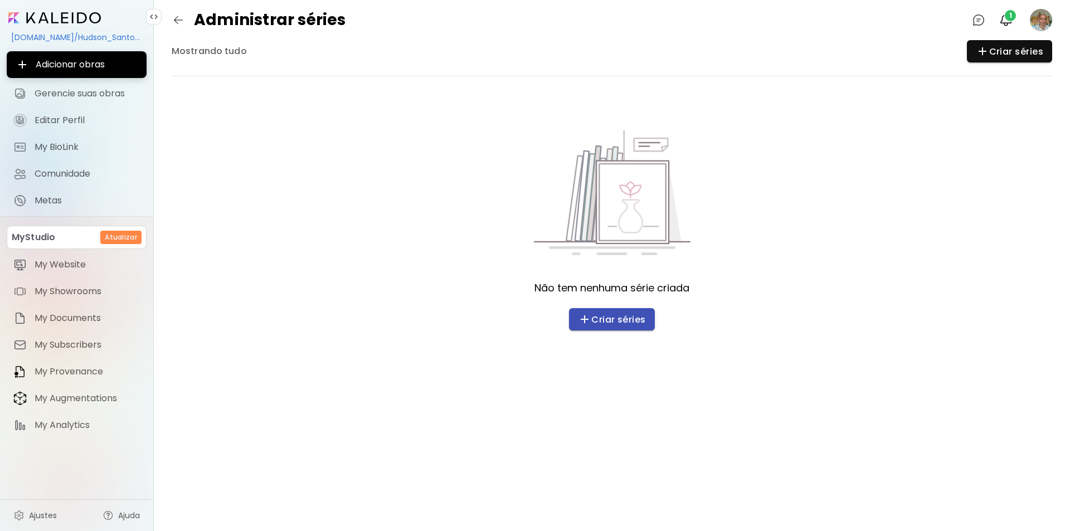
click at [620, 323] on span "Criar séries" at bounding box center [612, 319] width 68 height 13
click at [1011, 19] on span "1" at bounding box center [1009, 15] width 11 height 11
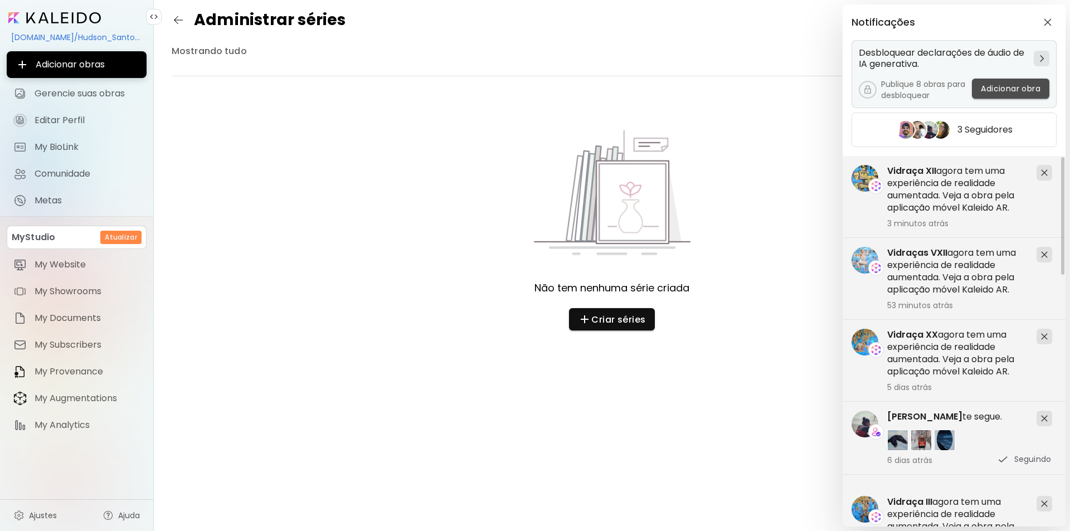
click at [998, 86] on span "Adicionar obra" at bounding box center [1011, 89] width 60 height 12
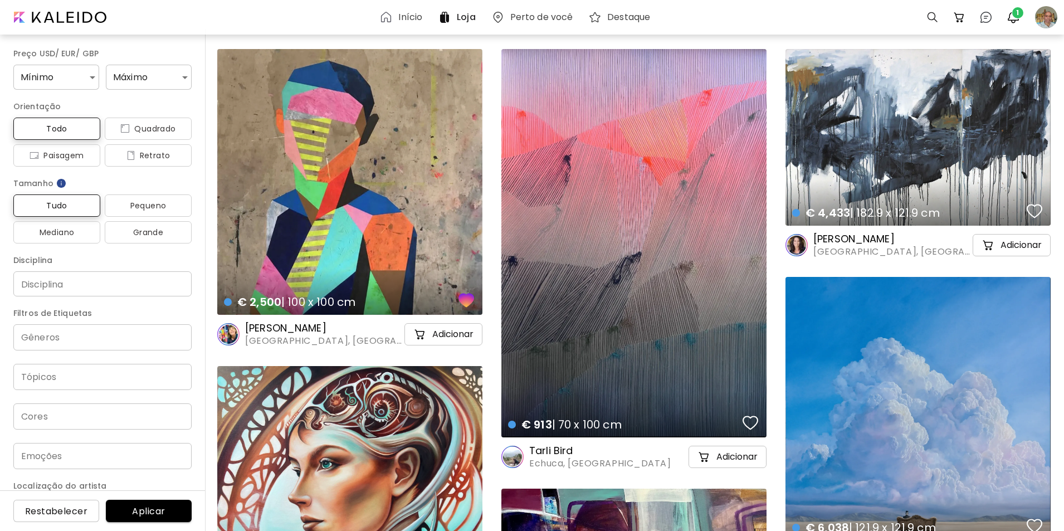
click at [90, 77] on body "Início Loja Perto de você Destaque 0 0 1 Preço USD/ EUR/ GBP Mínimo * Máximo * …" at bounding box center [532, 265] width 1064 height 531
click at [238, 15] on div at bounding box center [532, 265] width 1064 height 531
click at [1013, 14] on span "2" at bounding box center [1017, 12] width 11 height 11
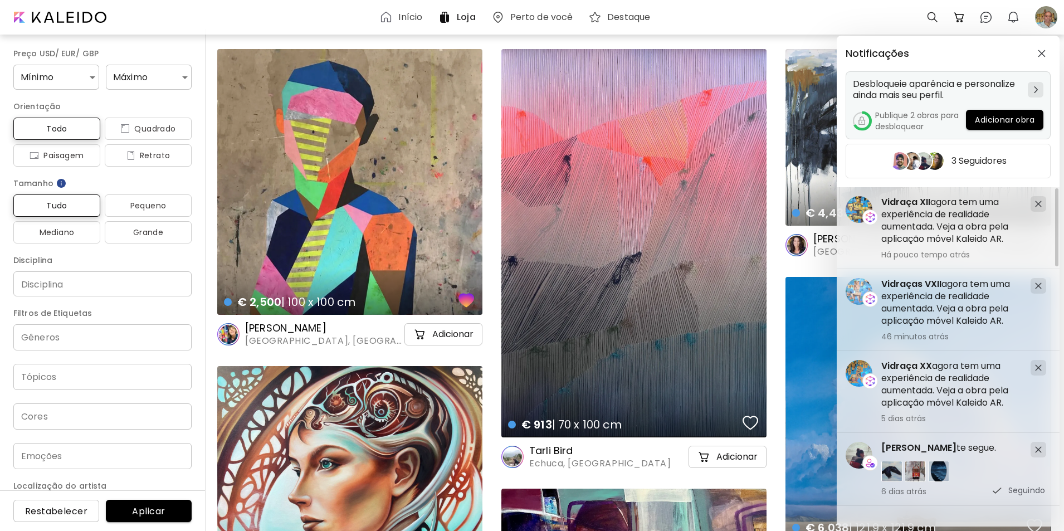
click at [993, 118] on span "Adicionar obra" at bounding box center [1005, 120] width 60 height 12
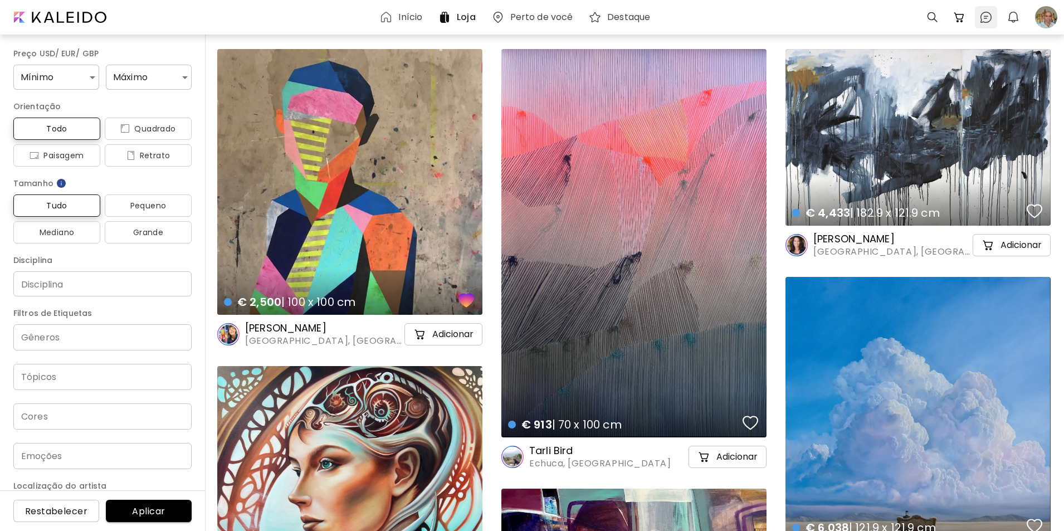
click at [987, 17] on img at bounding box center [985, 17] width 13 height 13
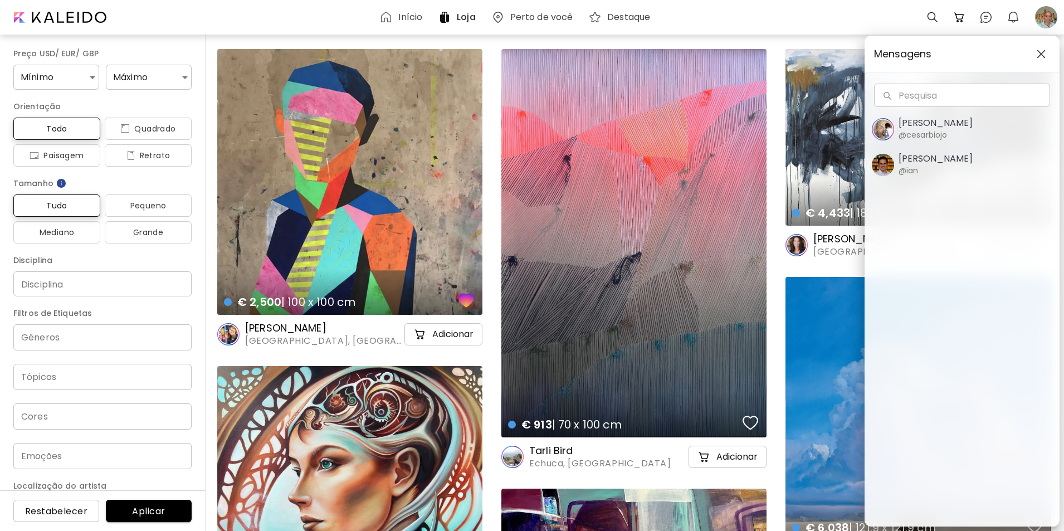
click at [719, 22] on div "Mensagens Pesquisa Pesquisa [PERSON_NAME] @cesarbiojo [PERSON_NAME] @ian" at bounding box center [532, 265] width 1064 height 531
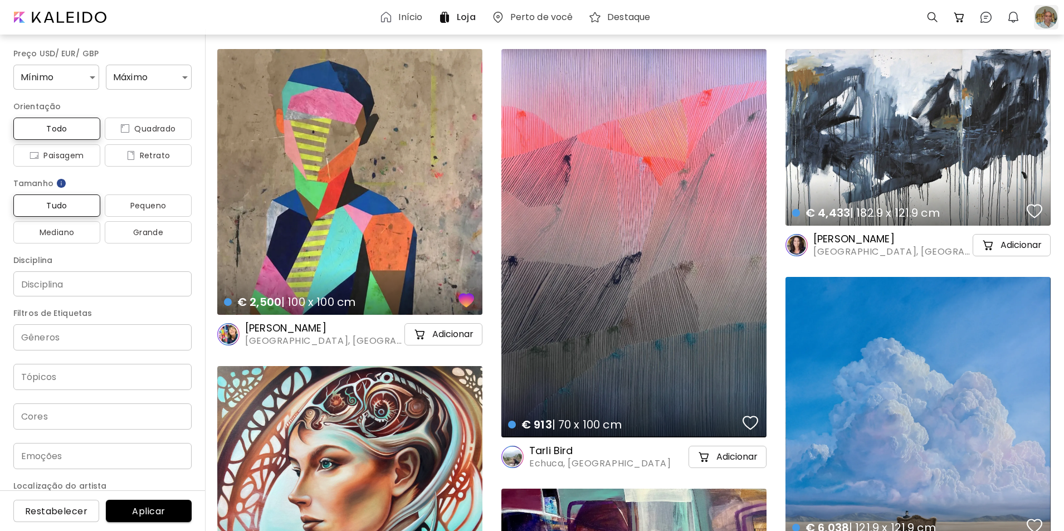
click at [1048, 16] on div at bounding box center [1046, 17] width 25 height 25
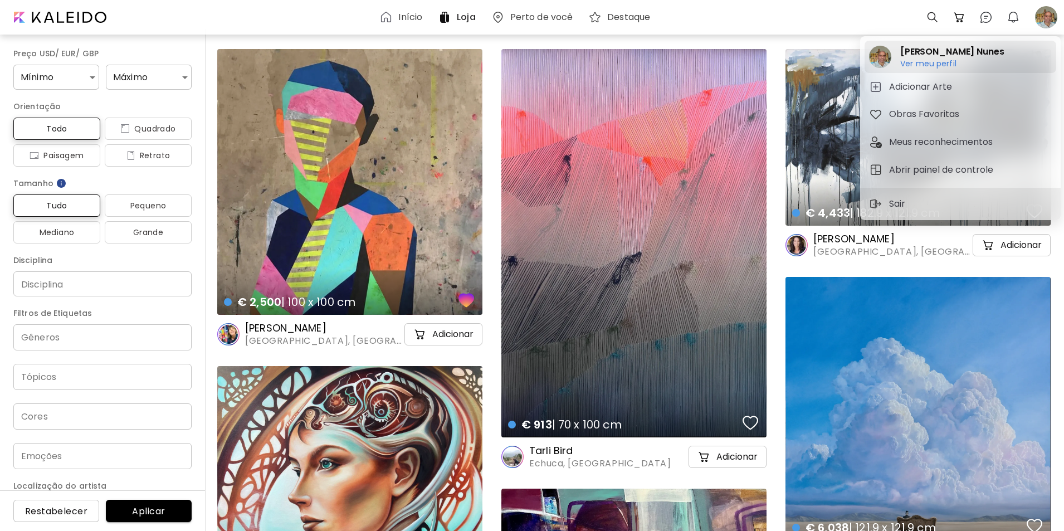
click at [922, 64] on h6 "Ver meu perfil" at bounding box center [952, 63] width 104 height 10
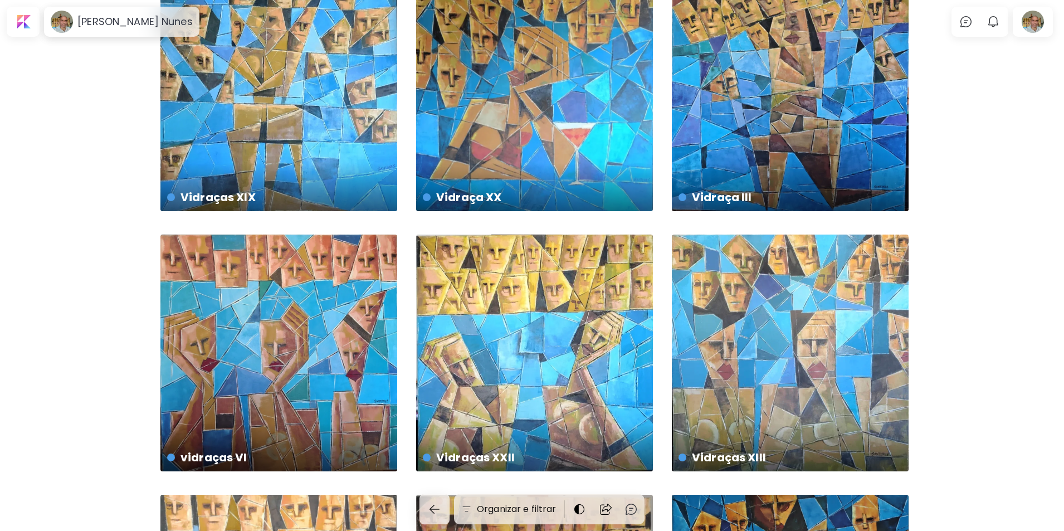
scroll to position [22, 0]
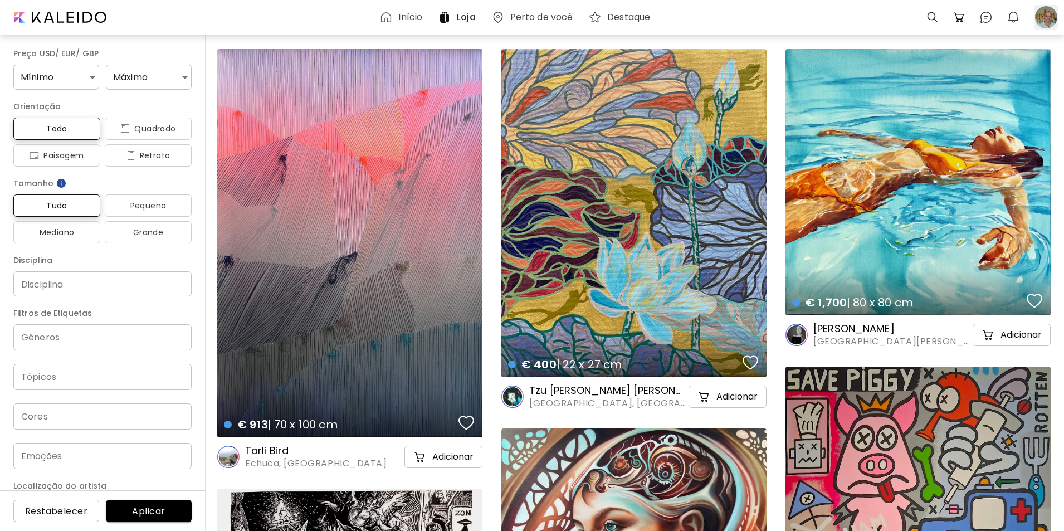
click at [1044, 14] on div at bounding box center [1046, 17] width 25 height 25
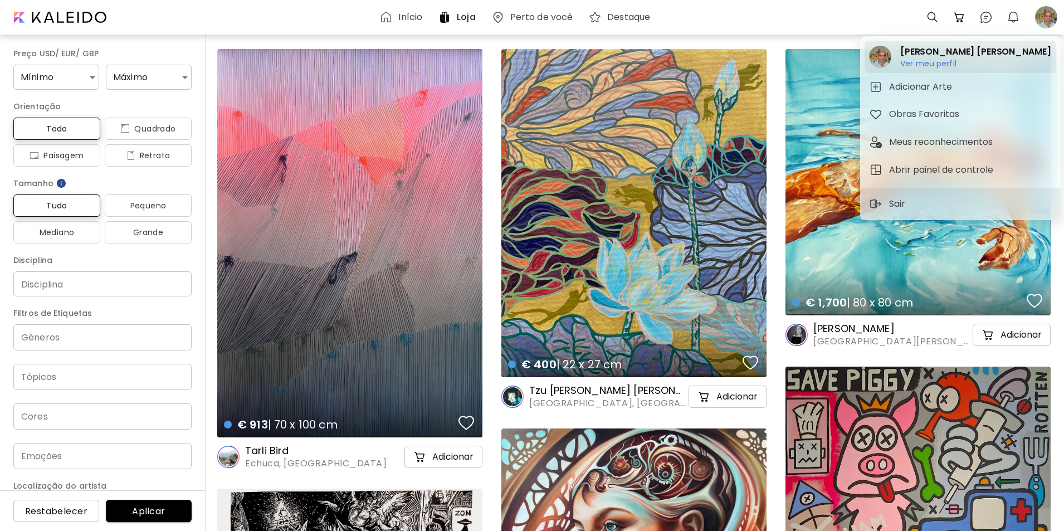
click at [917, 63] on h6 "Ver meu perfil" at bounding box center [975, 63] width 150 height 10
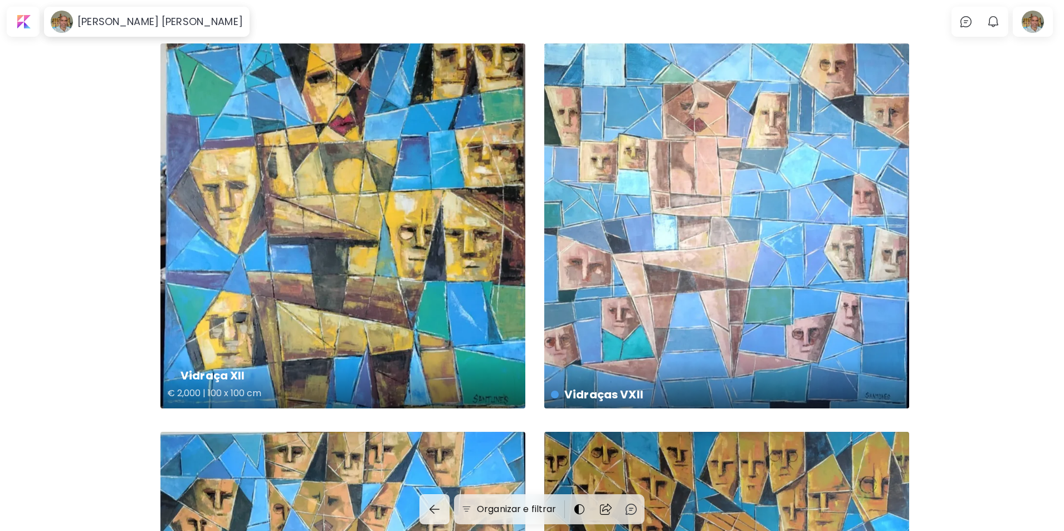
click at [455, 242] on div "Vidraça XII € 2,000 | 100 x 100 cm" at bounding box center [342, 225] width 365 height 365
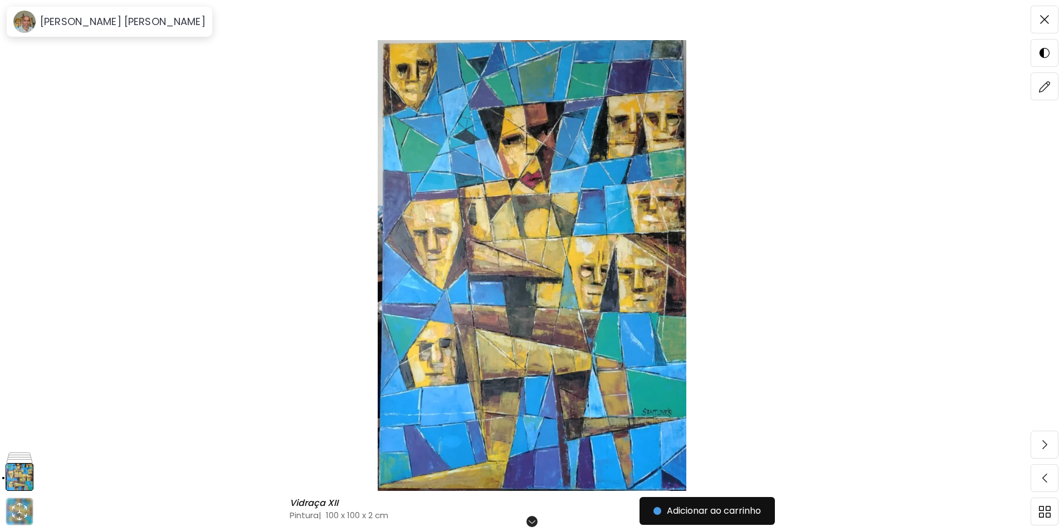
click at [543, 258] on img at bounding box center [532, 265] width 971 height 451
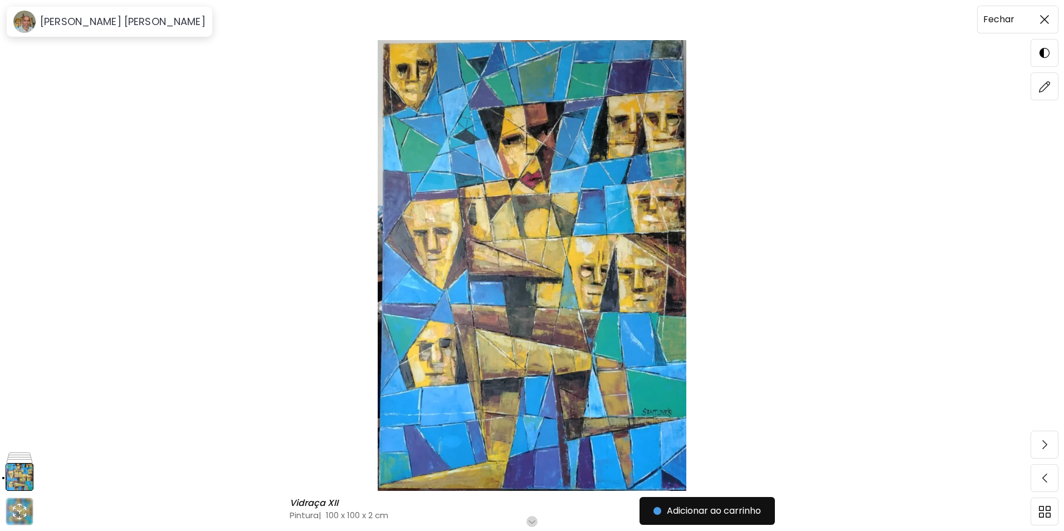
click at [1046, 17] on img at bounding box center [1044, 19] width 9 height 9
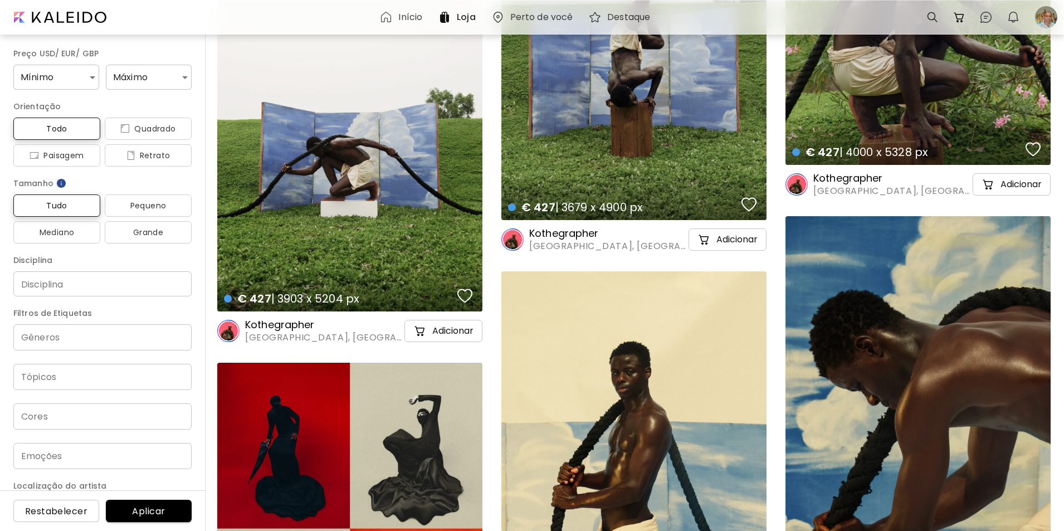
scroll to position [71148, 0]
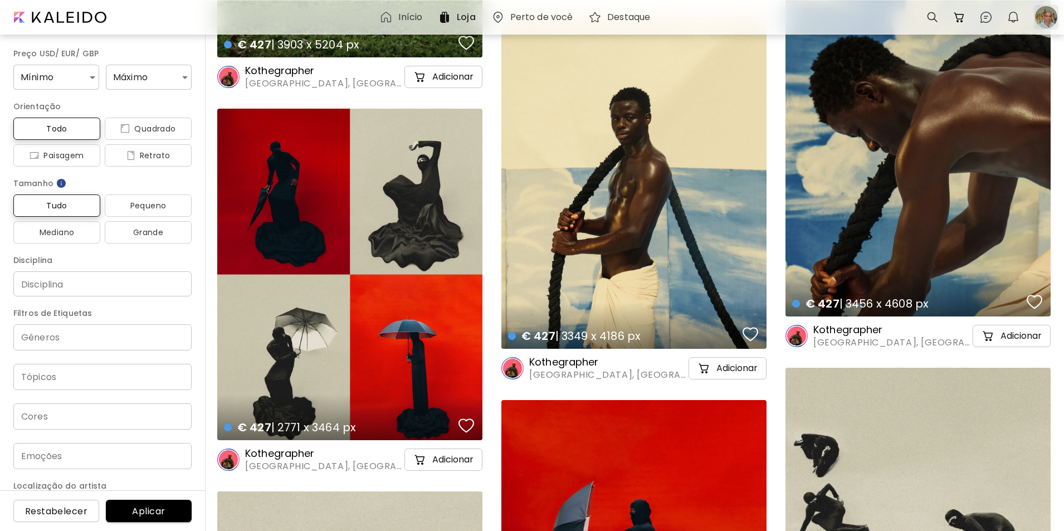
click at [1043, 17] on div at bounding box center [1046, 17] width 25 height 25
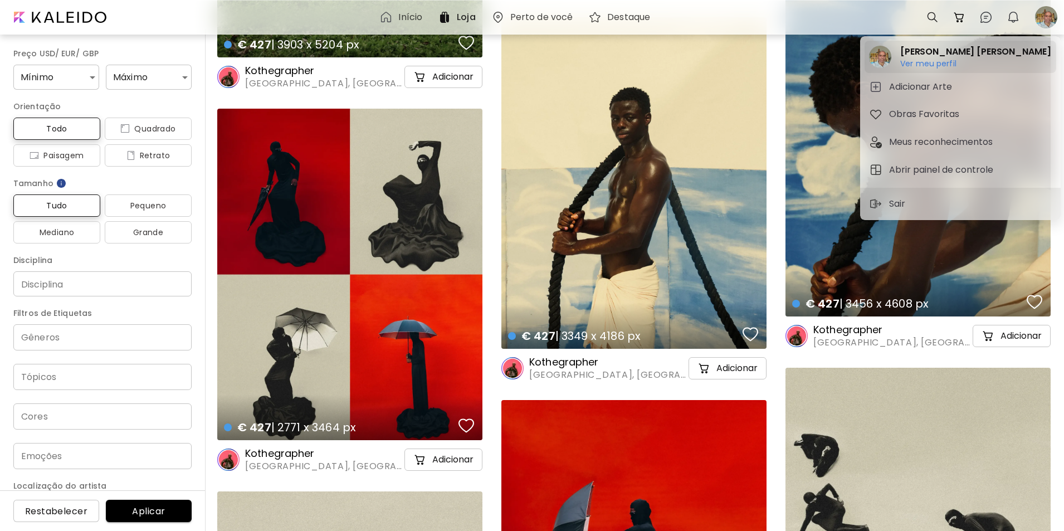
click at [921, 52] on h2 "[PERSON_NAME] [PERSON_NAME]" at bounding box center [975, 51] width 150 height 13
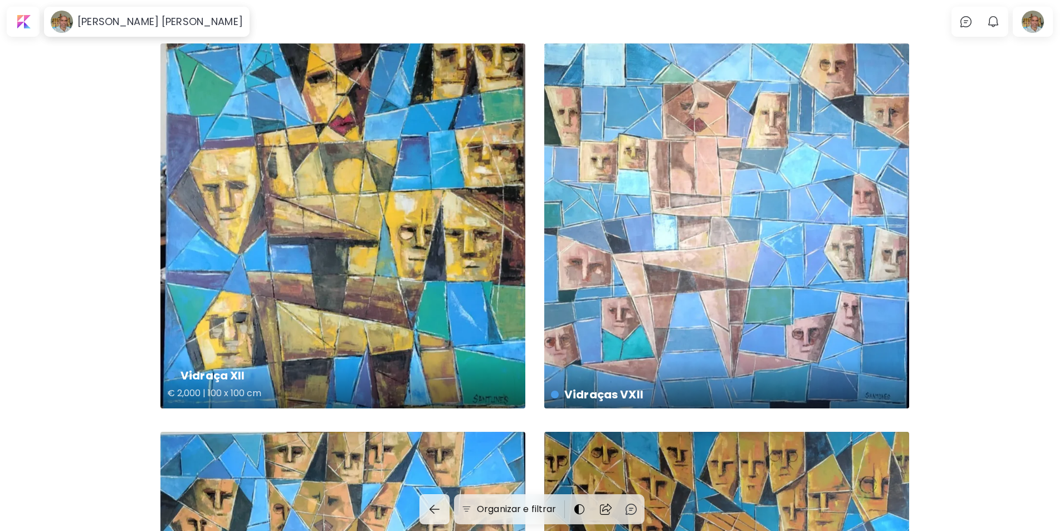
click at [342, 192] on div "Vidraça XII € 2,000 | 100 x 100 cm" at bounding box center [342, 225] width 365 height 365
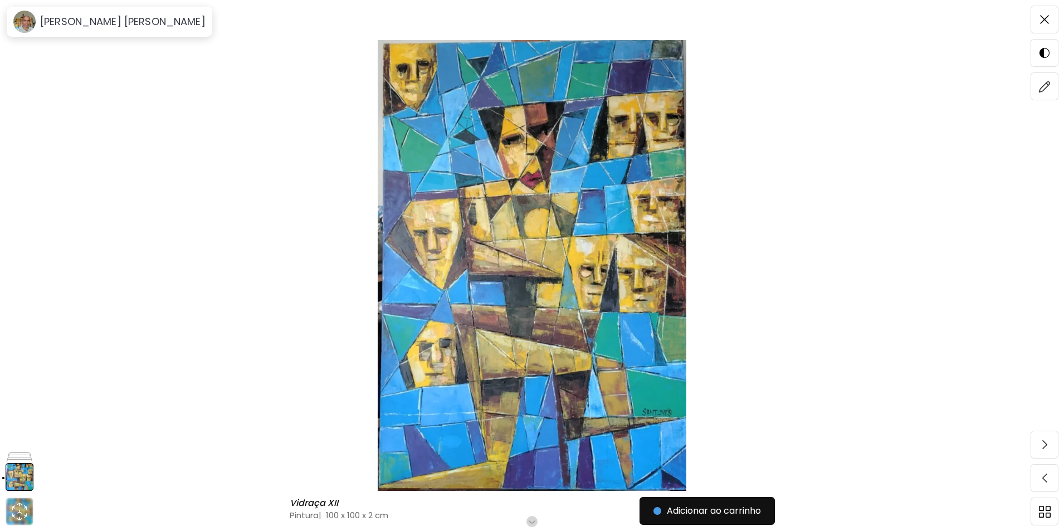
drag, startPoint x: 520, startPoint y: 327, endPoint x: 801, endPoint y: 315, distance: 281.0
click at [801, 315] on img at bounding box center [532, 265] width 971 height 451
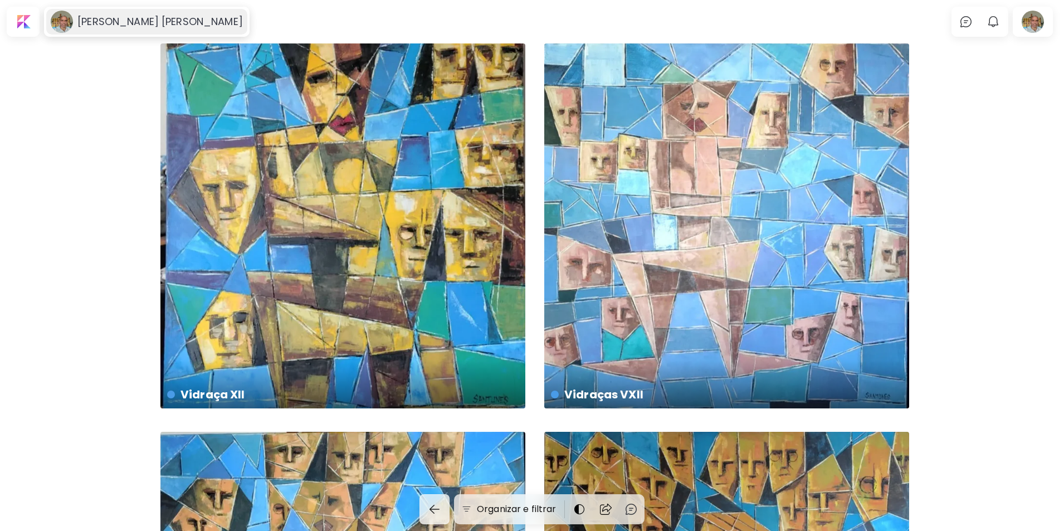
click at [67, 22] on image at bounding box center [62, 22] width 22 height 22
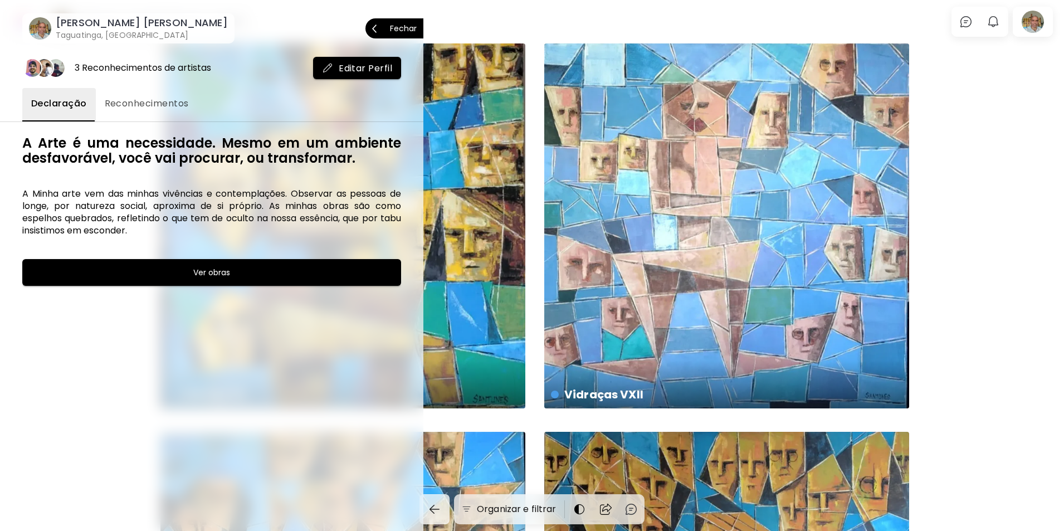
click at [395, 28] on p "Fechar" at bounding box center [403, 29] width 27 height 8
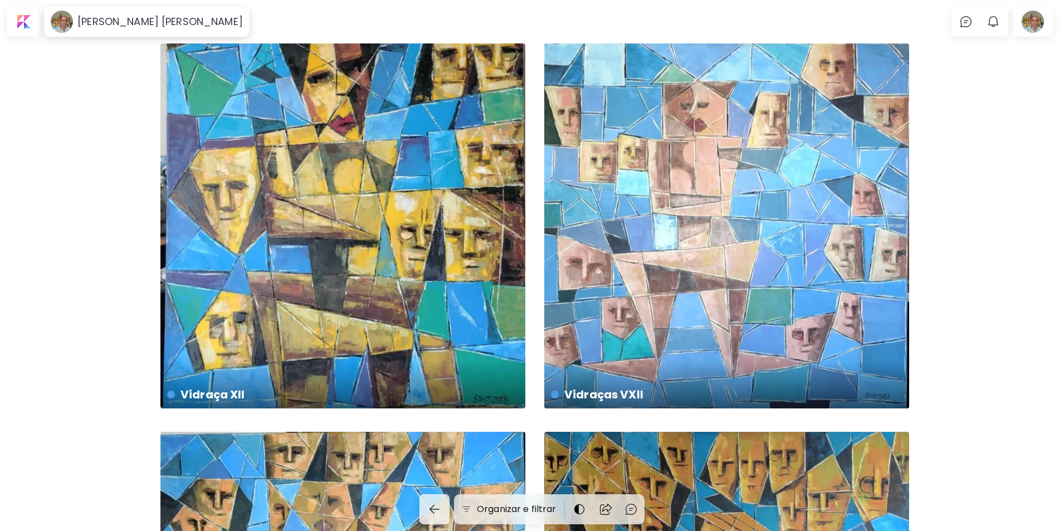
click at [1040, 13] on div at bounding box center [1033, 22] width 36 height 26
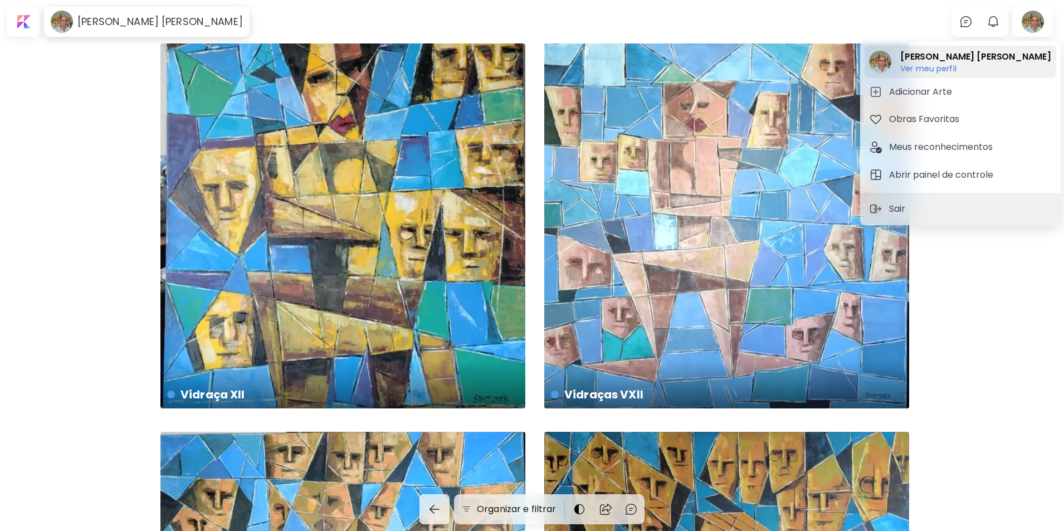
click at [921, 69] on h6 "Ver meu perfil" at bounding box center [975, 69] width 150 height 10
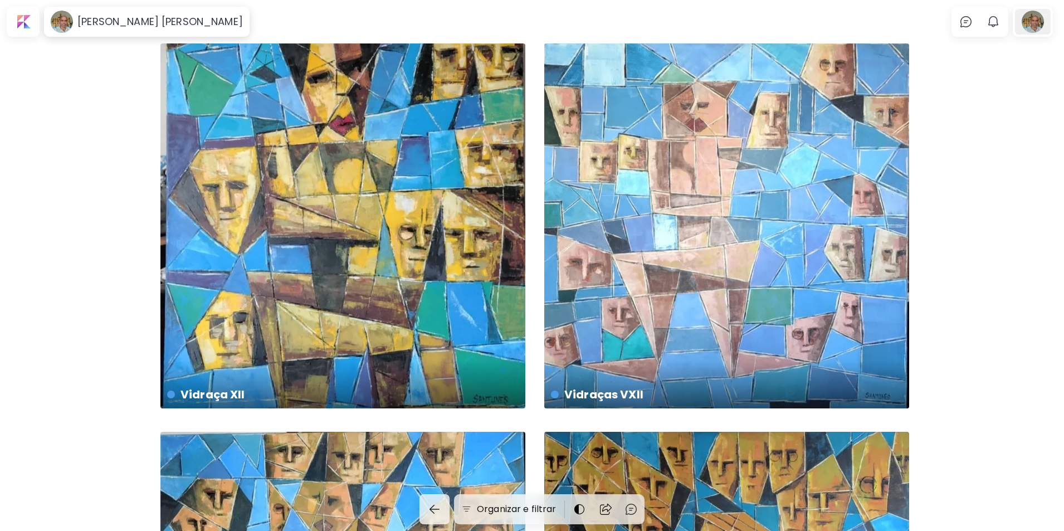
click at [1036, 23] on div at bounding box center [1033, 22] width 36 height 26
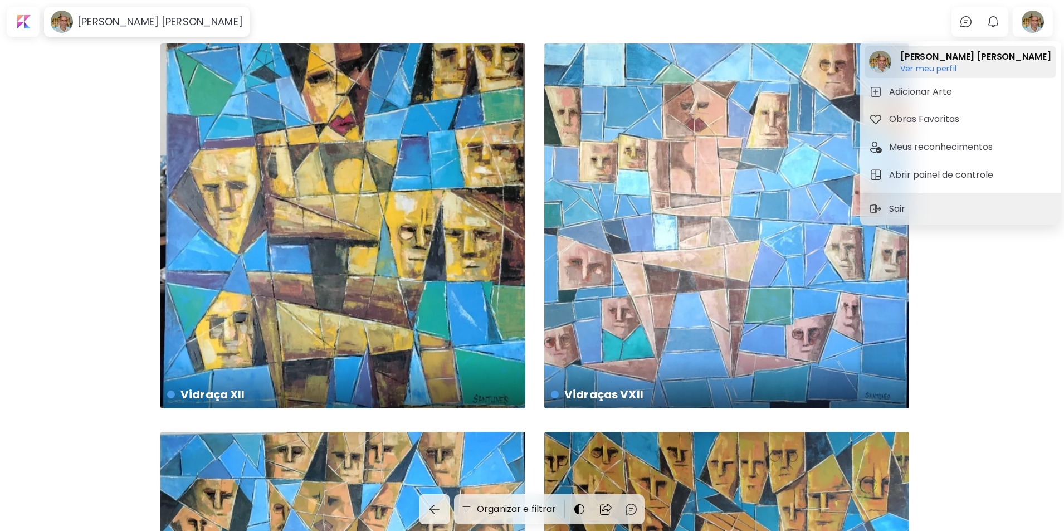
click at [940, 66] on h6 "Ver meu perfil" at bounding box center [975, 69] width 150 height 10
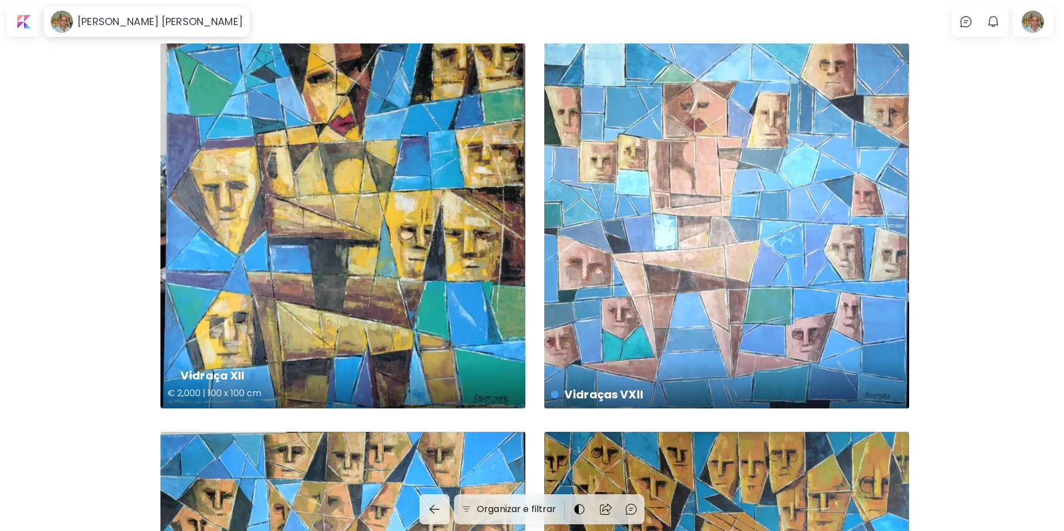
click at [343, 230] on div "Vidraça XII € 2,000 | 100 x 100 cm" at bounding box center [342, 225] width 365 height 365
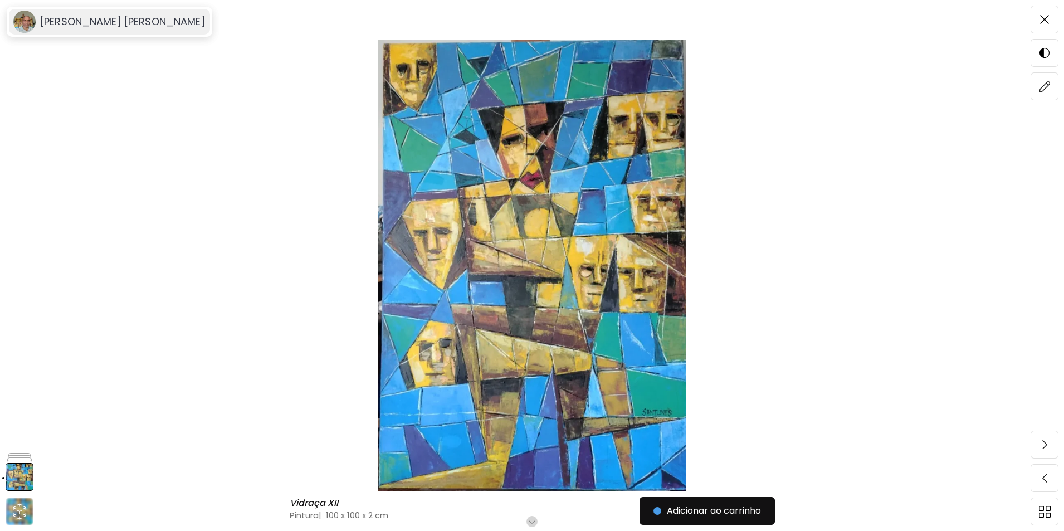
click at [26, 23] on image at bounding box center [24, 22] width 22 height 22
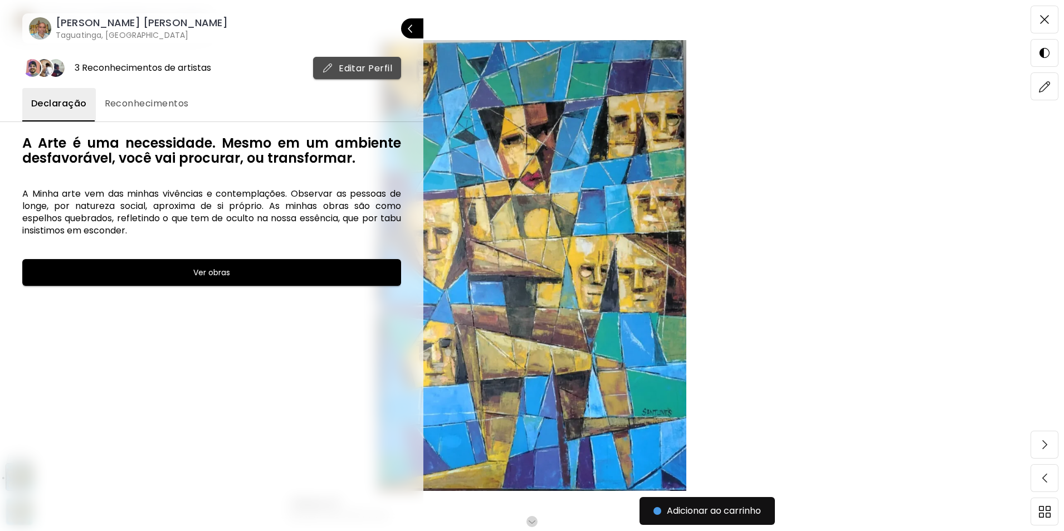
click at [350, 70] on span "Editar Perfil" at bounding box center [357, 68] width 70 height 12
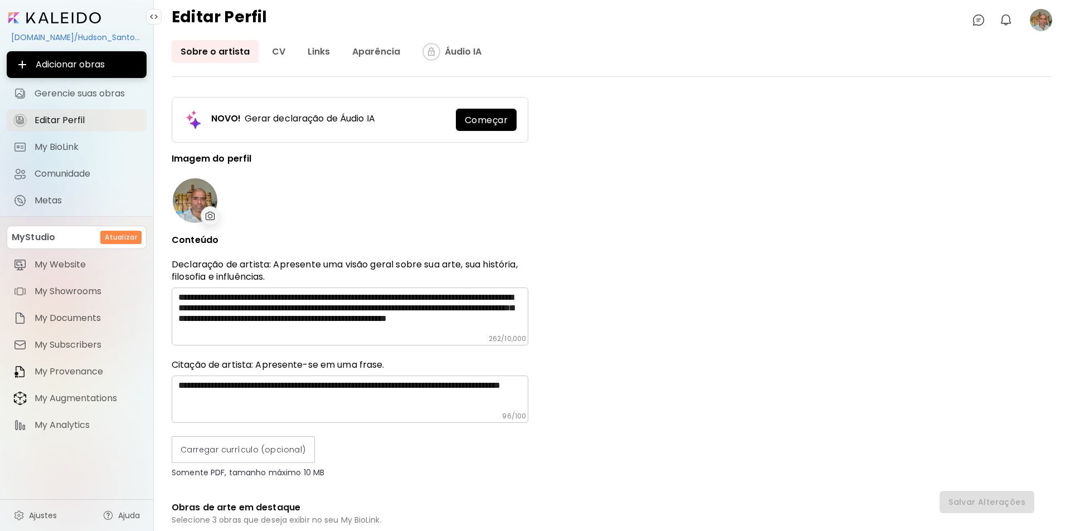
type input "******"
type input "**********"
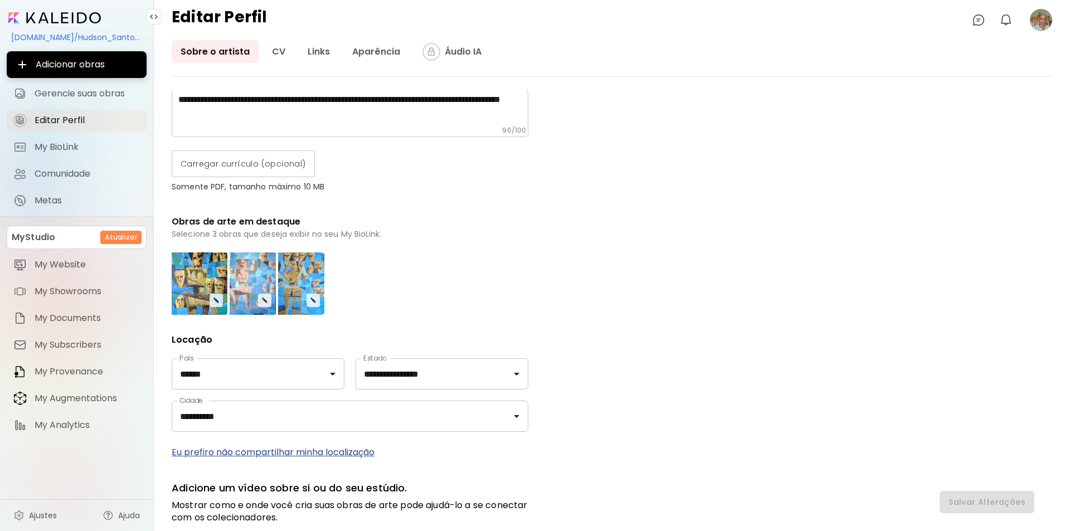
scroll to position [277, 0]
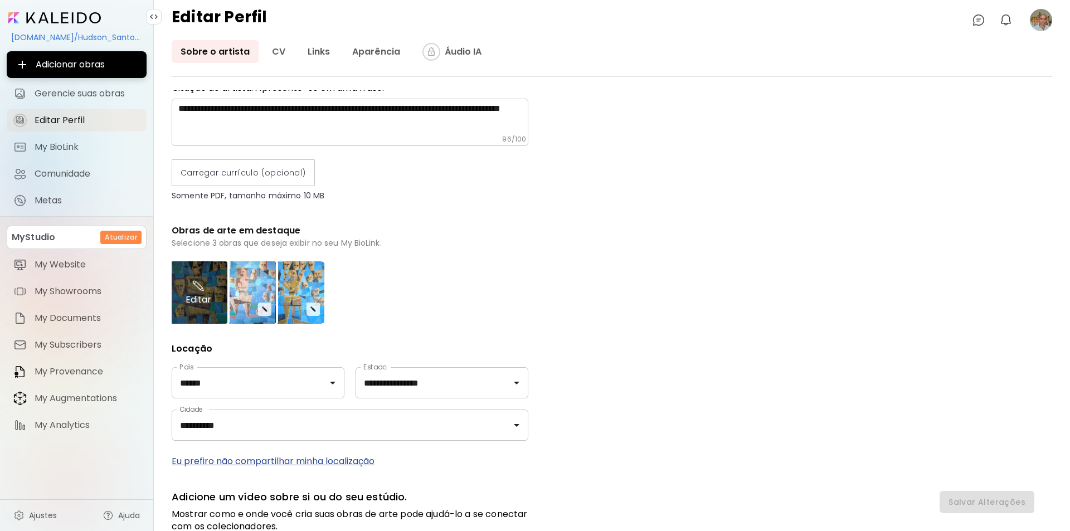
click at [194, 298] on div "Editar" at bounding box center [198, 292] width 58 height 62
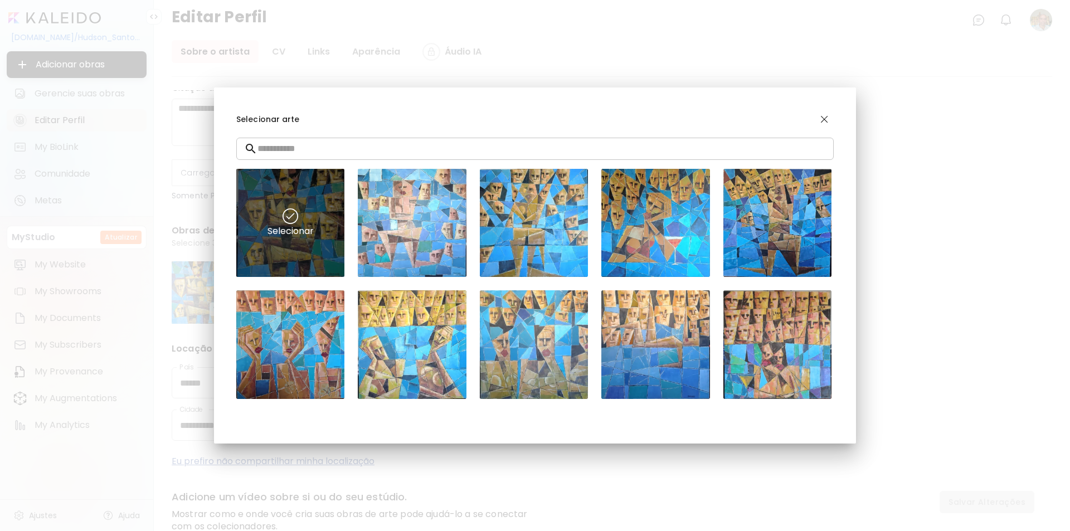
click at [288, 216] on img at bounding box center [290, 216] width 16 height 16
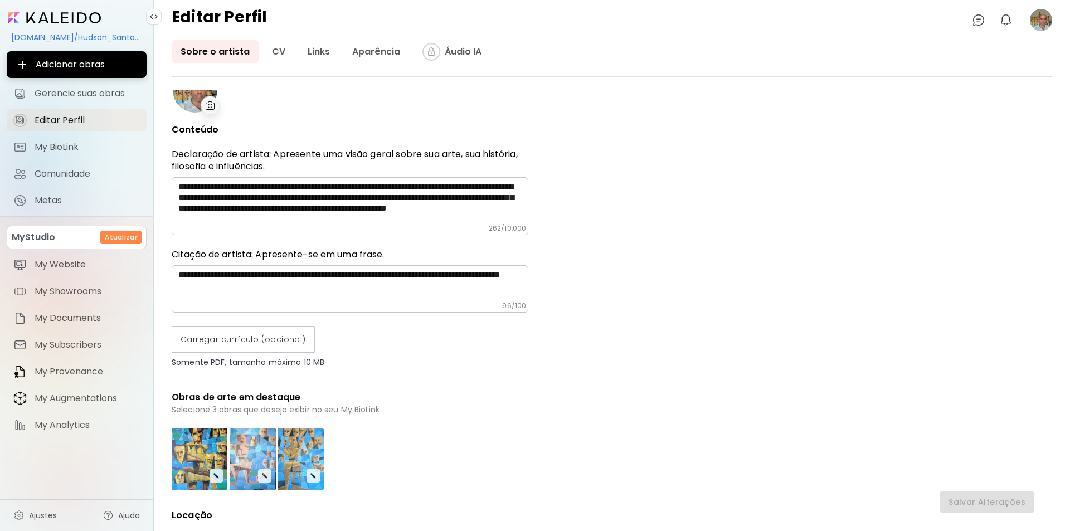
scroll to position [0, 0]
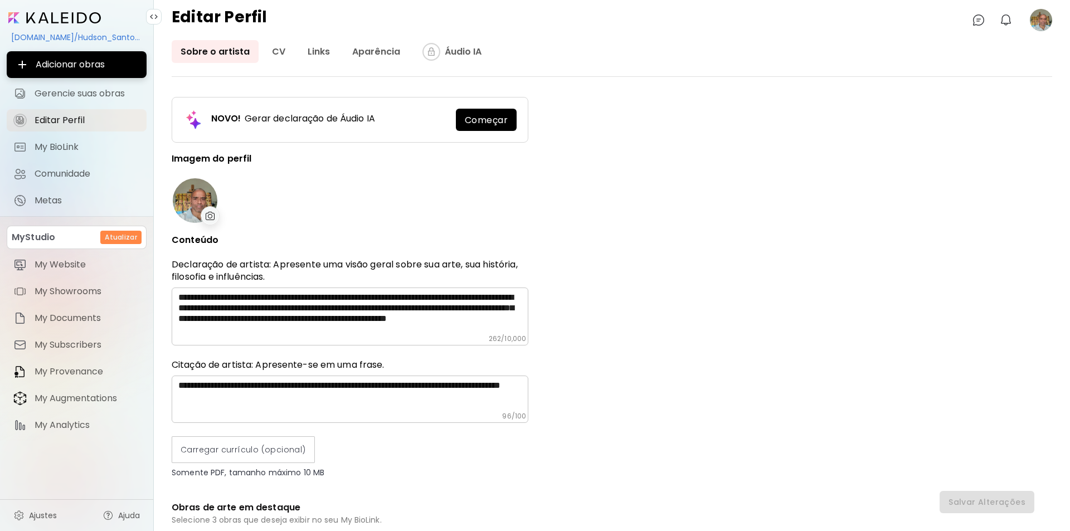
click at [35, 36] on div "[DOMAIN_NAME]/Hudson_Santos_Nunes" at bounding box center [77, 37] width 140 height 19
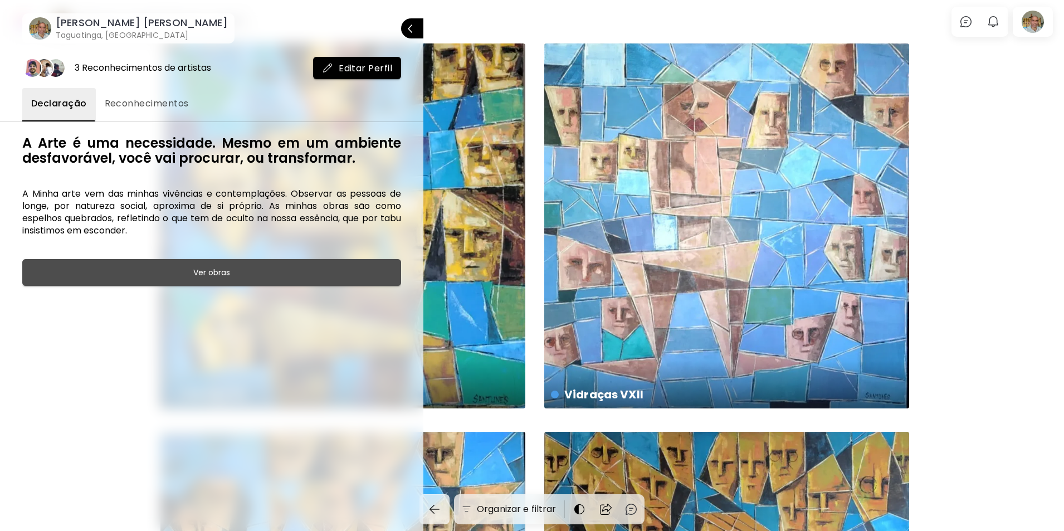
click at [235, 280] on button "Ver obras" at bounding box center [211, 272] width 379 height 27
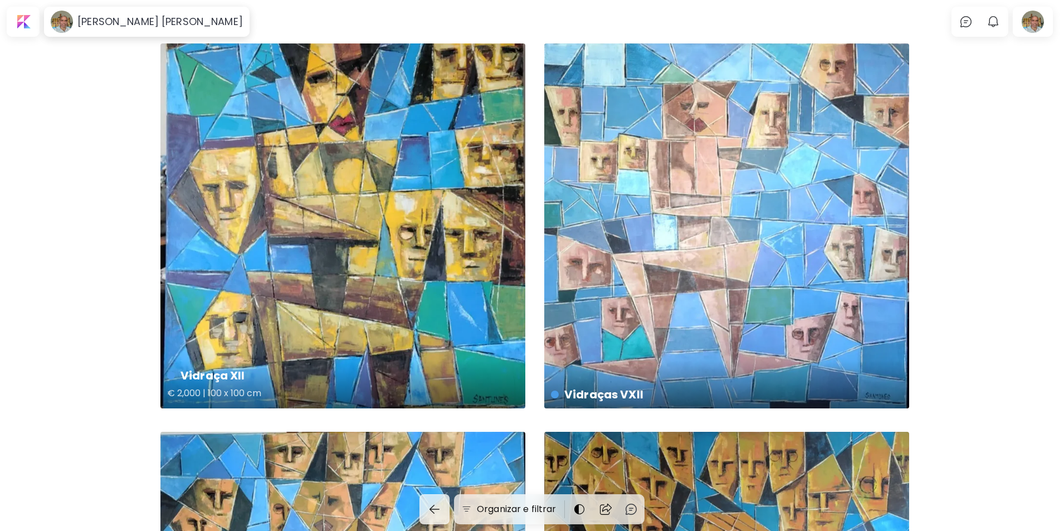
click at [223, 392] on h5 "€ 2,000 | 100 x 100 cm" at bounding box center [341, 395] width 349 height 22
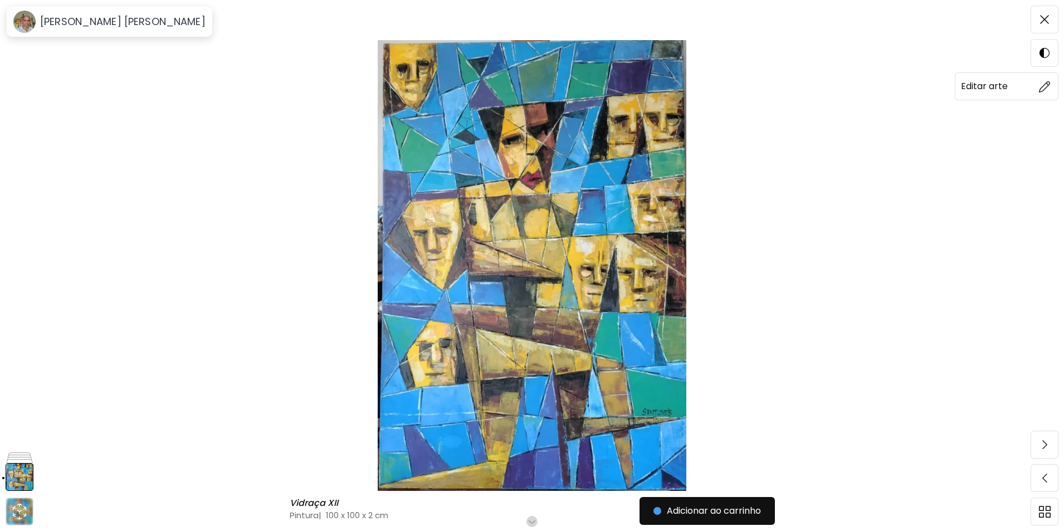
click at [990, 87] on h6 "Editar arte" at bounding box center [984, 86] width 47 height 14
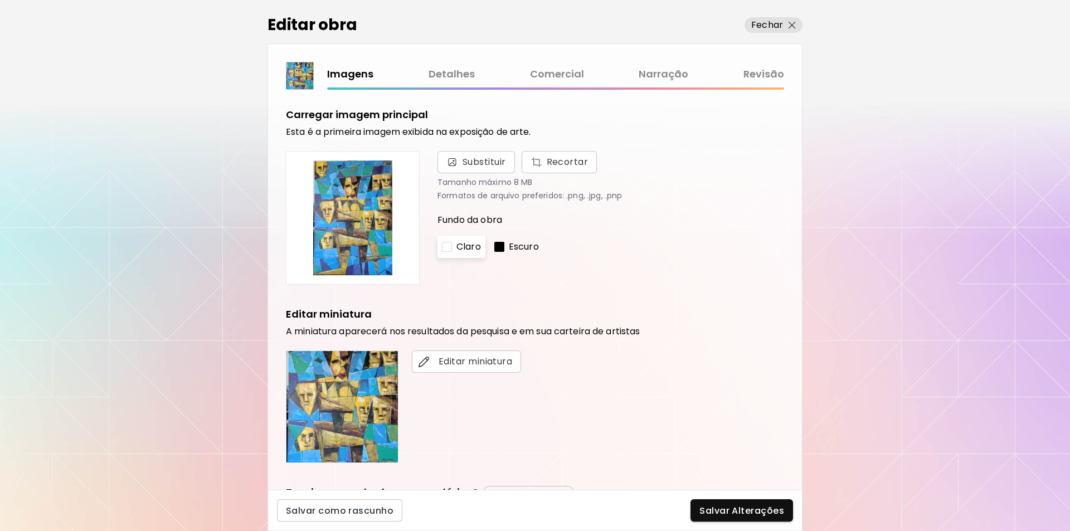
click at [552, 74] on link "Comercial" at bounding box center [557, 74] width 54 height 16
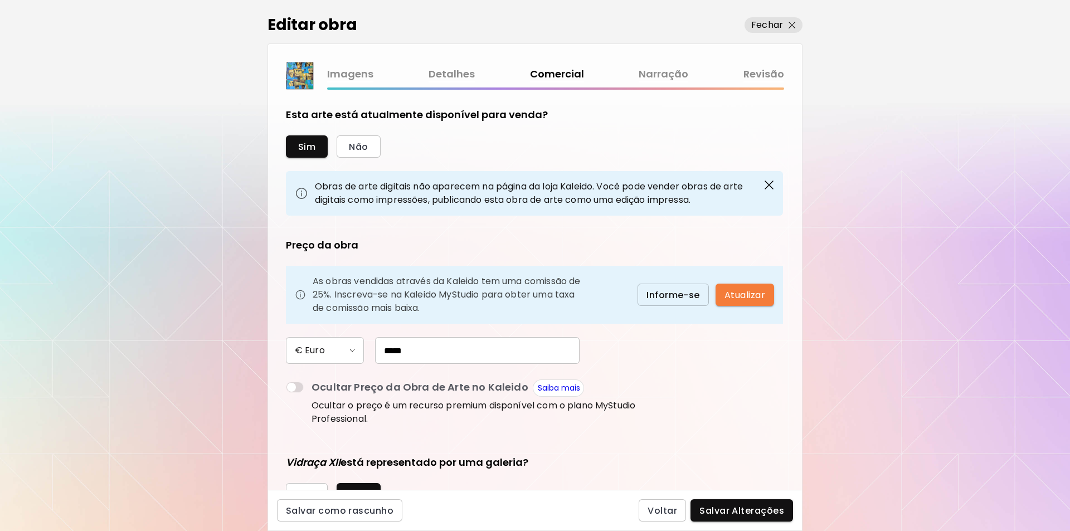
click at [453, 75] on link "Detalhes" at bounding box center [451, 74] width 46 height 16
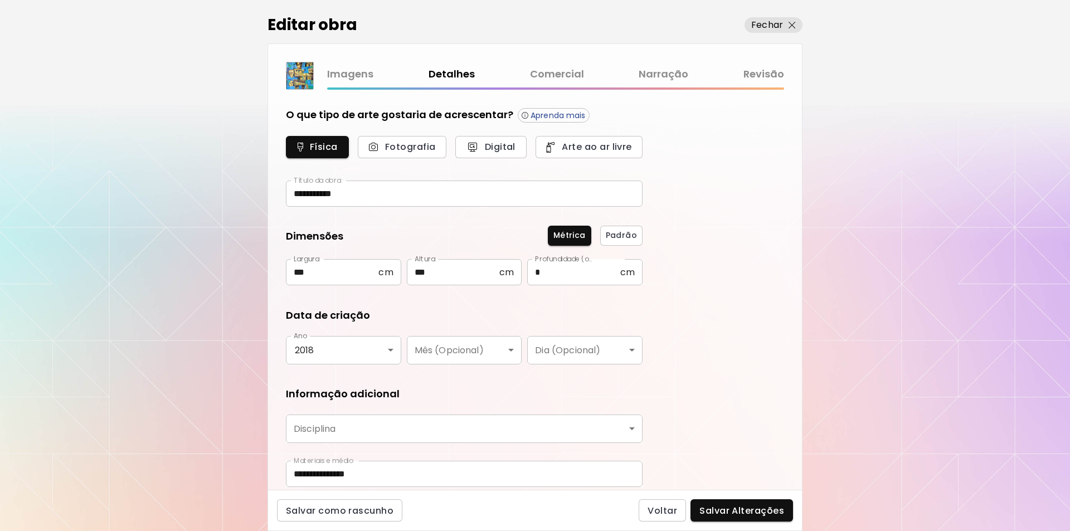
type input "********"
drag, startPoint x: 307, startPoint y: 271, endPoint x: 251, endPoint y: 274, distance: 56.3
click at [251, 274] on div "**********" at bounding box center [535, 265] width 1070 height 531
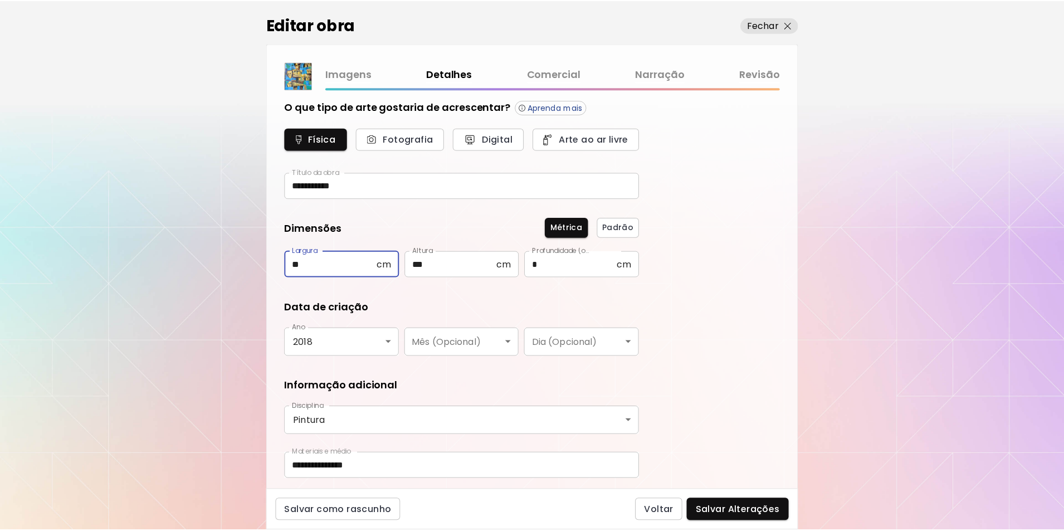
scroll to position [9, 0]
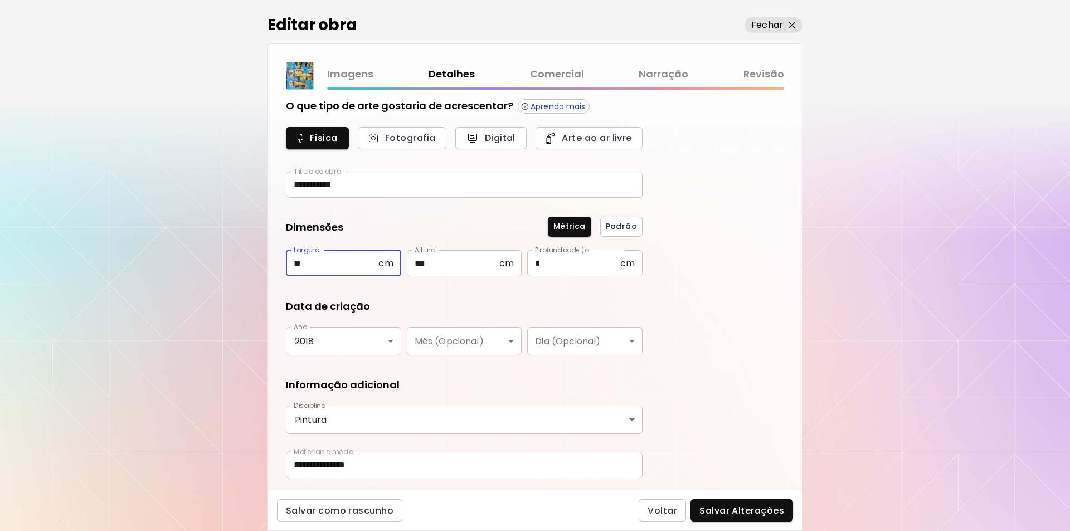
drag, startPoint x: 296, startPoint y: 265, endPoint x: 289, endPoint y: 266, distance: 7.3
click at [290, 266] on input "**" at bounding box center [332, 263] width 92 height 26
type input "**"
click at [734, 509] on span "Salvar Alterações" at bounding box center [741, 511] width 85 height 12
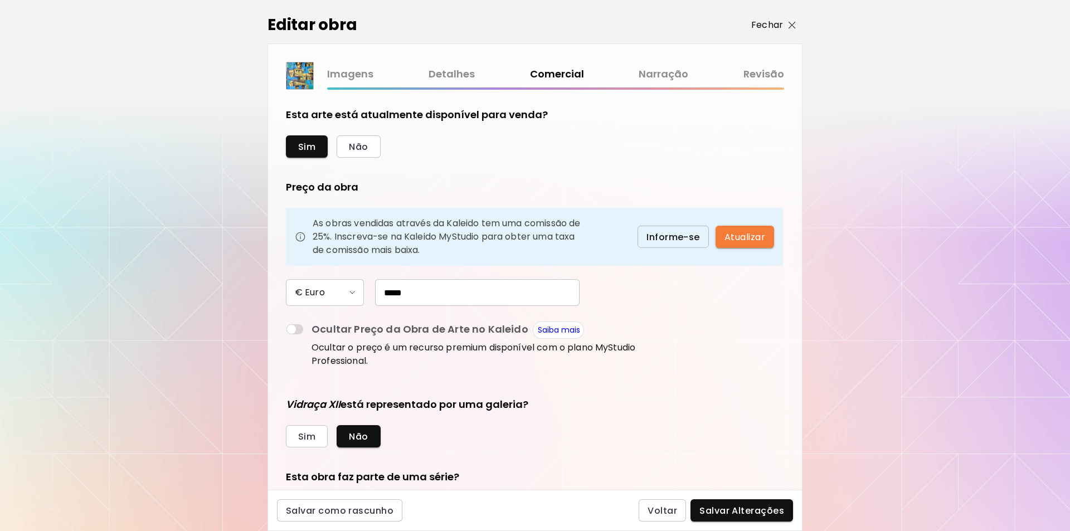
click at [793, 25] on img "button" at bounding box center [791, 25] width 7 height 7
